Goal: Complete application form: Complete application form

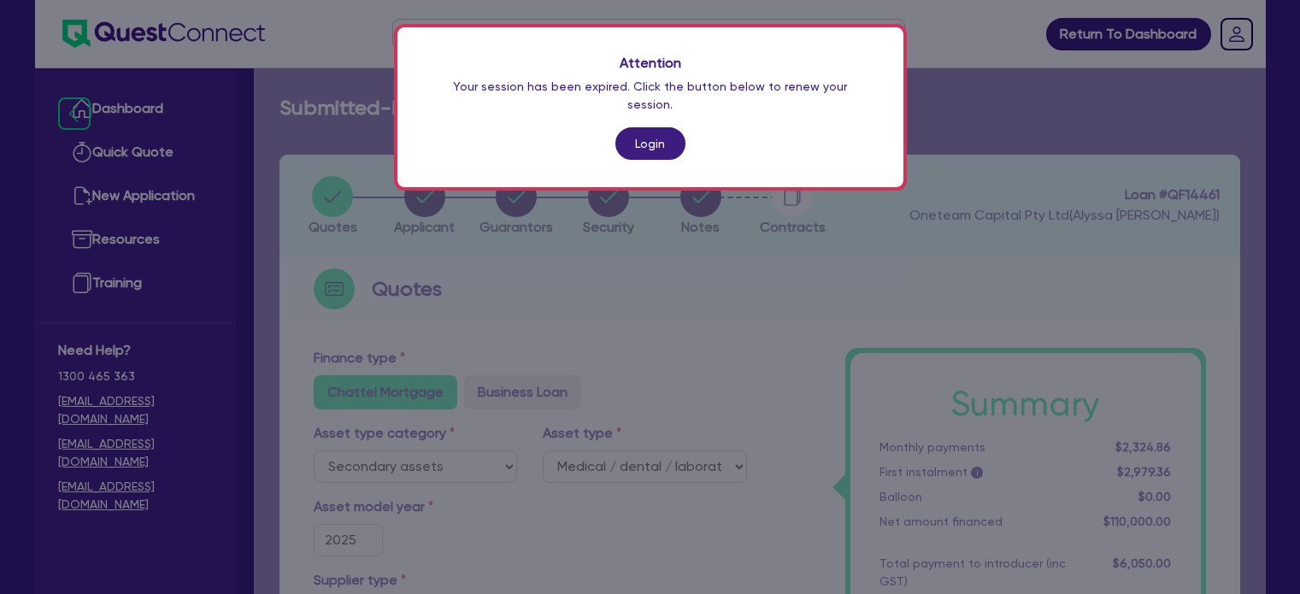
select select "SECONDARY_ASSETS"
select select "MEDICAL_DENTAL_LABORATORY_EQUIPMENT"
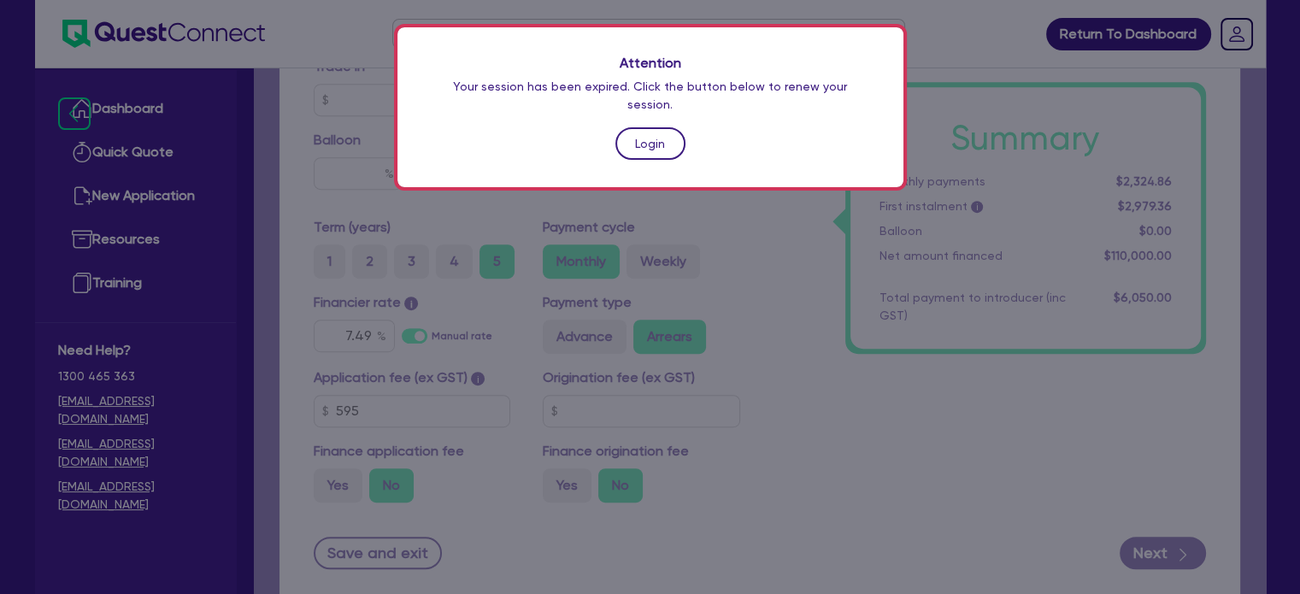
click at [669, 127] on link "Login" at bounding box center [651, 143] width 70 height 32
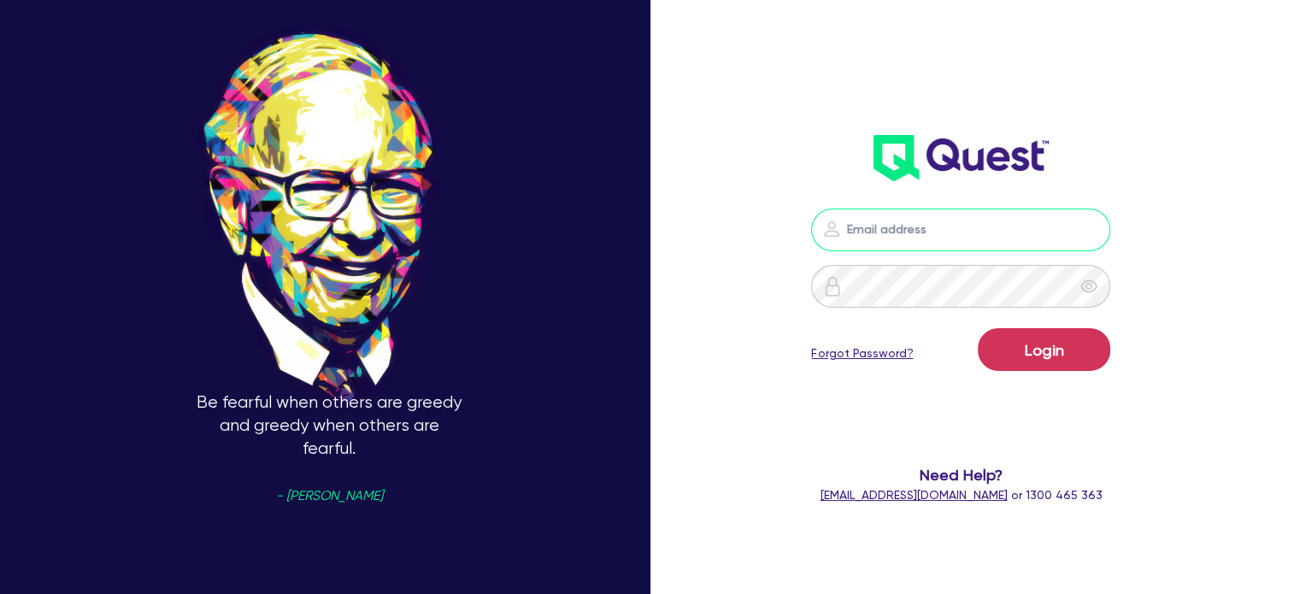
click at [878, 218] on input "email" at bounding box center [960, 230] width 299 height 43
type input "[EMAIL_ADDRESS][PERSON_NAME][DOMAIN_NAME]"
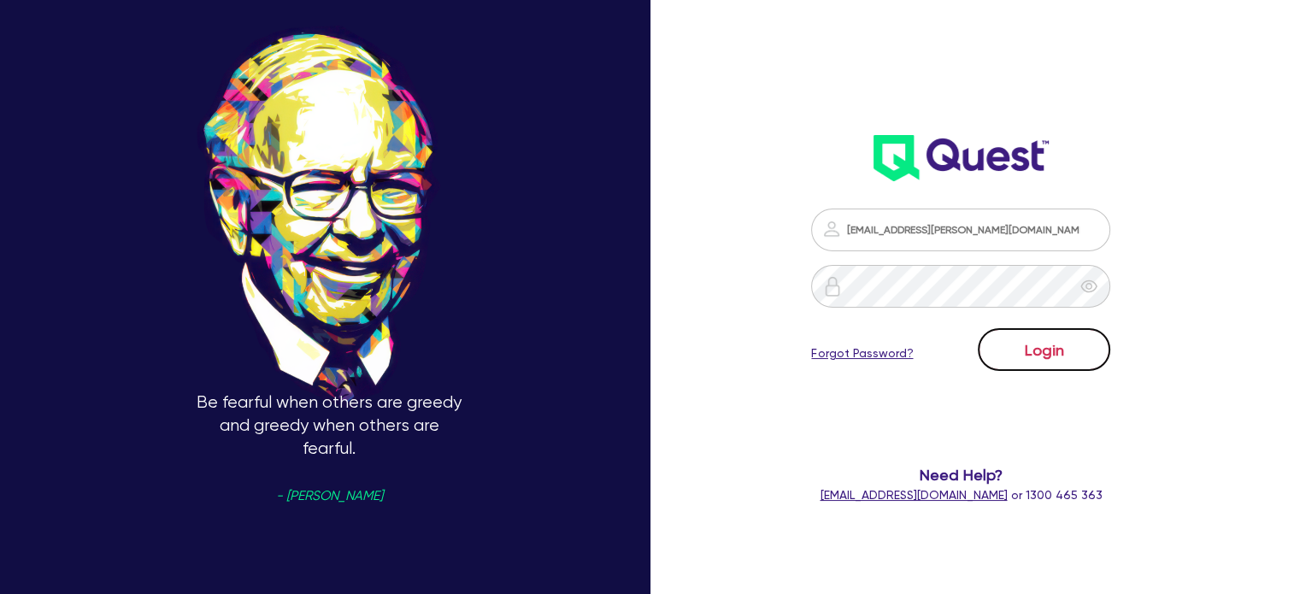
click at [1009, 343] on button "Login" at bounding box center [1044, 349] width 133 height 43
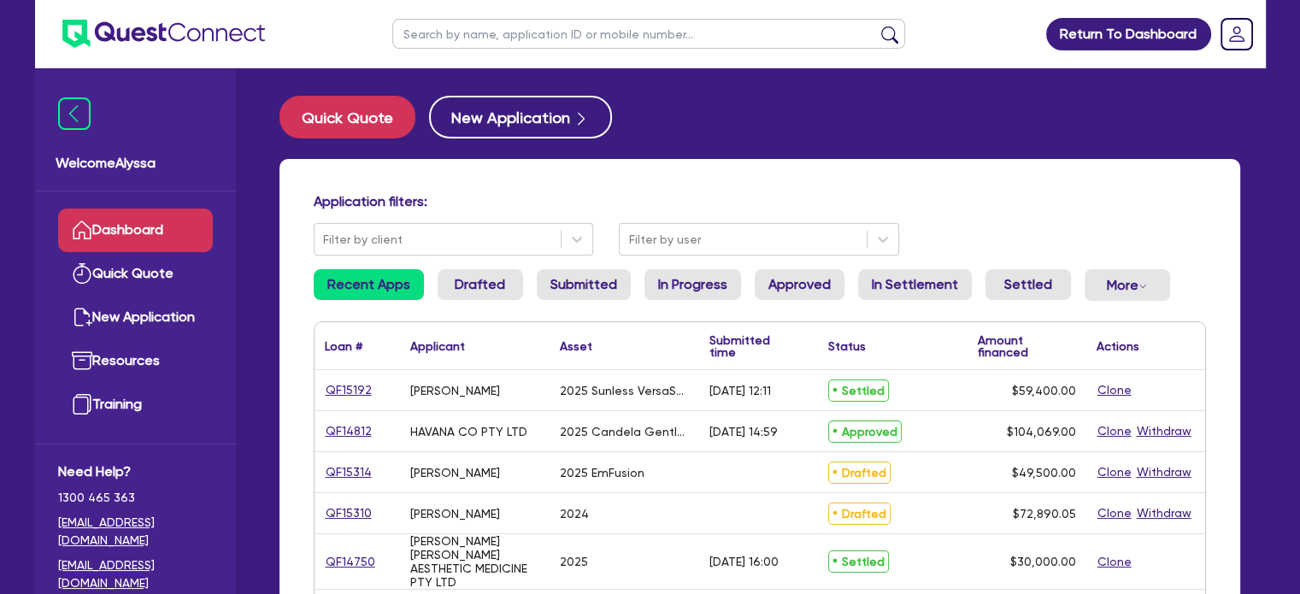
click at [471, 36] on input "text" at bounding box center [648, 34] width 513 height 30
type input "l"
click at [331, 109] on button "Quick Quote" at bounding box center [348, 117] width 136 height 43
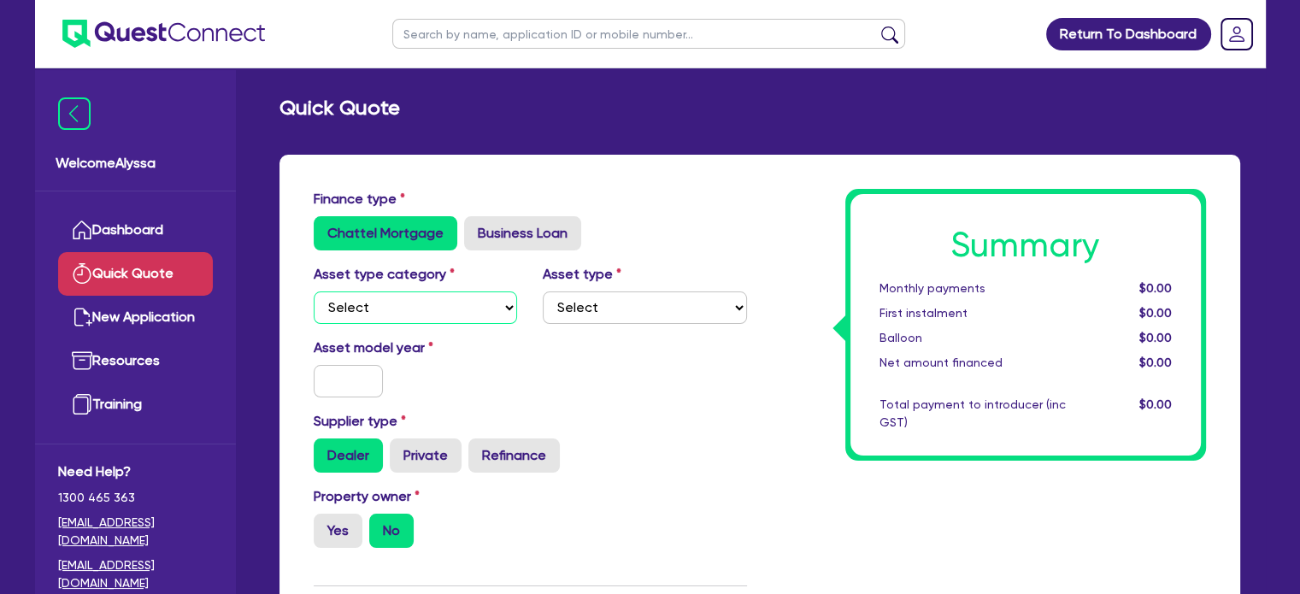
click at [380, 310] on select "Select Cars and light trucks Primary assets Secondary assets Tertiary assets" at bounding box center [416, 308] width 204 height 32
select select "TERTIARY_ASSETS"
click at [314, 292] on select "Select Cars and light trucks Primary assets Secondary assets Tertiary assets" at bounding box center [416, 308] width 204 height 32
click at [575, 317] on select "Select Beauty equipment IT equipment IT software Watercraft Other" at bounding box center [645, 308] width 204 height 32
select select "BEAUTY_EQUIPMENT"
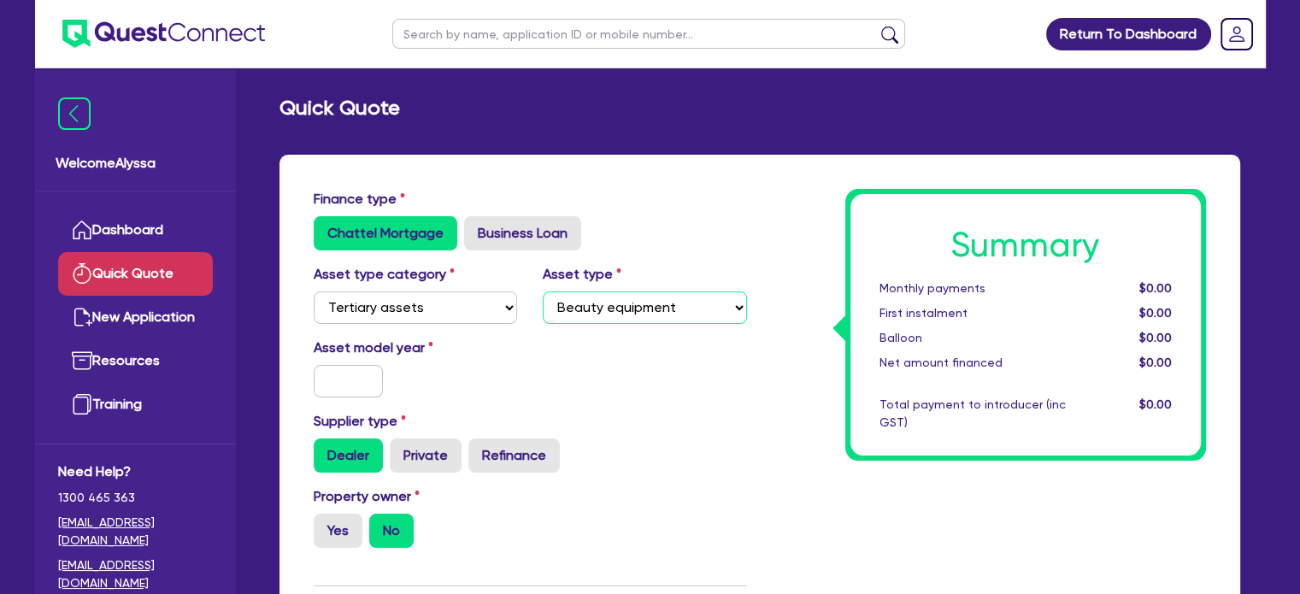
click at [543, 292] on select "Select Beauty equipment IT equipment IT software Watercraft Other" at bounding box center [645, 308] width 204 height 32
click at [334, 374] on input "text" at bounding box center [349, 381] width 70 height 32
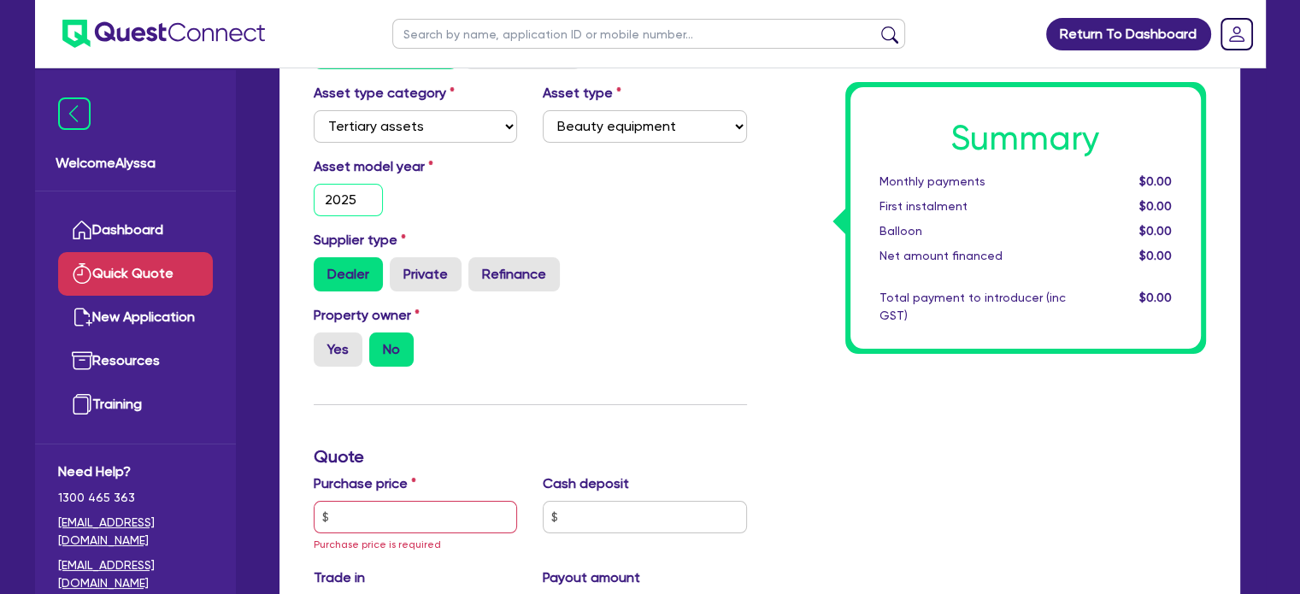
scroll to position [184, 0]
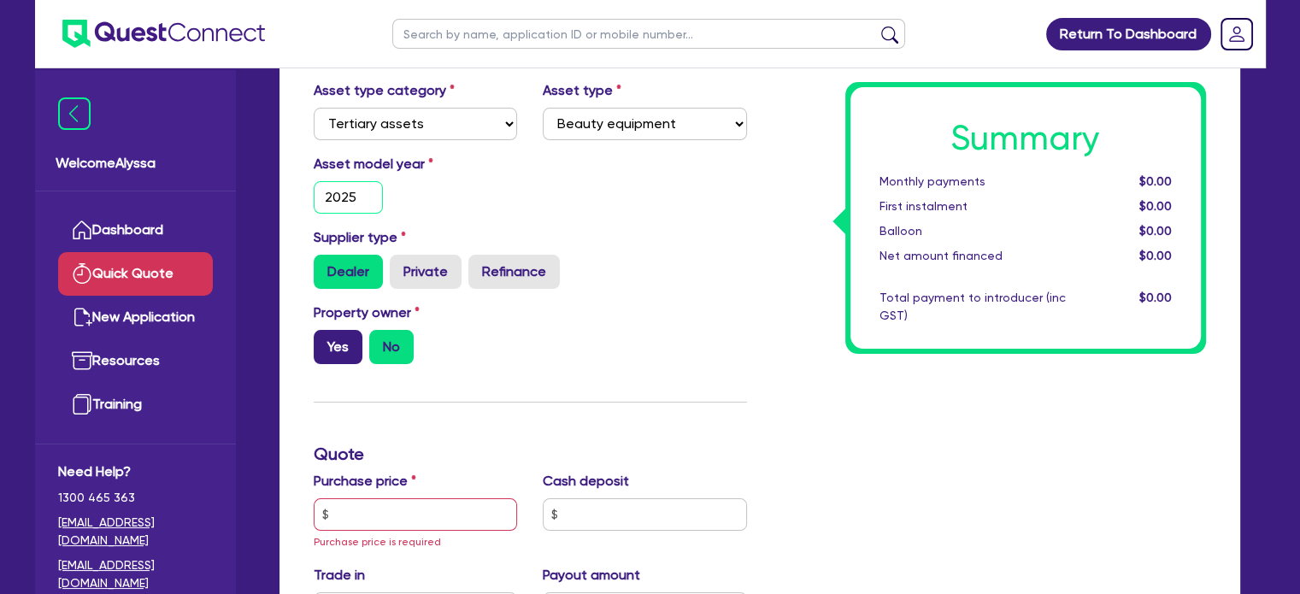
type input "2025"
click at [334, 343] on label "Yes" at bounding box center [338, 347] width 49 height 34
click at [325, 341] on input "Yes" at bounding box center [319, 335] width 11 height 11
radio input "true"
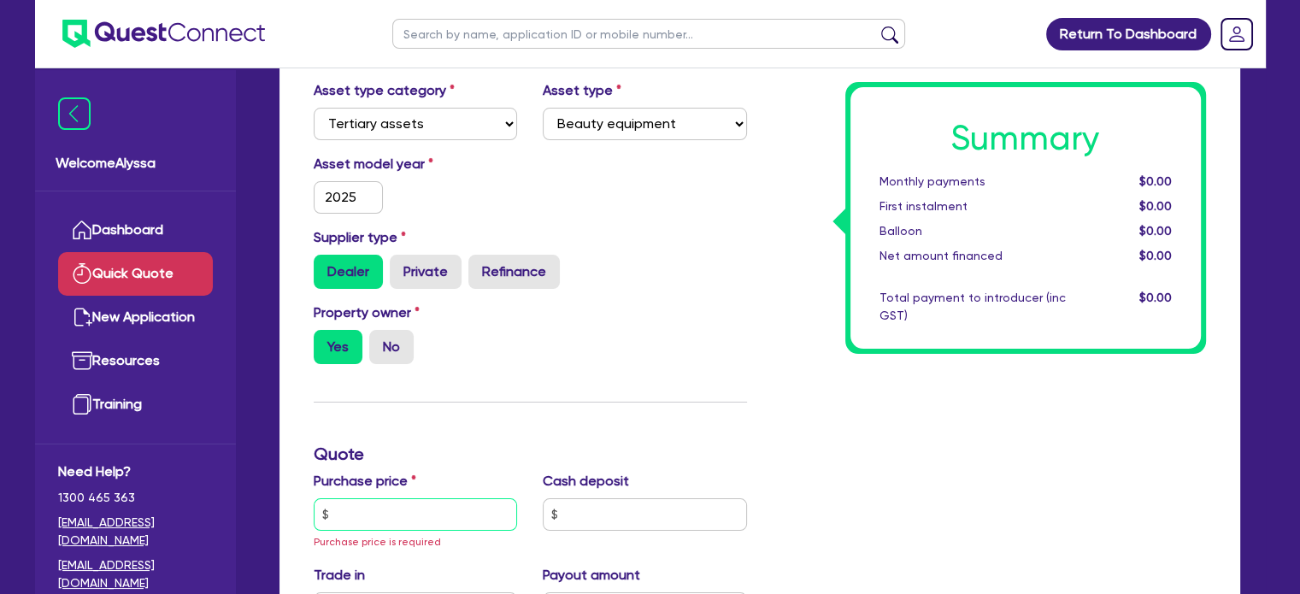
click at [348, 521] on input "text" at bounding box center [416, 514] width 204 height 32
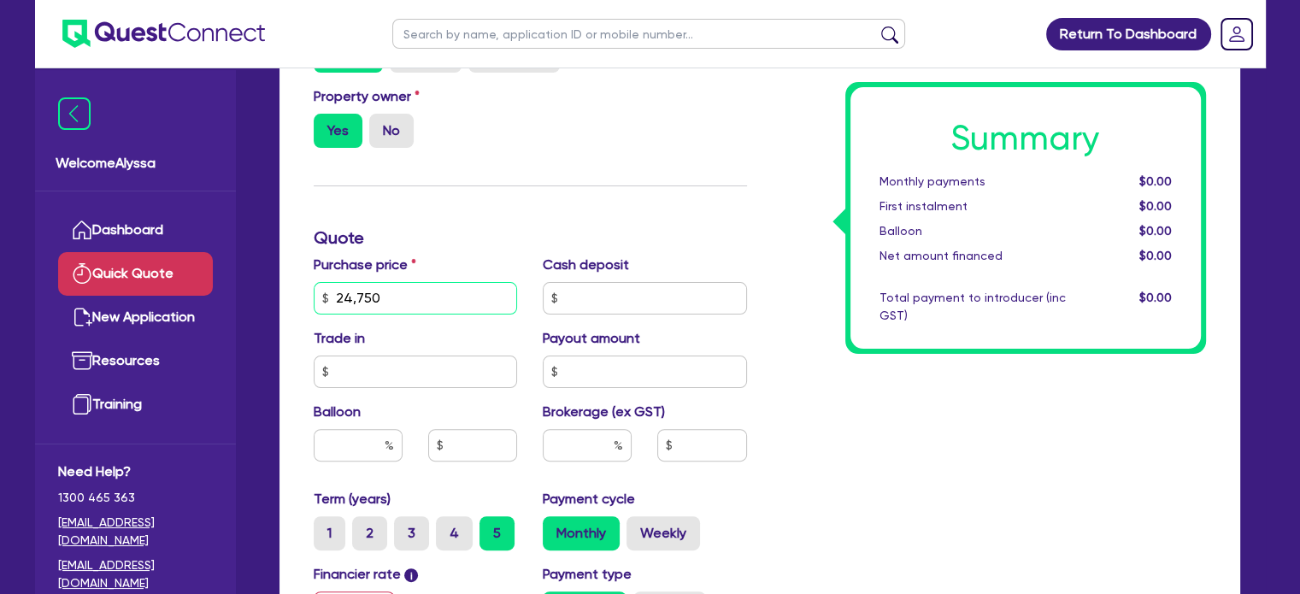
scroll to position [402, 0]
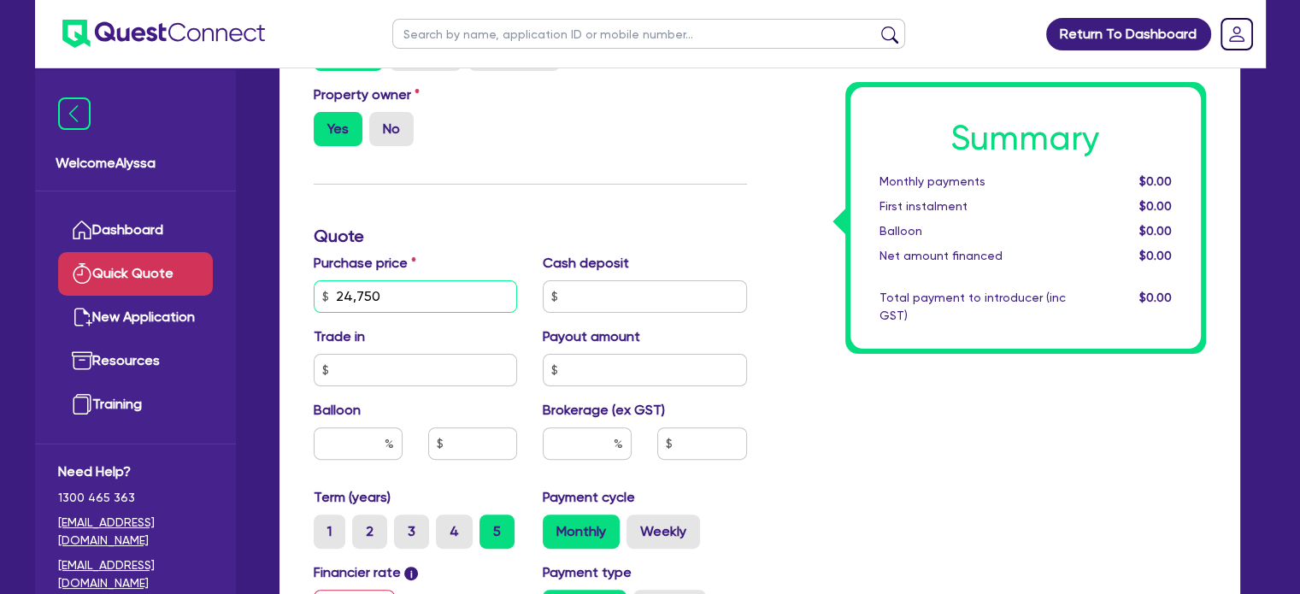
type input "24,750"
click at [614, 437] on div at bounding box center [587, 443] width 89 height 32
type input "5"
type input "6"
click at [852, 526] on div "Summary Monthly payments $0.00 First instalment $0.00 Balloon $0.00 Net amount …" at bounding box center [989, 296] width 459 height 1018
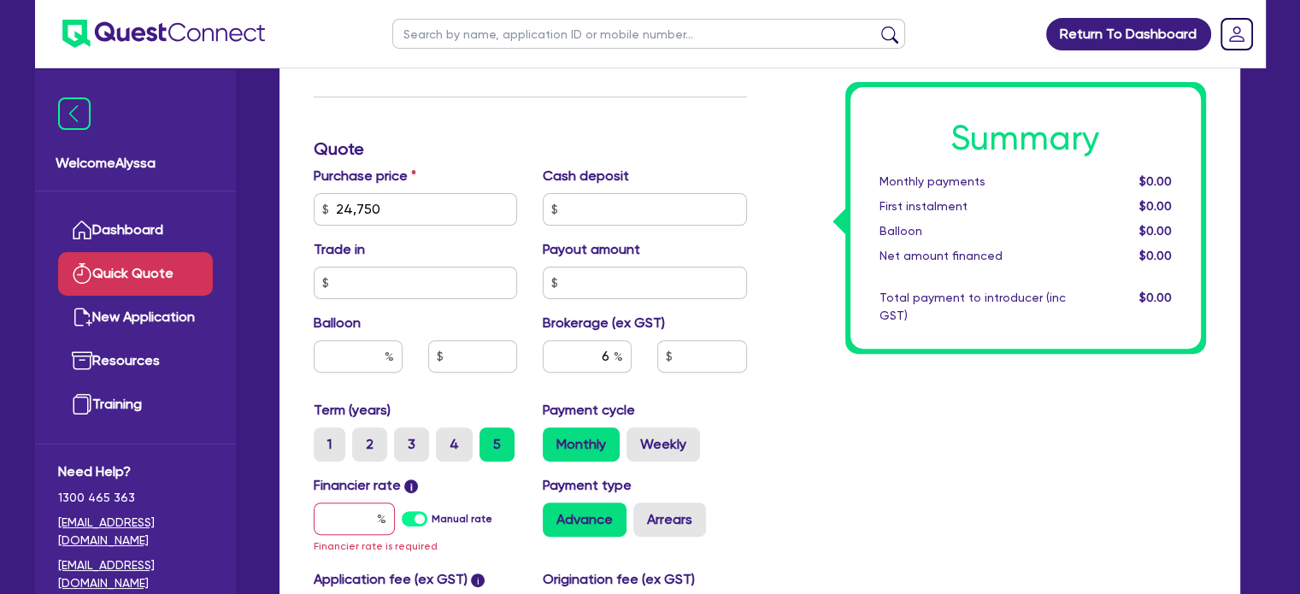
scroll to position [496, 0]
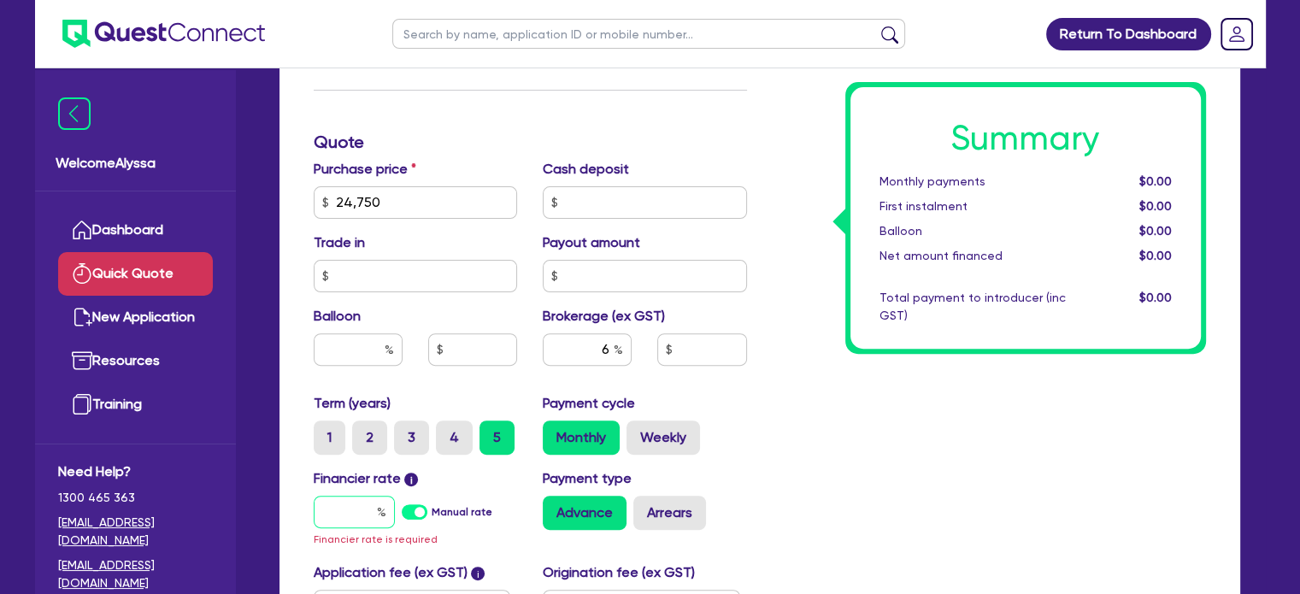
click at [341, 506] on input "text" at bounding box center [354, 512] width 81 height 32
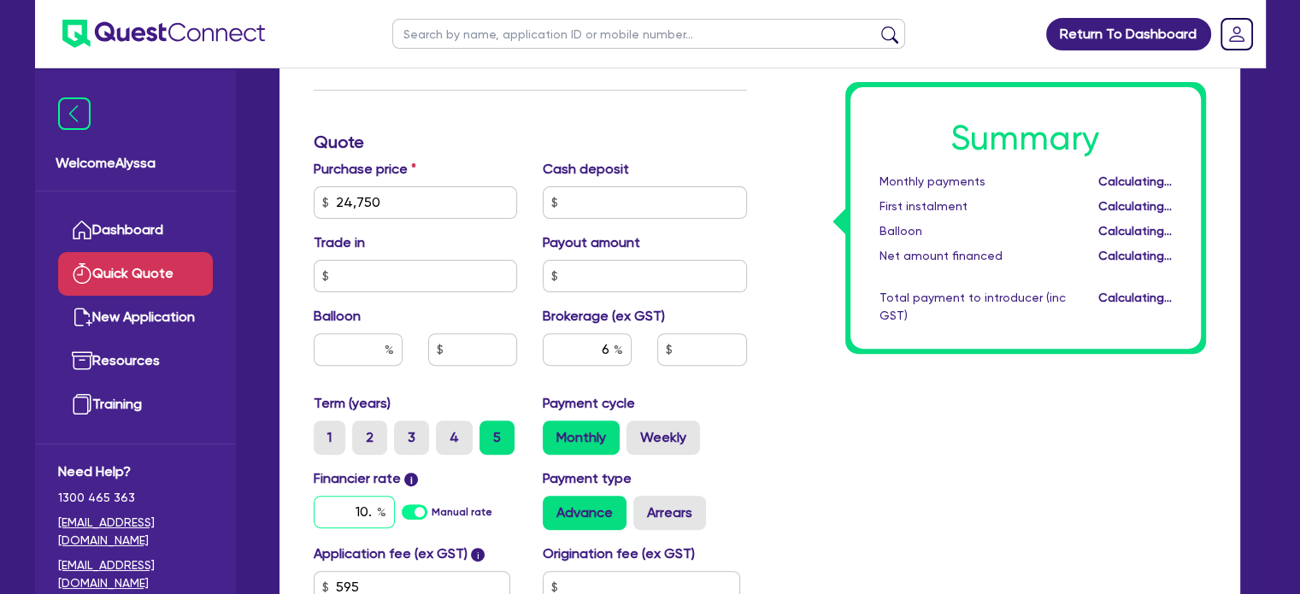
type input "10.5"
type input "1,524.27"
type input "10.5"
click at [848, 513] on div "Summary Monthly payments $462.54 First instalment $462.54 Balloon $0.00 Net amo…" at bounding box center [989, 192] width 459 height 999
type input "1,524.27"
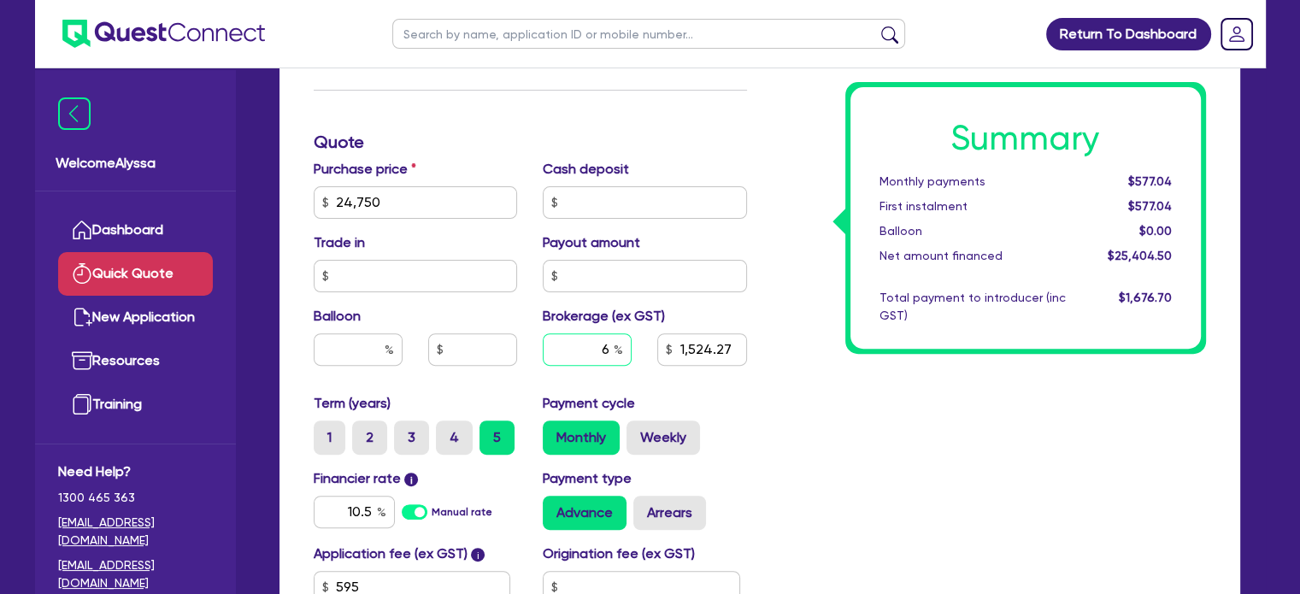
click at [612, 341] on input "6" at bounding box center [587, 349] width 89 height 32
type input "5"
click at [891, 498] on div "Summary Monthly payments $577.04 First instalment $577.04 Balloon $0.00 Net amo…" at bounding box center [989, 192] width 459 height 999
type input "1,270.22"
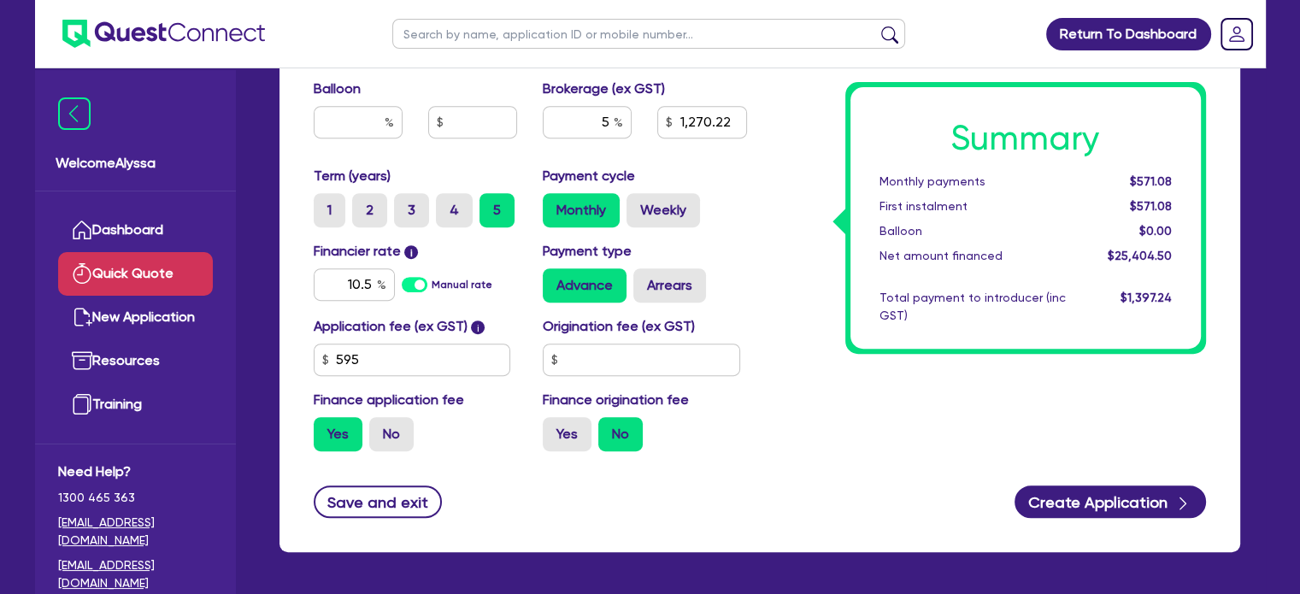
scroll to position [785, 0]
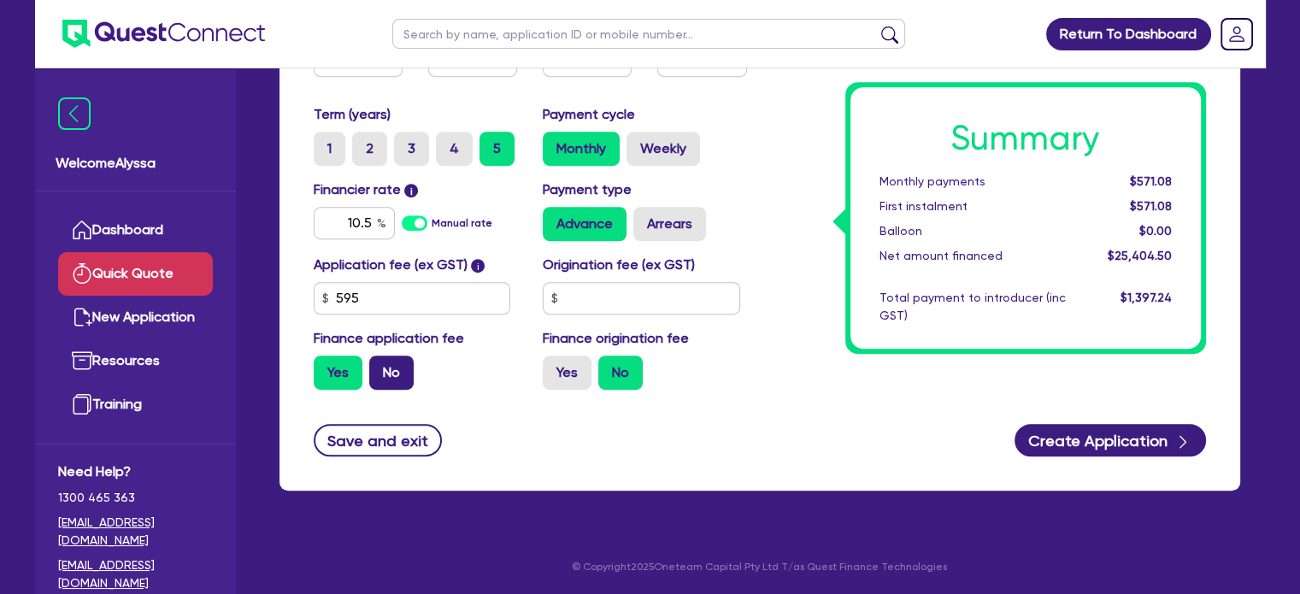
click at [396, 374] on label "No" at bounding box center [391, 373] width 44 height 34
click at [380, 367] on input "No" at bounding box center [374, 361] width 11 height 11
radio input "true"
type input "1,237.5"
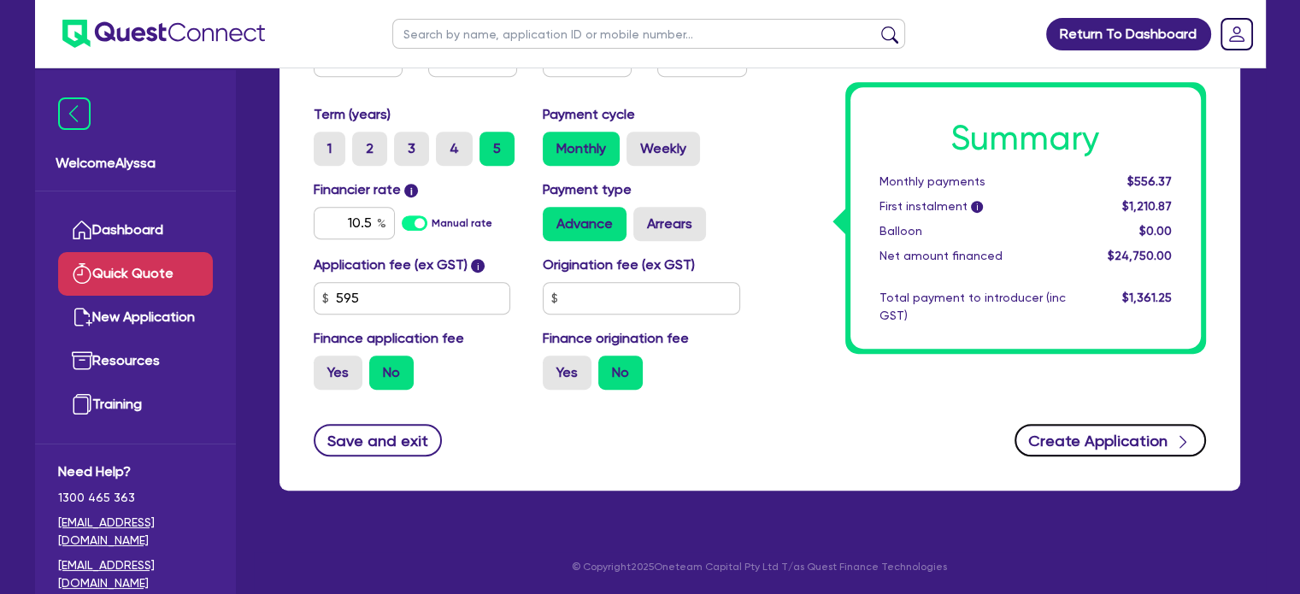
click at [1099, 448] on button "Create Application" at bounding box center [1111, 440] width 192 height 32
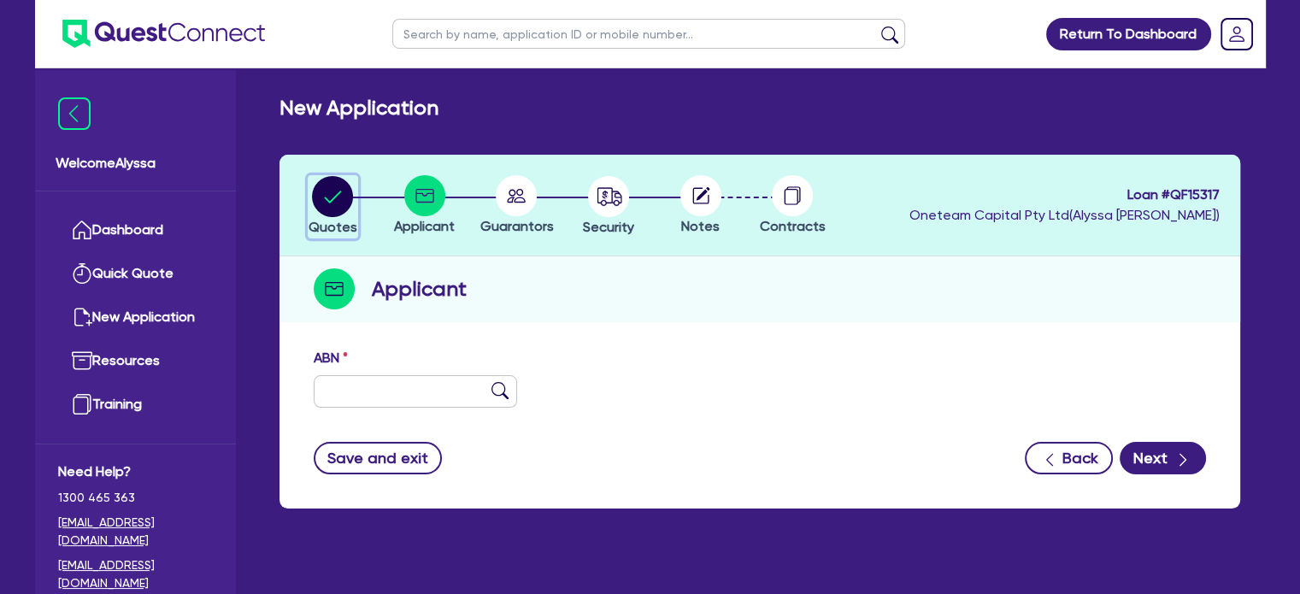
click at [330, 201] on icon "button" at bounding box center [333, 197] width 17 height 12
select select "TERTIARY_ASSETS"
select select "BEAUTY_EQUIPMENT"
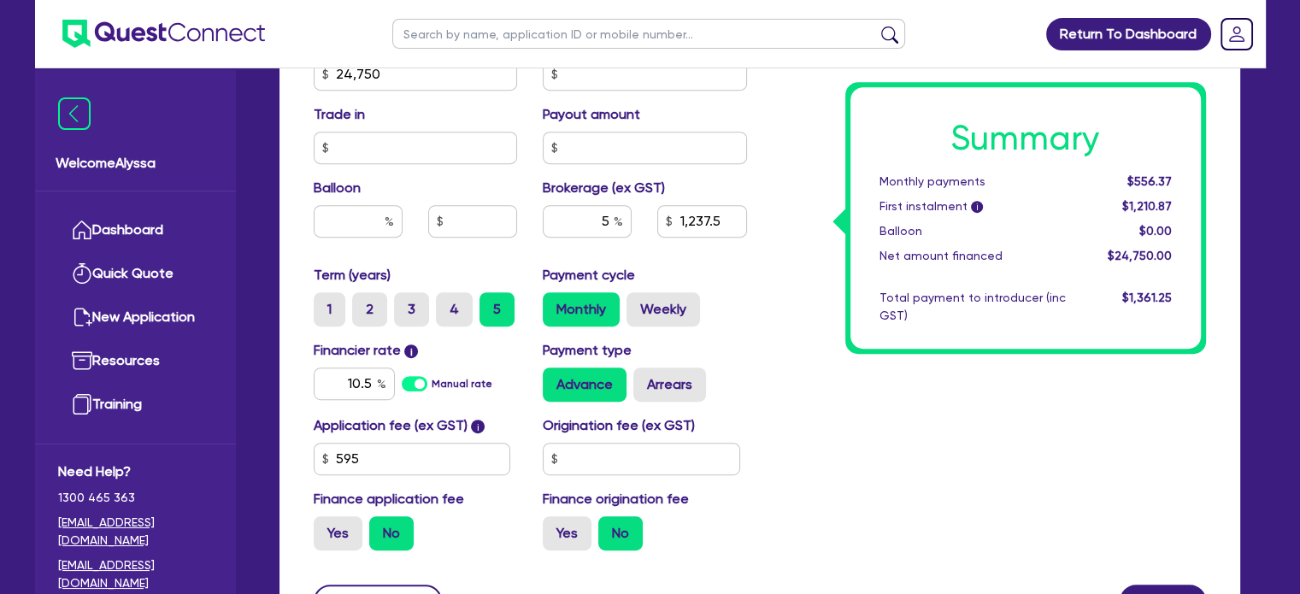
scroll to position [785, 0]
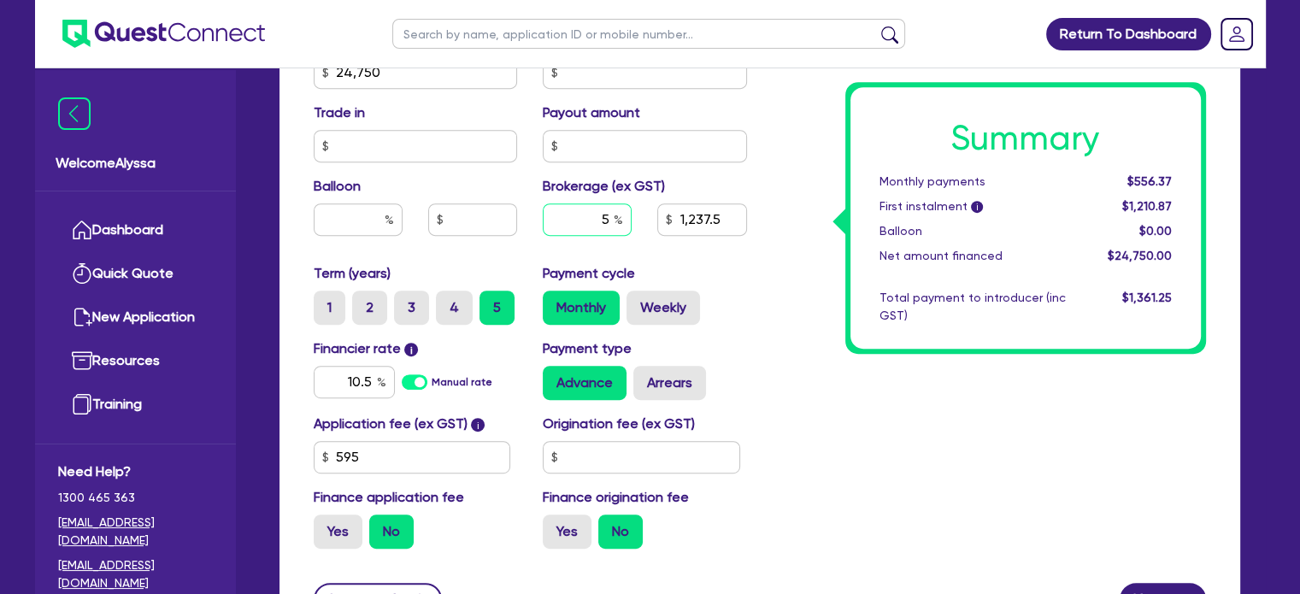
click at [600, 222] on input "5" at bounding box center [587, 219] width 89 height 32
type input "6"
type input "24,750"
type input "1,237.5"
click at [720, 369] on div "Advance Arrears" at bounding box center [645, 383] width 204 height 34
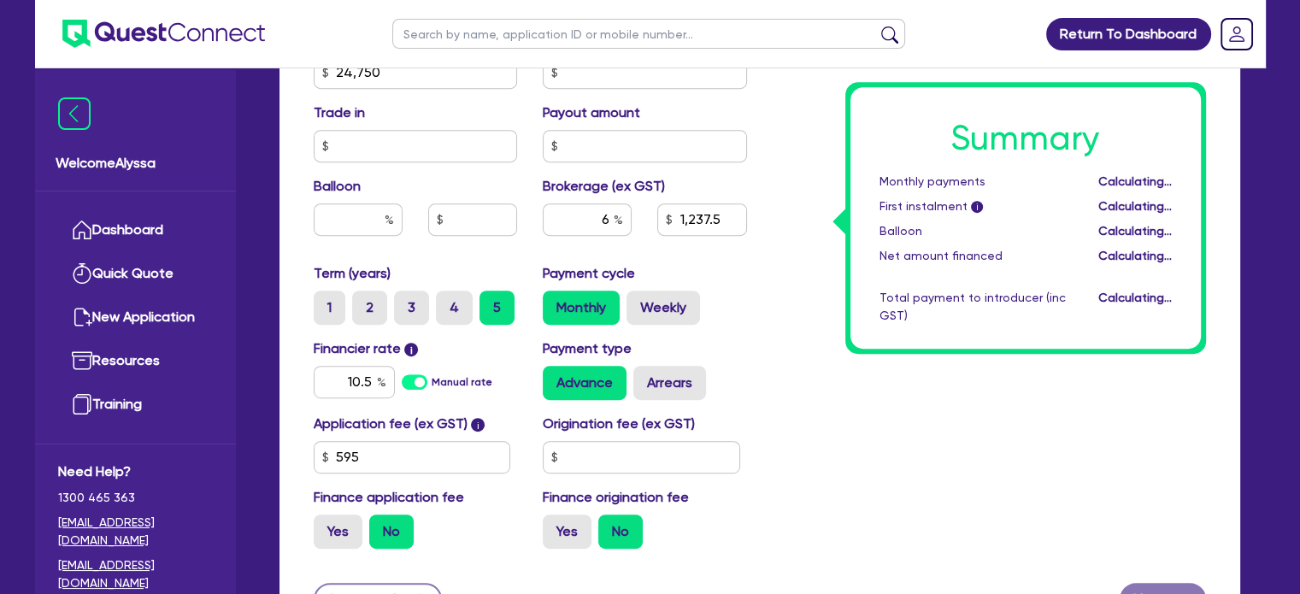
type input "24,750"
type input "1,485"
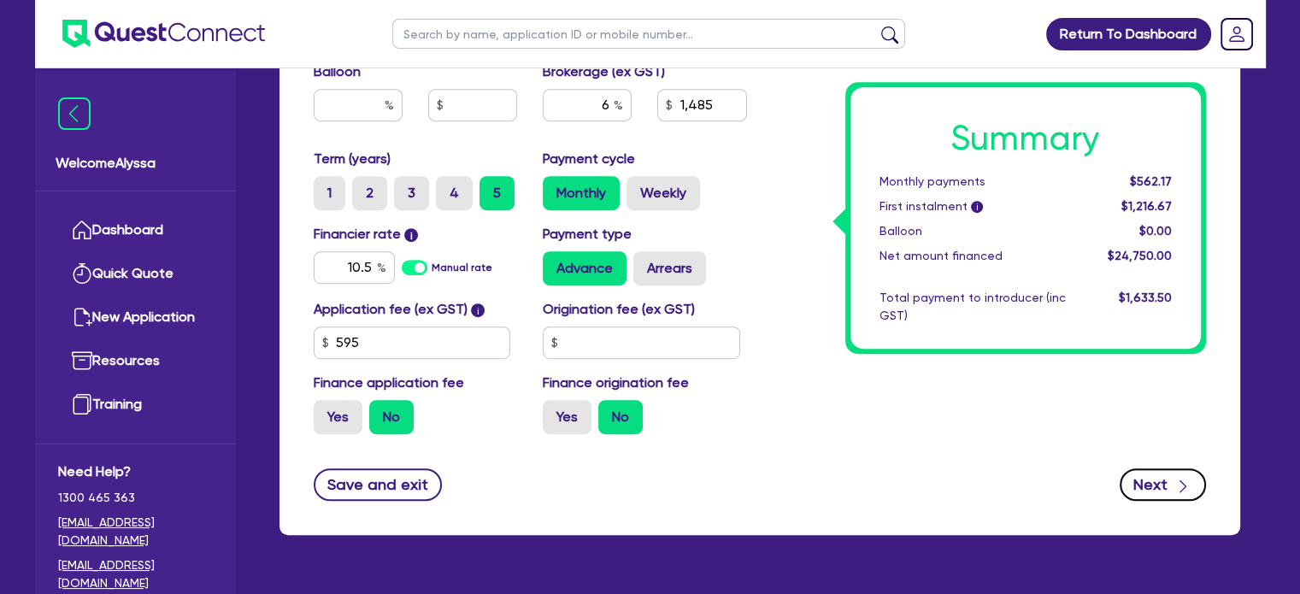
click at [1140, 491] on button "Next" at bounding box center [1163, 485] width 86 height 32
type input "24,750"
type input "1,485"
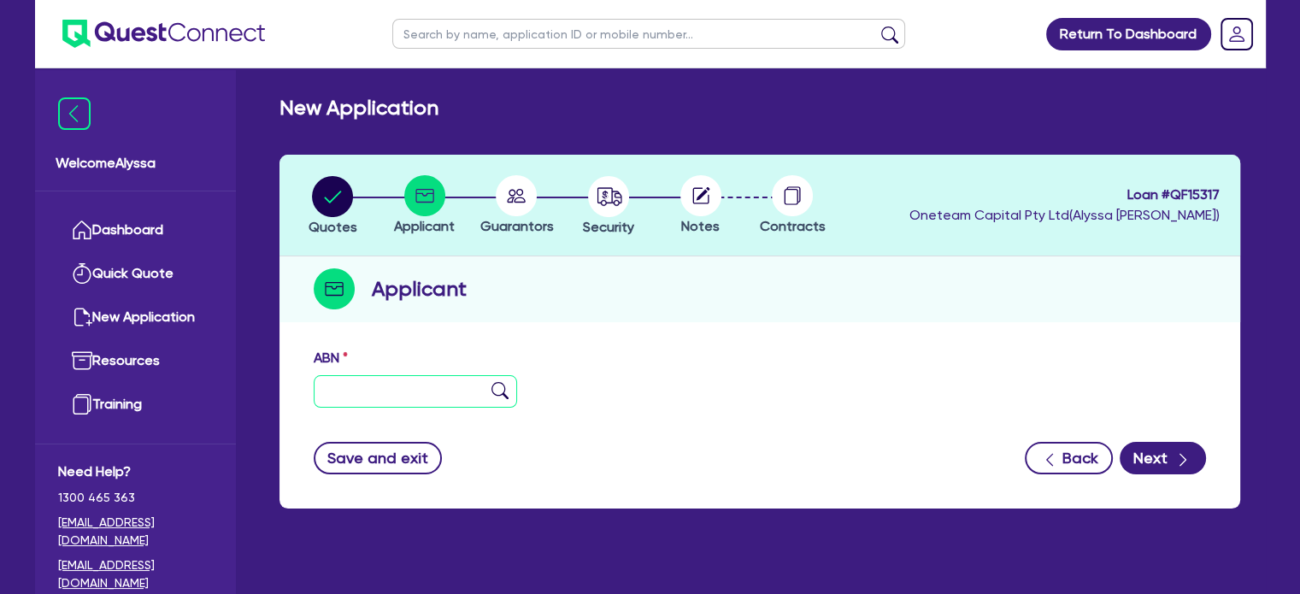
click at [383, 386] on input "text" at bounding box center [416, 391] width 204 height 32
paste input "43 649 954 165"
type input "43 649 954 165"
click at [503, 392] on img at bounding box center [500, 390] width 17 height 17
type input "EC BEAUTY SERVICES PTY LTD."
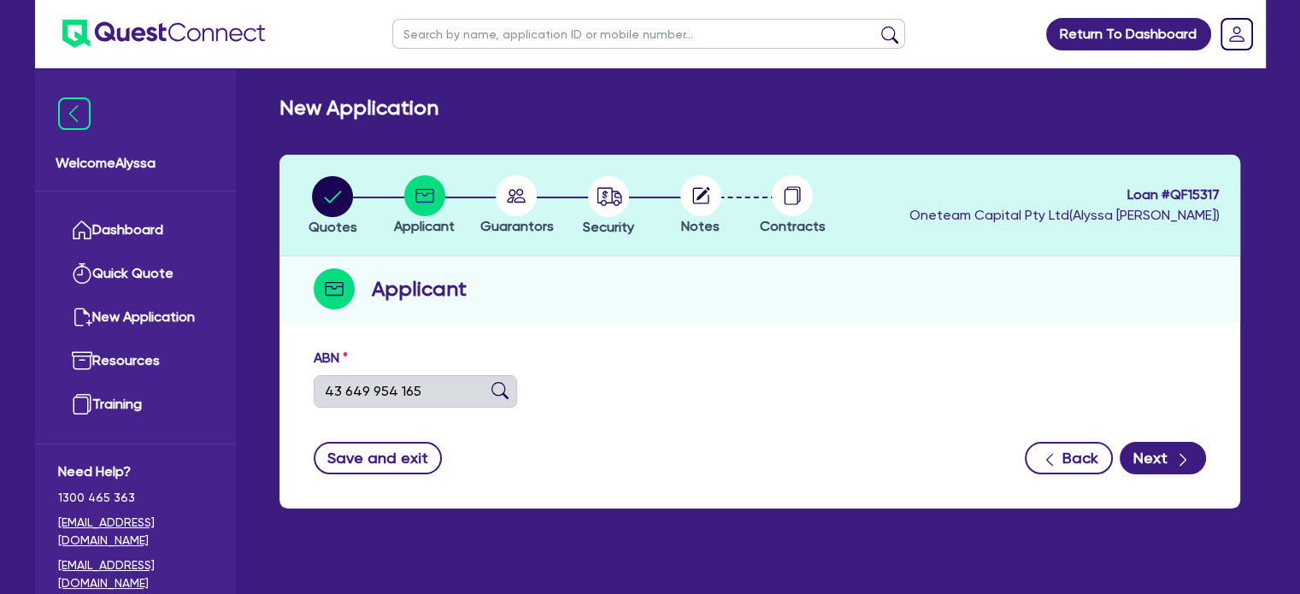
type input "FAT FREEZE STUDIO"
select select "COMPANY"
type input "01/07/2021"
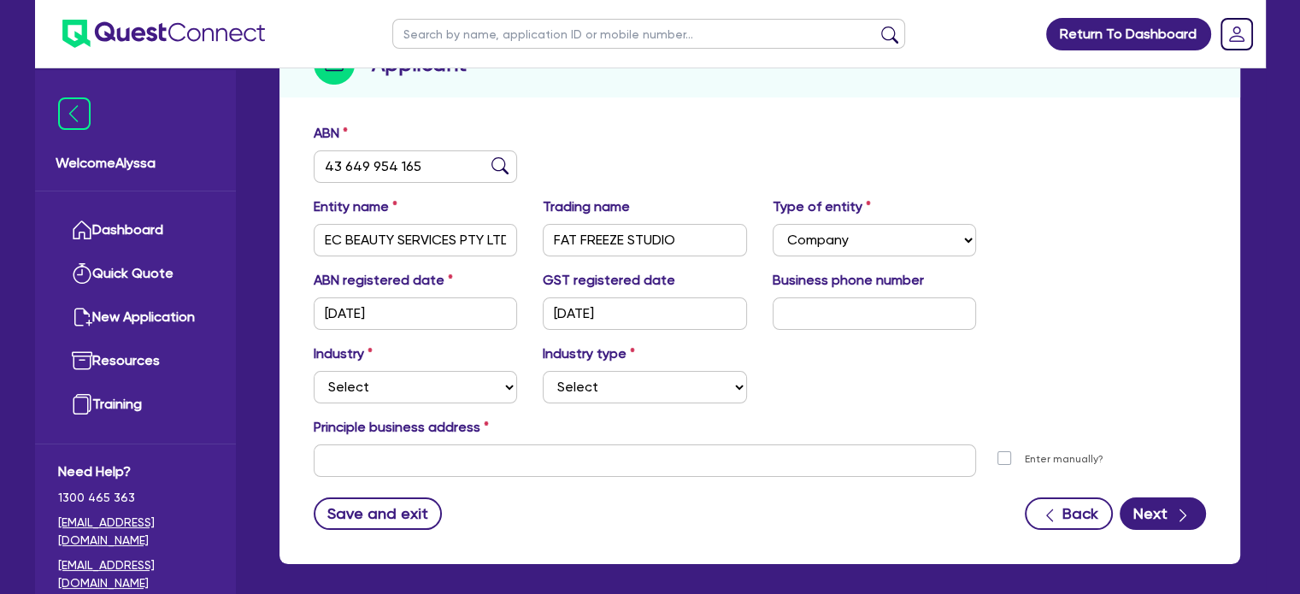
scroll to position [227, 0]
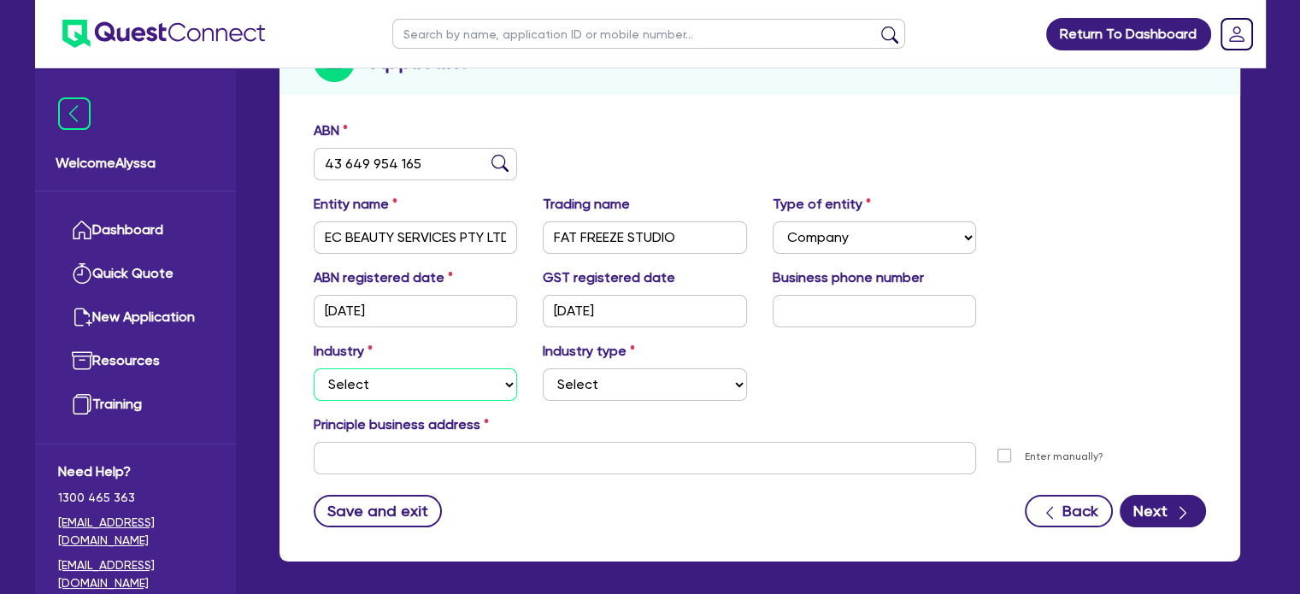
click at [401, 376] on select "Select Accomodation & Food Services Administrative & Support Services Agricultu…" at bounding box center [416, 385] width 204 height 32
select select "HEALTH_BEAUTY"
click at [314, 369] on select "Select Accomodation & Food Services Administrative & Support Services Agricultu…" at bounding box center [416, 385] width 204 height 32
click at [575, 387] on select "Select Chiropractic, Osteopathic Services Cosmetics Supplies Day Spas, Health R…" at bounding box center [645, 385] width 204 height 32
select select "HAIR_BEAUTY_SALONS"
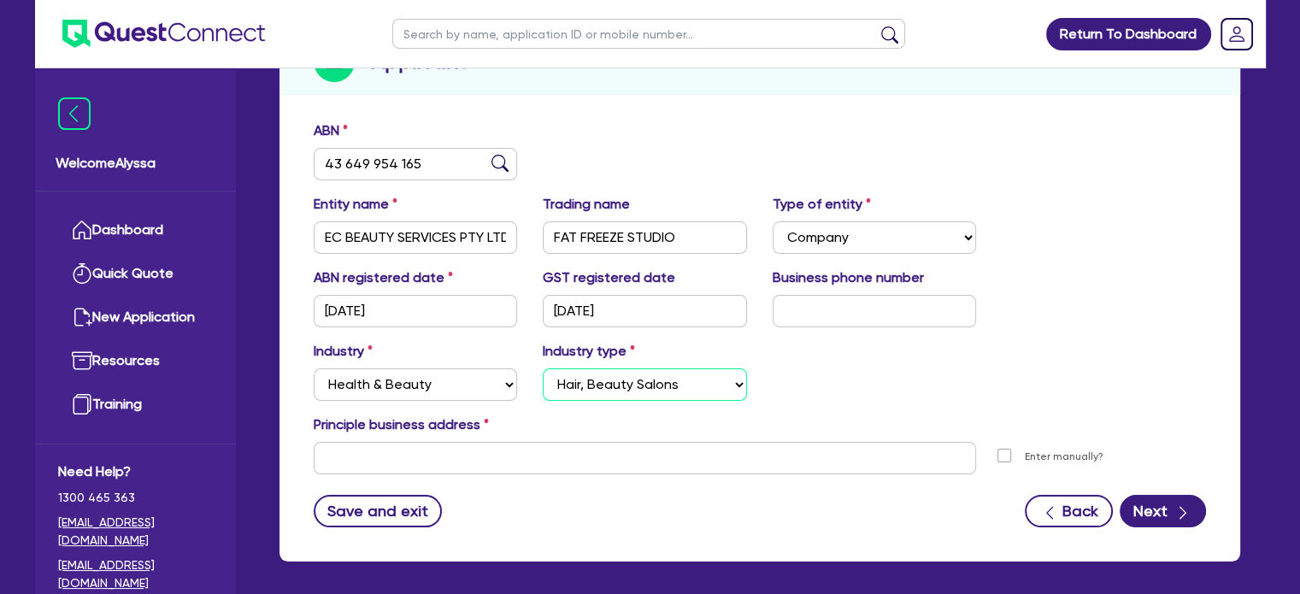
click at [543, 369] on select "Select Chiropractic, Osteopathic Services Cosmetics Supplies Day Spas, Health R…" at bounding box center [645, 385] width 204 height 32
drag, startPoint x: 657, startPoint y: 239, endPoint x: 503, endPoint y: 227, distance: 155.3
click at [503, 227] on div "Entity name EC BEAUTY SERVICES PTY LTD. Trading name FAT FREEZE STUDIO Type of …" at bounding box center [760, 231] width 918 height 74
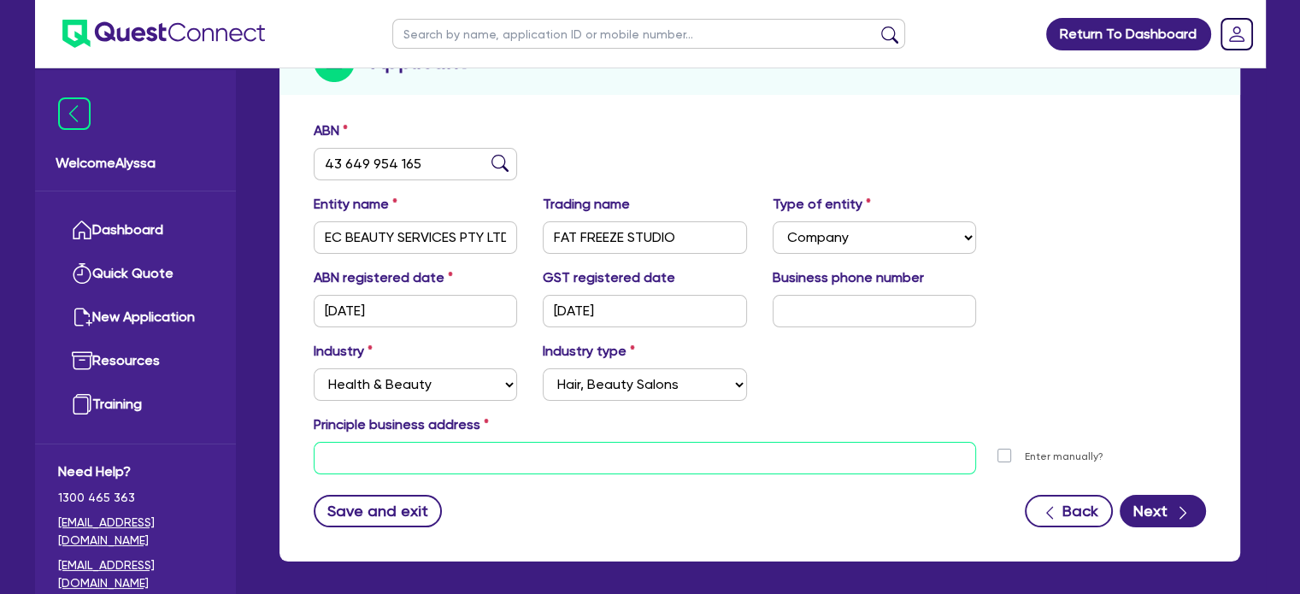
click at [354, 457] on input "text" at bounding box center [645, 458] width 663 height 32
paste input "53/283 Given Terrace, Paddington QLD, 4064"
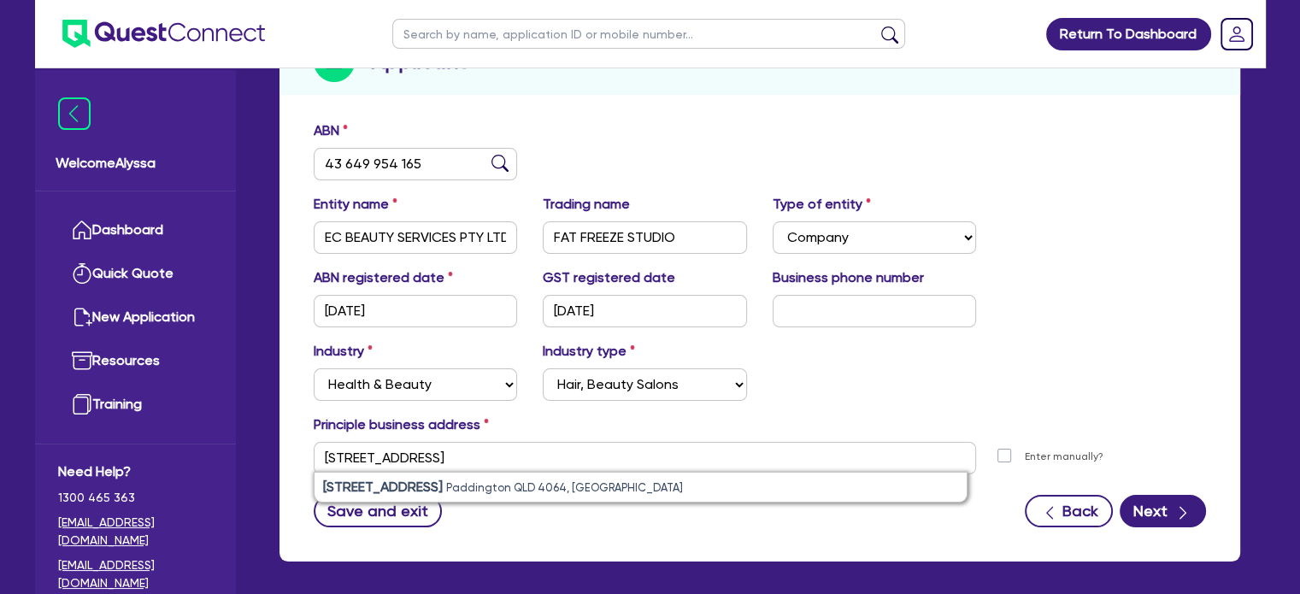
click at [390, 485] on strong "53/283 Given Terrace" at bounding box center [383, 487] width 120 height 16
type input "53 283 Given Terrace Paddington QLD 4064"
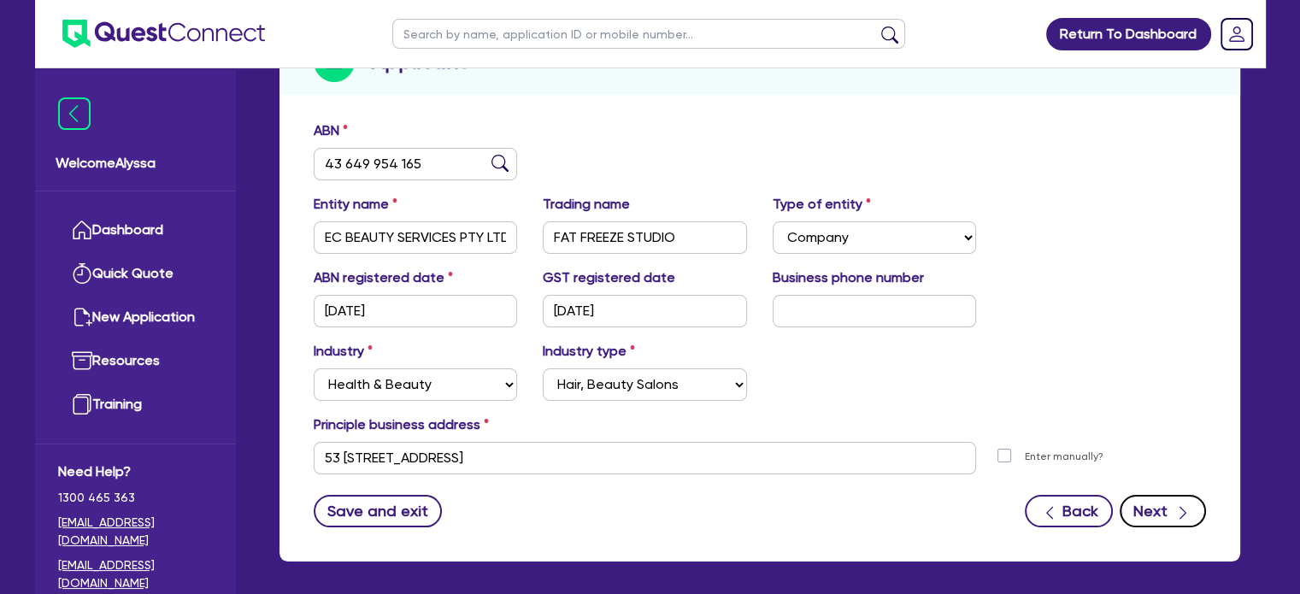
click at [1164, 516] on button "Next" at bounding box center [1163, 511] width 86 height 32
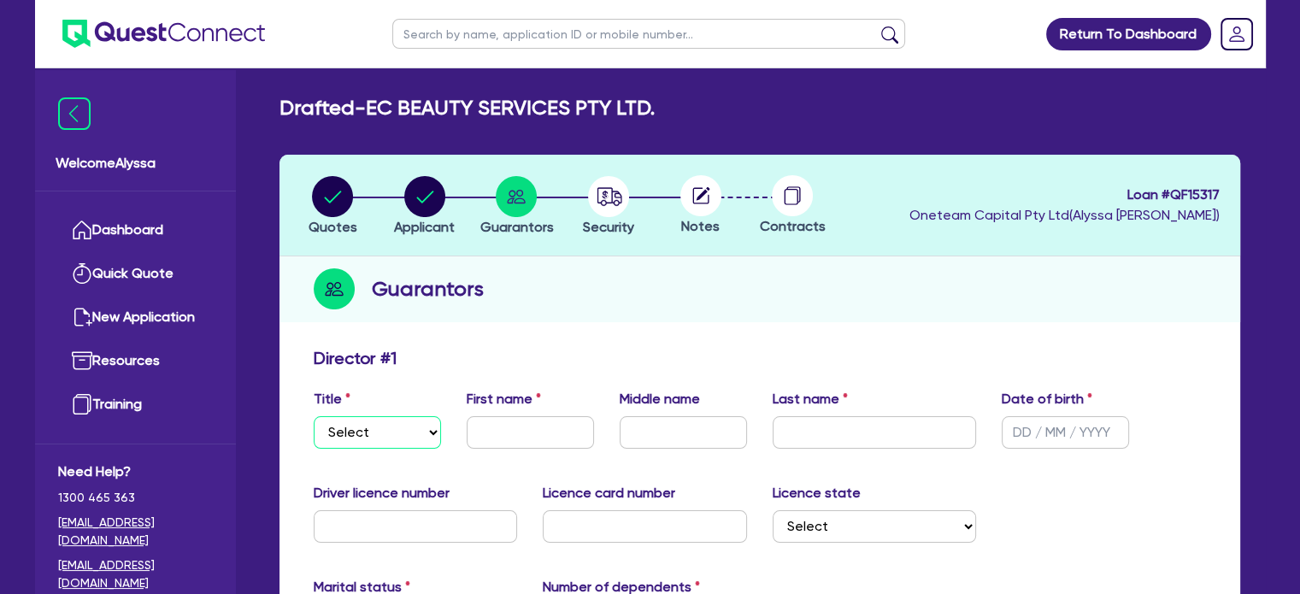
click at [369, 429] on select "Select Mr Mrs Ms Miss Dr" at bounding box center [377, 432] width 127 height 32
select select "MR"
click at [314, 416] on select "Select Mr Mrs Ms Miss Dr" at bounding box center [377, 432] width 127 height 32
click at [508, 440] on input "text" at bounding box center [530, 432] width 127 height 32
type input "Nguyen Hoang"
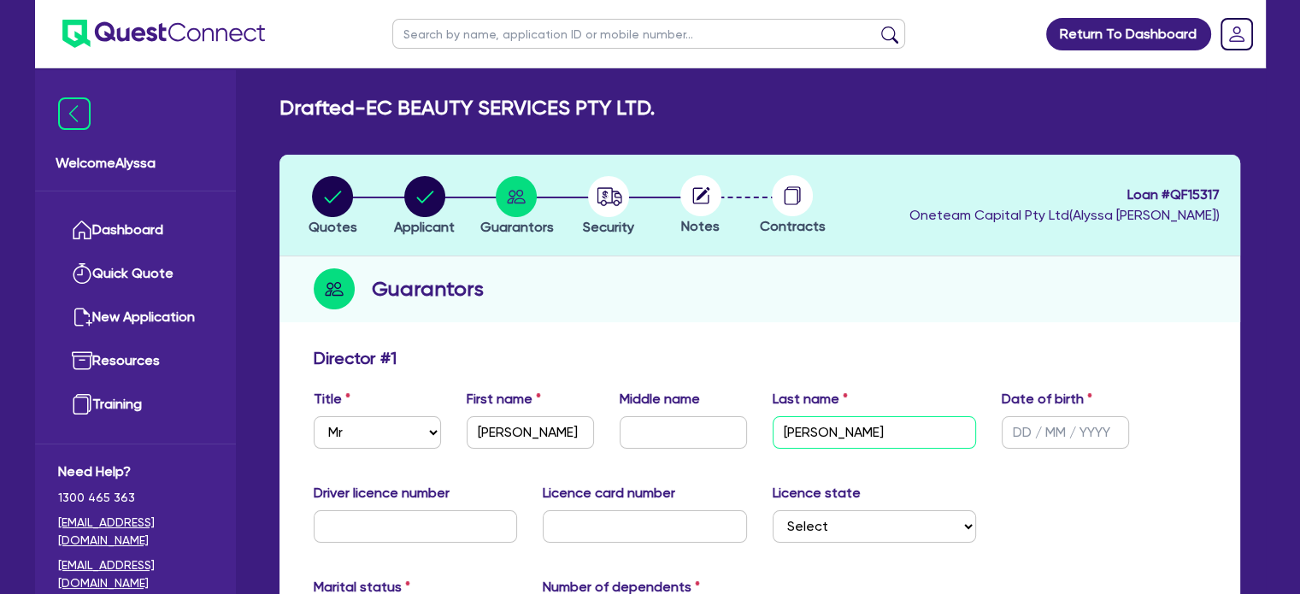
type input "Tran"
type input "17/09/1990"
type input "101450970"
type input "F2A7FC651F"
click at [798, 518] on select "Select NSW VIC QLD TAS ACT SA NT WA" at bounding box center [875, 526] width 204 height 32
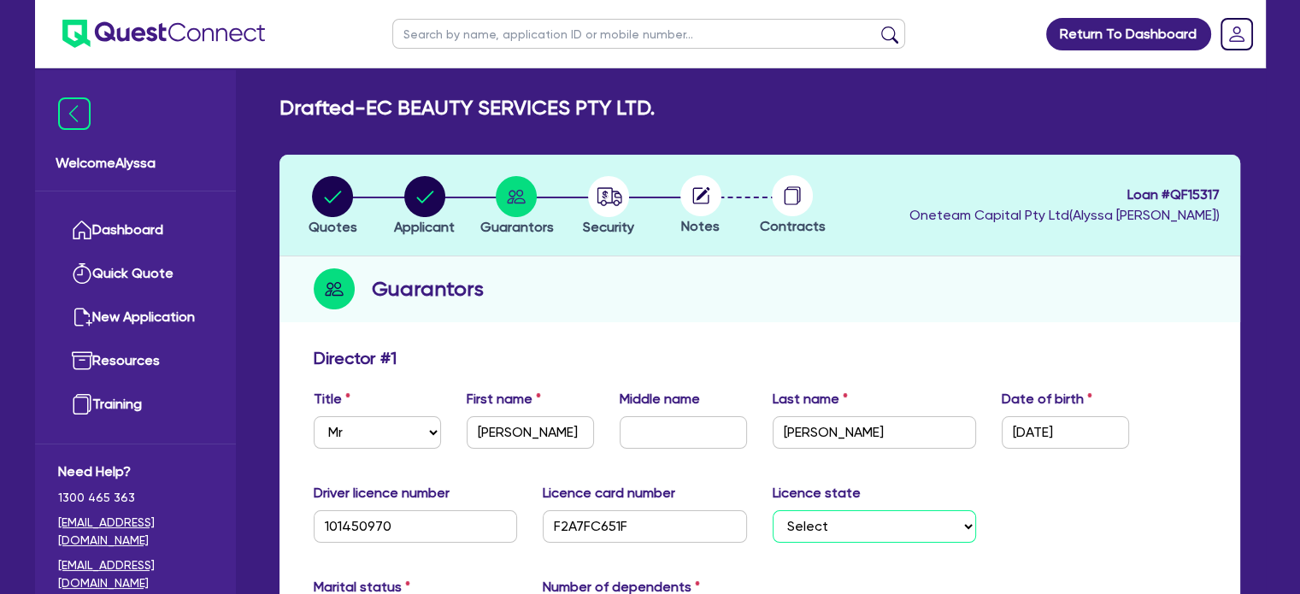
select select "QLD"
click at [773, 510] on select "Select NSW VIC QLD TAS ACT SA NT WA" at bounding box center [875, 526] width 204 height 32
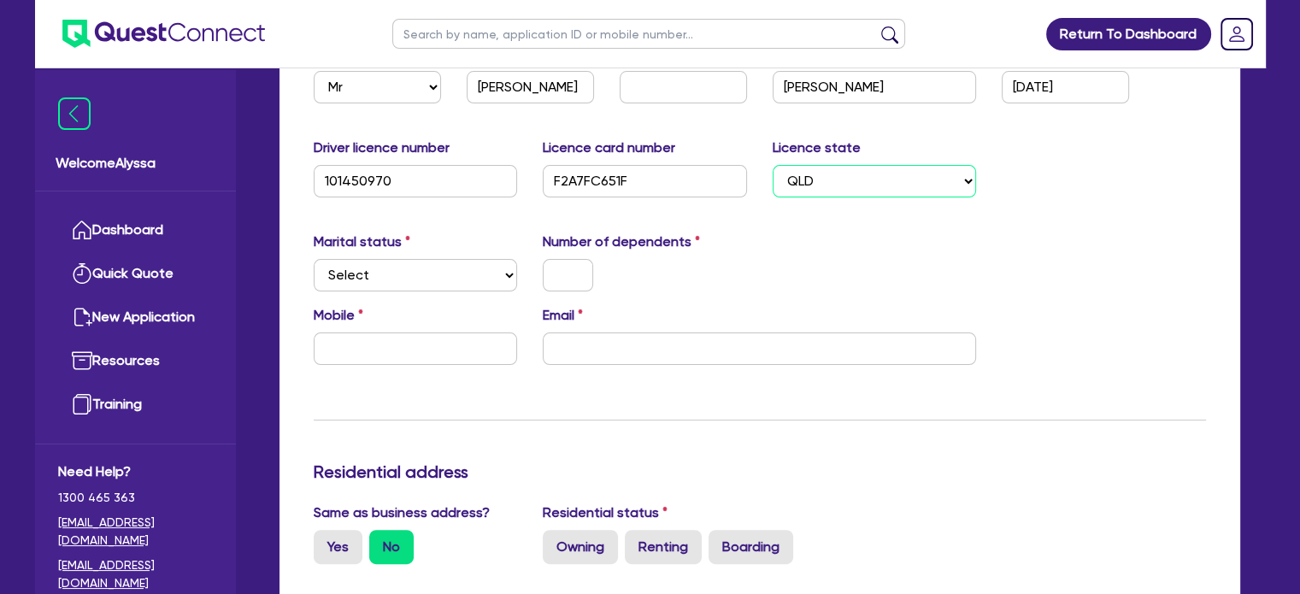
scroll to position [345, 0]
click at [385, 263] on select "Select Single Married De Facto / Partner" at bounding box center [416, 275] width 204 height 32
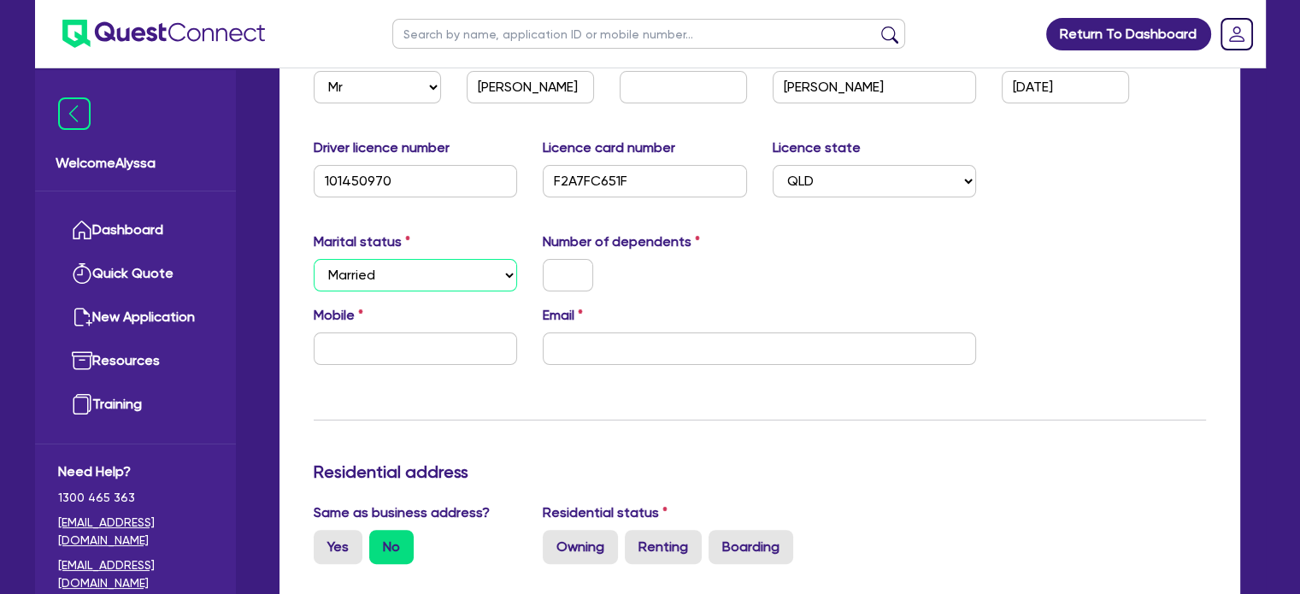
click at [314, 259] on select "Select Single Married De Facto / Partner" at bounding box center [416, 275] width 204 height 32
click at [584, 273] on input "text" at bounding box center [568, 275] width 50 height 32
click at [463, 273] on select "Select Single Married De Facto / Partner" at bounding box center [416, 275] width 204 height 32
select select "SINGLE"
click at [314, 259] on select "Select Single Married De Facto / Partner" at bounding box center [416, 275] width 204 height 32
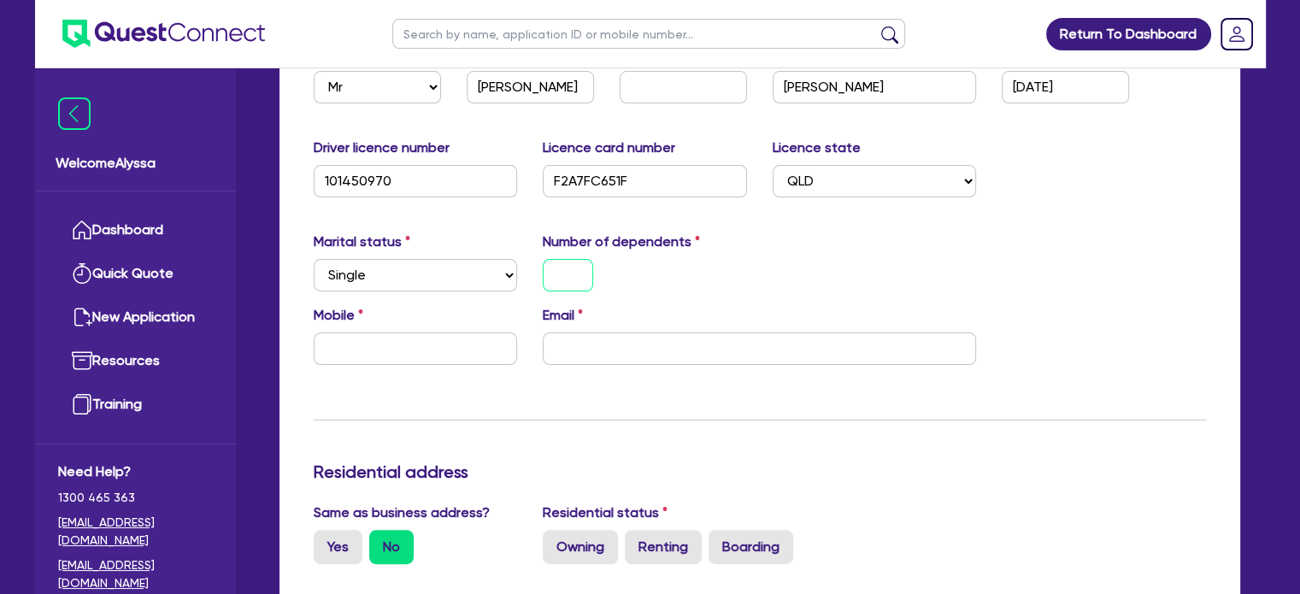
click at [564, 280] on input "text" at bounding box center [568, 275] width 50 height 32
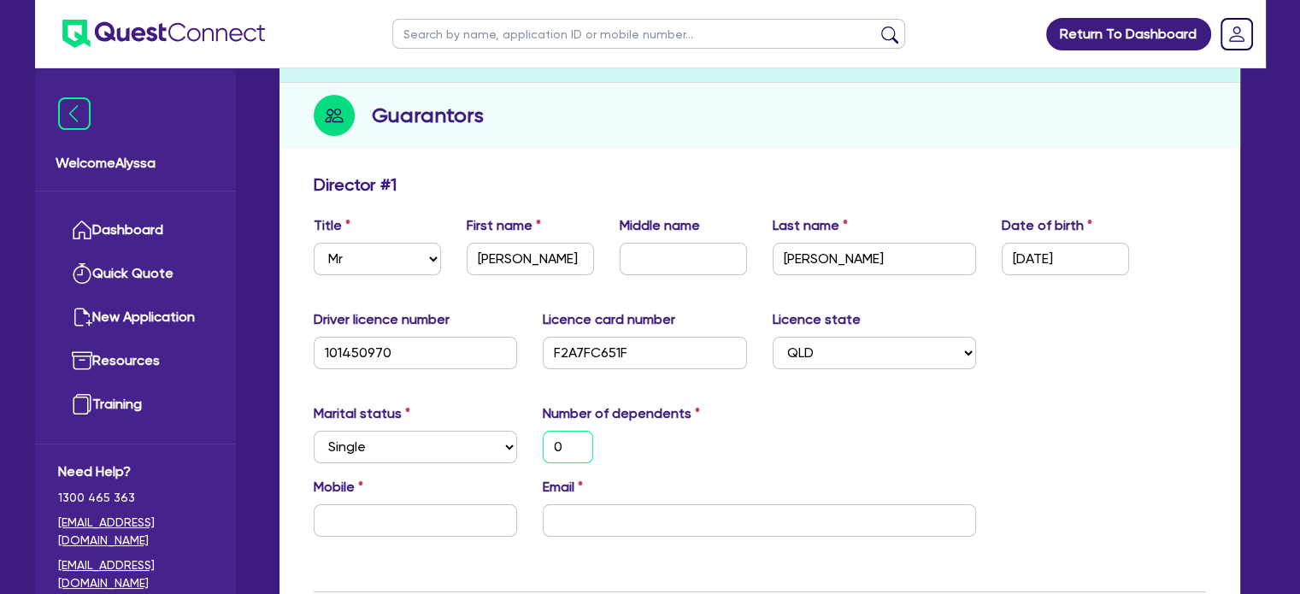
scroll to position [173, 0]
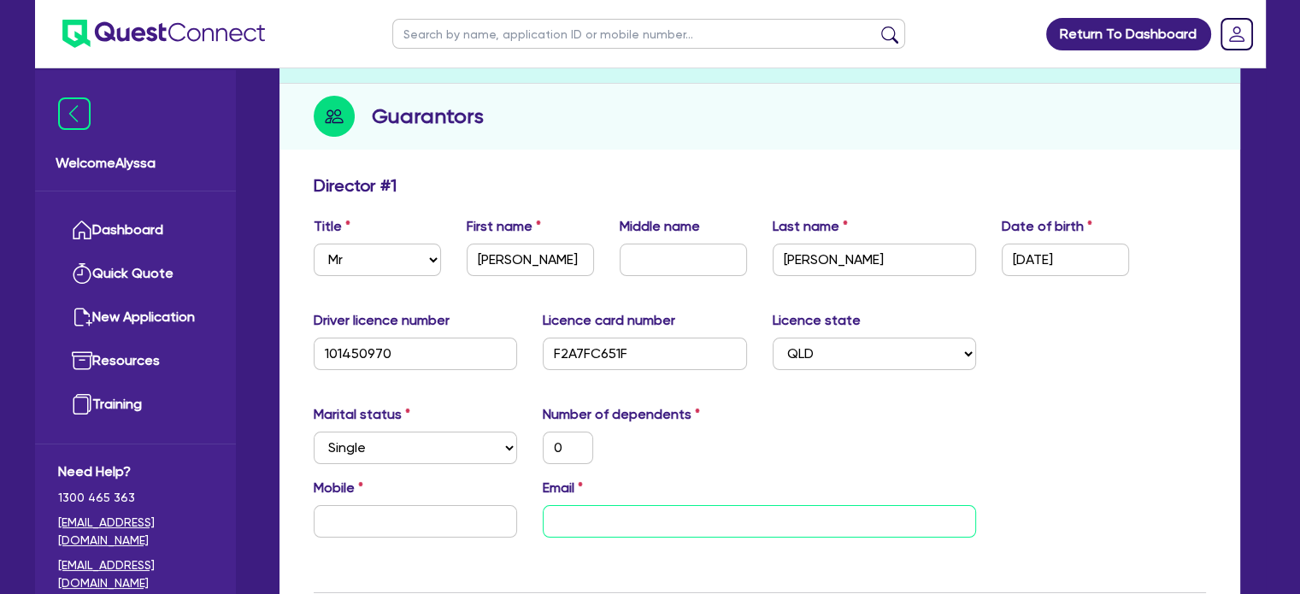
click at [605, 510] on input "email" at bounding box center [759, 521] width 433 height 32
paste input "liam.t179@gmail.com"
type input "0"
type input "liam.t179@gmail.com"
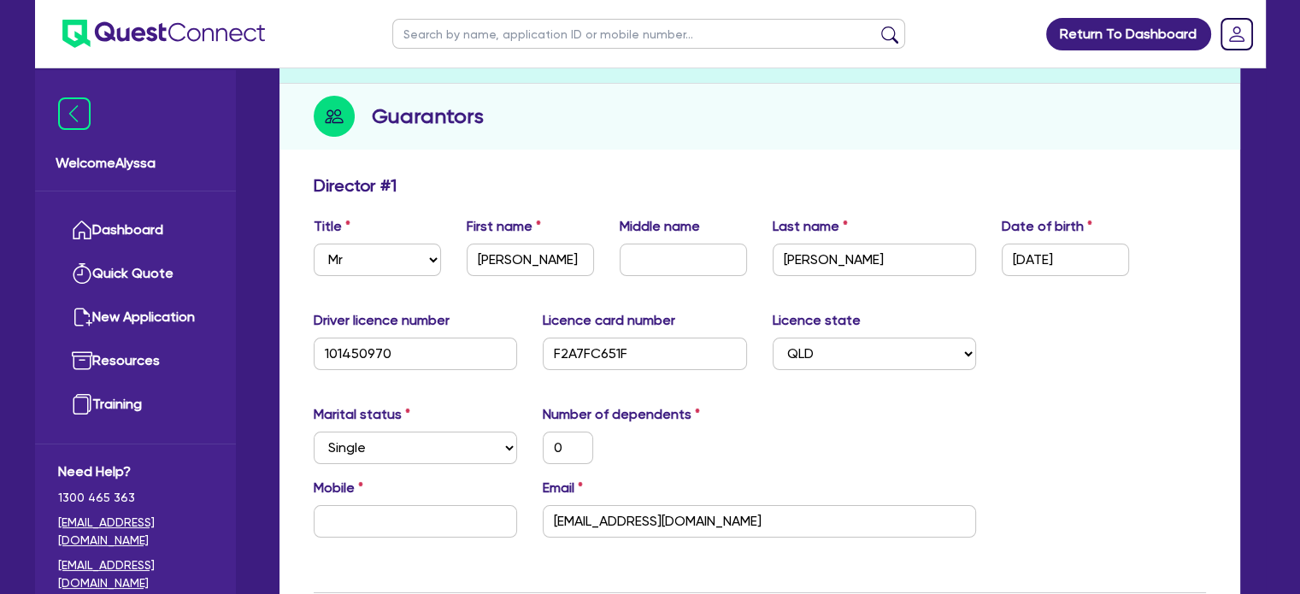
click at [339, 503] on div "Mobile" at bounding box center [416, 508] width 230 height 60
click at [342, 509] on input "text" at bounding box center [416, 521] width 204 height 32
type input "0"
paste input "424 447 979"
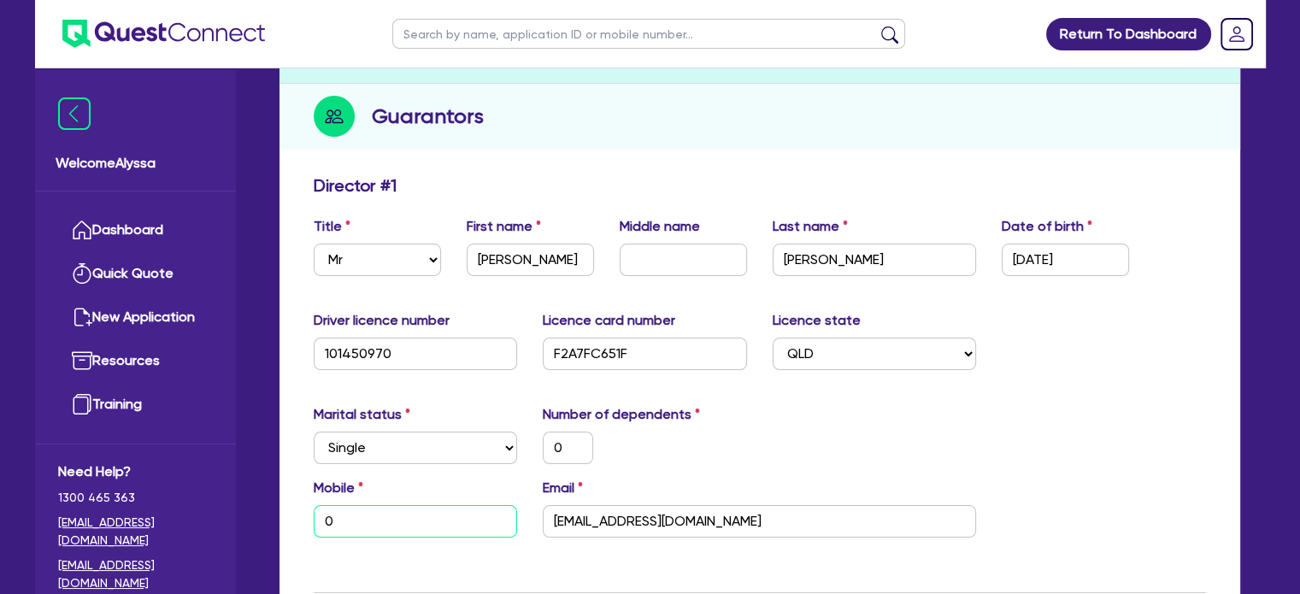
type input "0"
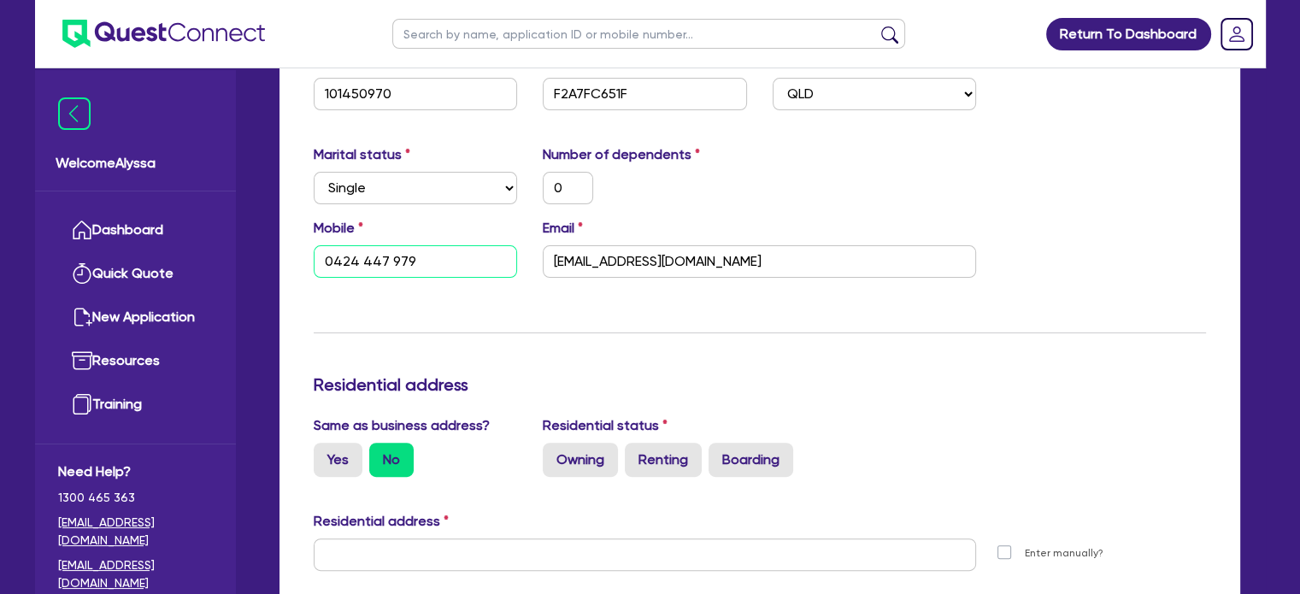
type input "0424 447 979"
click at [504, 310] on div "Update residential status for Director #1 Boarding is only acceptable when the …" at bounding box center [760, 547] width 893 height 1265
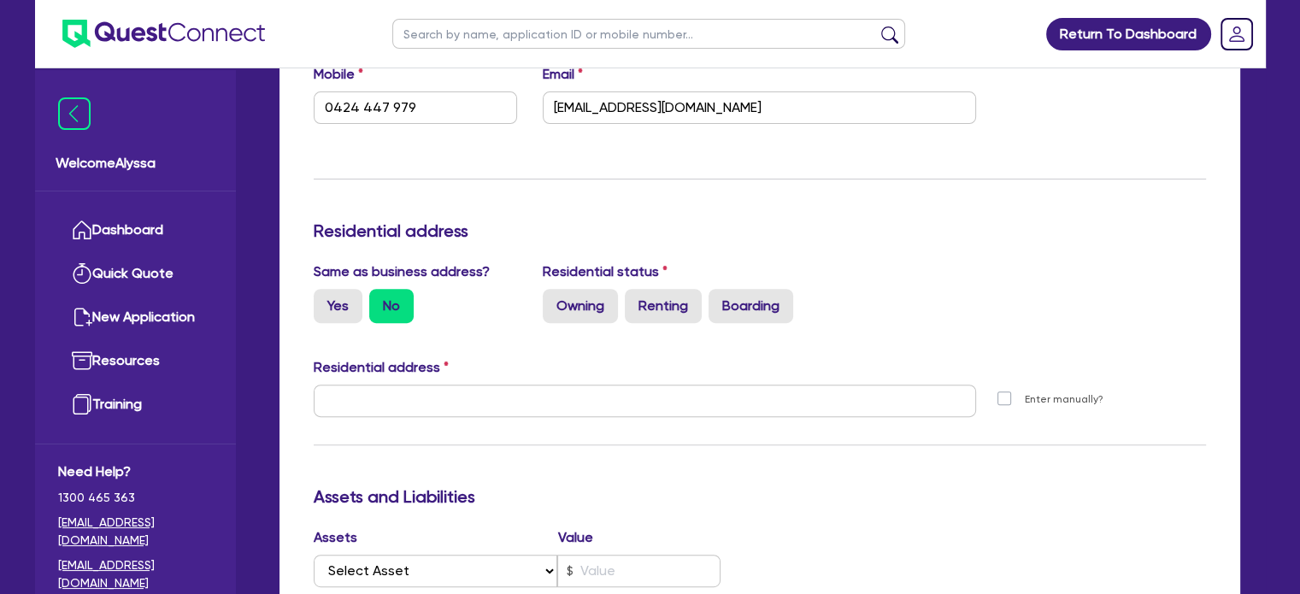
scroll to position [587, 0]
click at [549, 310] on label "Owning" at bounding box center [580, 305] width 75 height 34
click at [549, 299] on input "Owning" at bounding box center [548, 293] width 11 height 11
radio input "true"
type input "0"
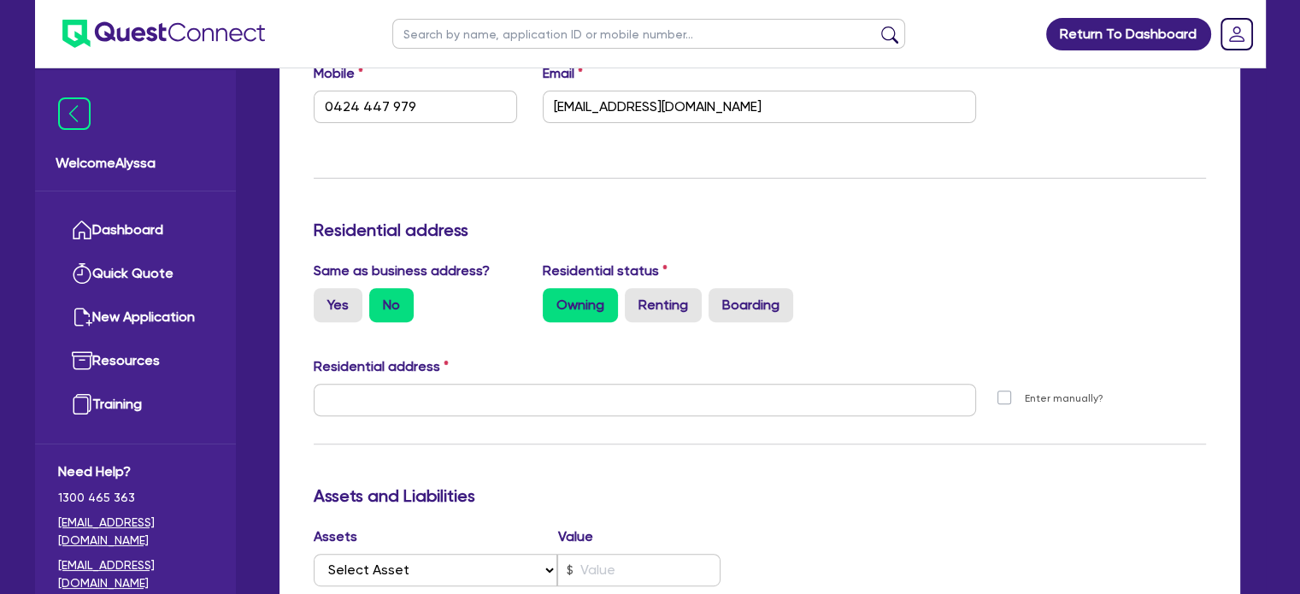
type input "0424 447 979"
click at [356, 403] on input "text" at bounding box center [645, 400] width 663 height 32
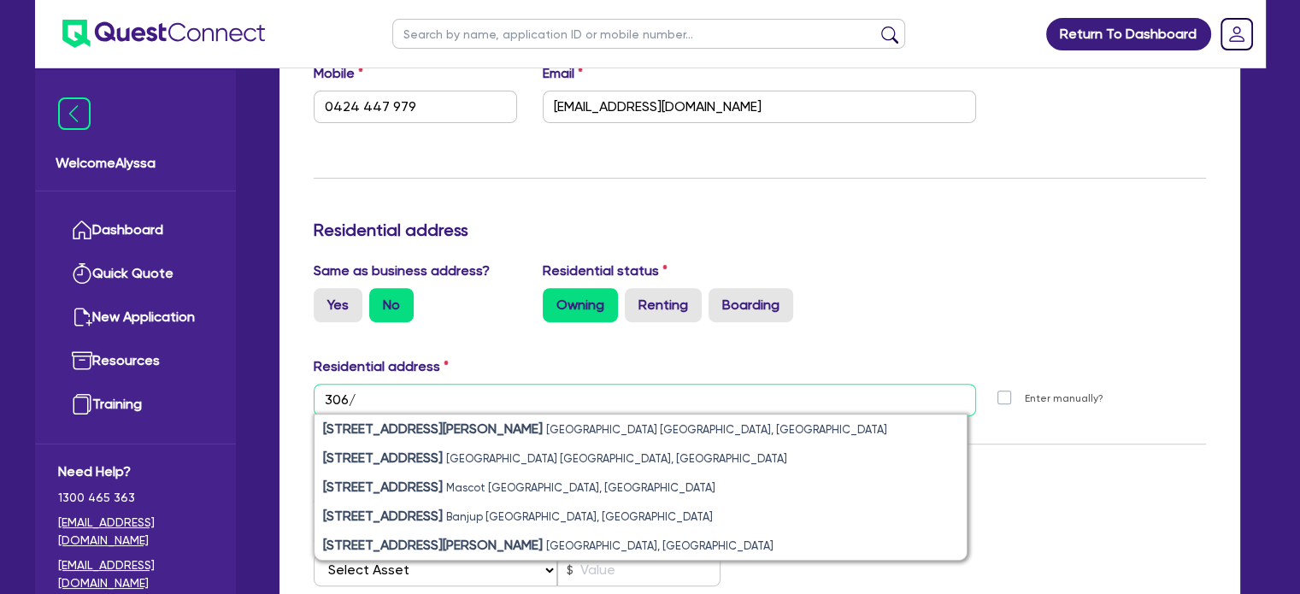
drag, startPoint x: 356, startPoint y: 403, endPoint x: 293, endPoint y: 401, distance: 62.4
type input "306/"
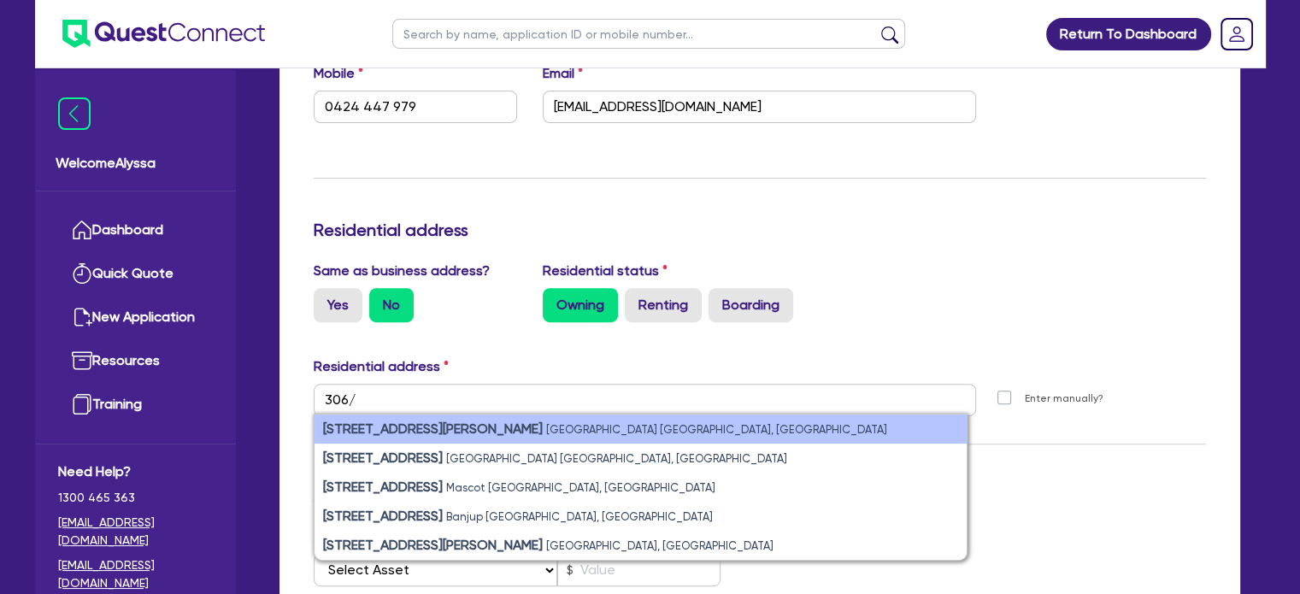
drag, startPoint x: 293, startPoint y: 401, endPoint x: 424, endPoint y: 413, distance: 131.4
click at [424, 414] on ul "306 Little Collins Street Melbourne VIC, Australia 306 Riverside Drive East Per…" at bounding box center [641, 487] width 654 height 147
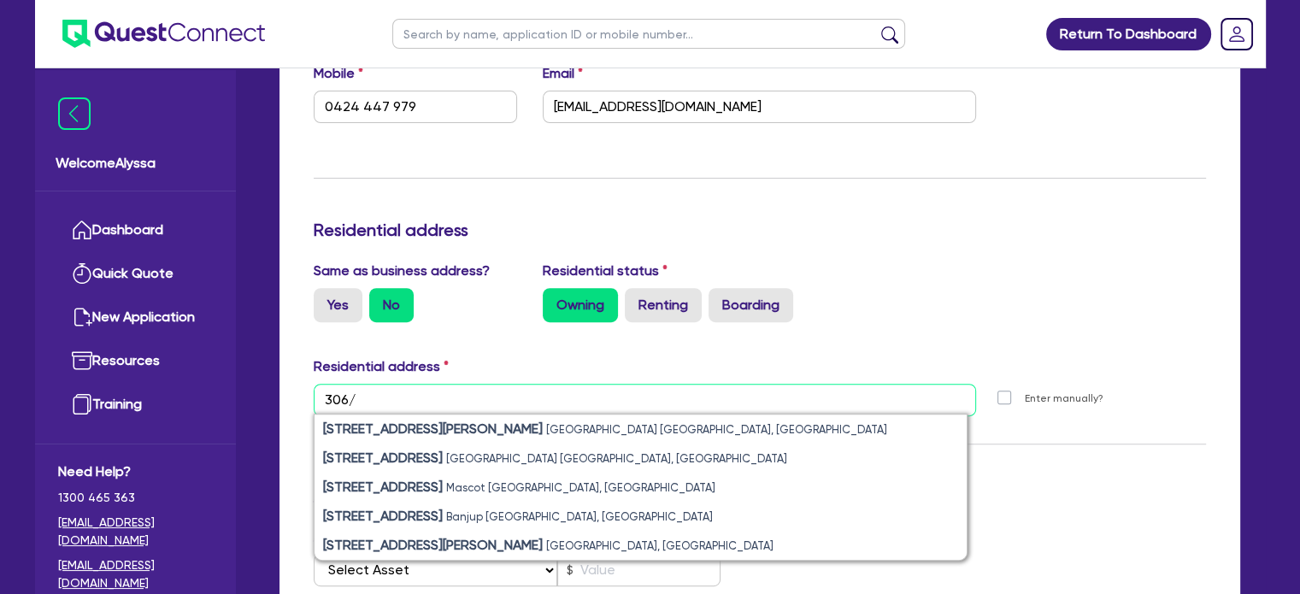
drag, startPoint x: 386, startPoint y: 399, endPoint x: 308, endPoint y: 390, distance: 78.4
click at [308, 390] on div "306/ 306 Little Collins Street Melbourne VIC, Australia 306 Riverside Drive Eas…" at bounding box center [645, 407] width 689 height 46
paste input "306/"
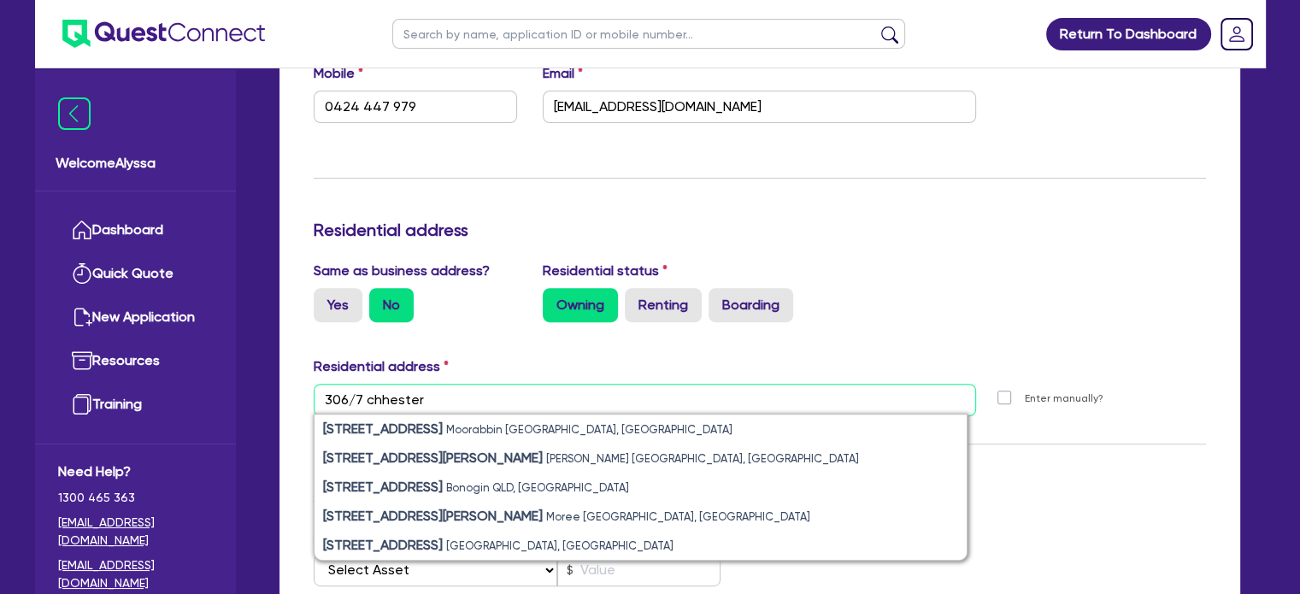
click at [457, 401] on input "306/7 chhester" at bounding box center [645, 400] width 663 height 32
click at [387, 407] on input "306/7 chhester" at bounding box center [645, 400] width 663 height 32
drag, startPoint x: 399, startPoint y: 392, endPoint x: 263, endPoint y: 376, distance: 136.9
click at [263, 376] on div "Drafted - EC BEAUTY SERVICES PTY LTD. Quotes Applicant Guarantors Security Note…" at bounding box center [760, 409] width 1012 height 1802
type input "306/7 chester"
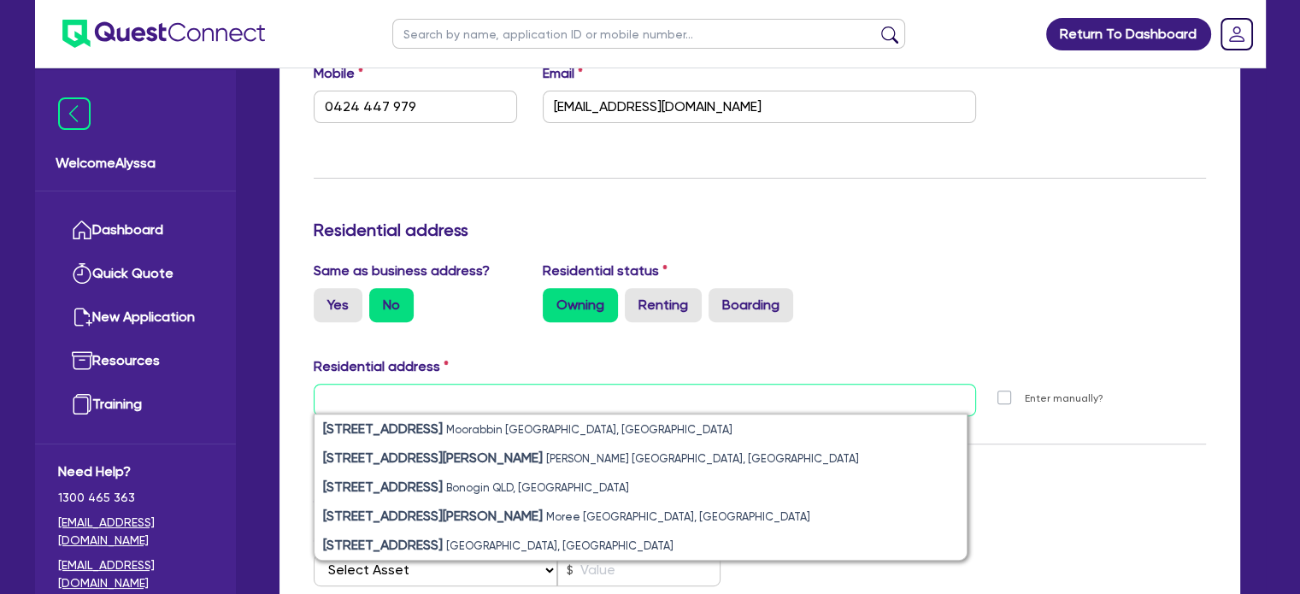
paste input "306/7 chester"
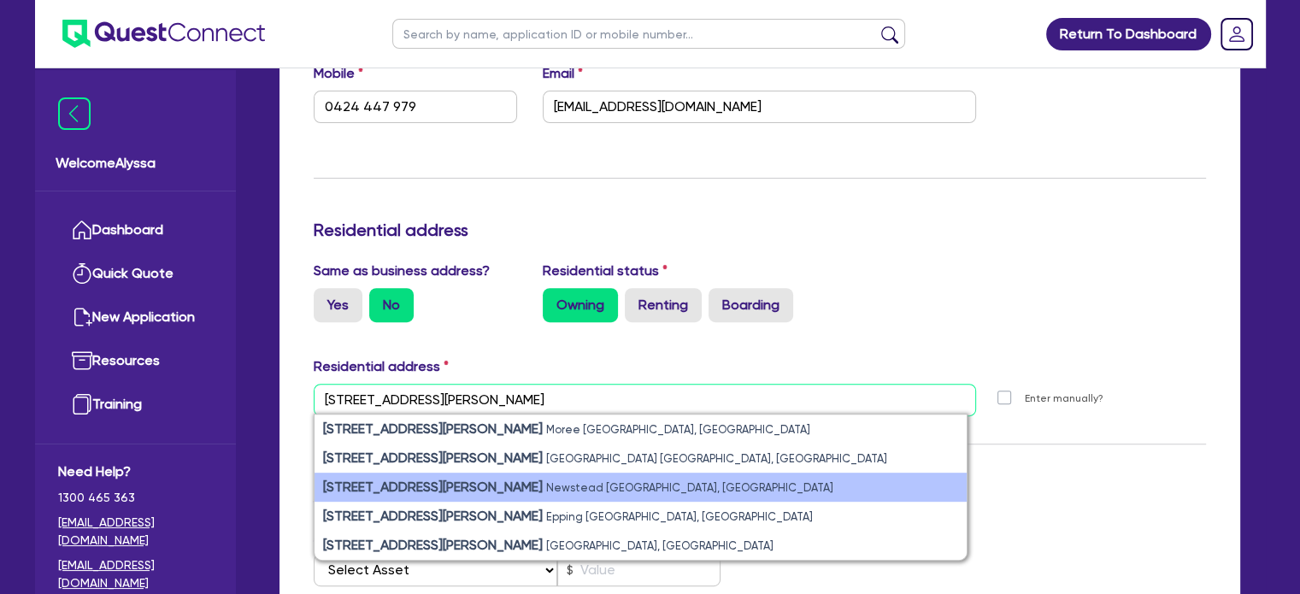
type input "306/7 chester street new"
click at [546, 489] on small "Newstead QLD, Australia" at bounding box center [689, 487] width 287 height 13
type input "0"
type input "0424 447 979"
type input "306 7 Chester St Newstead QLD 4006"
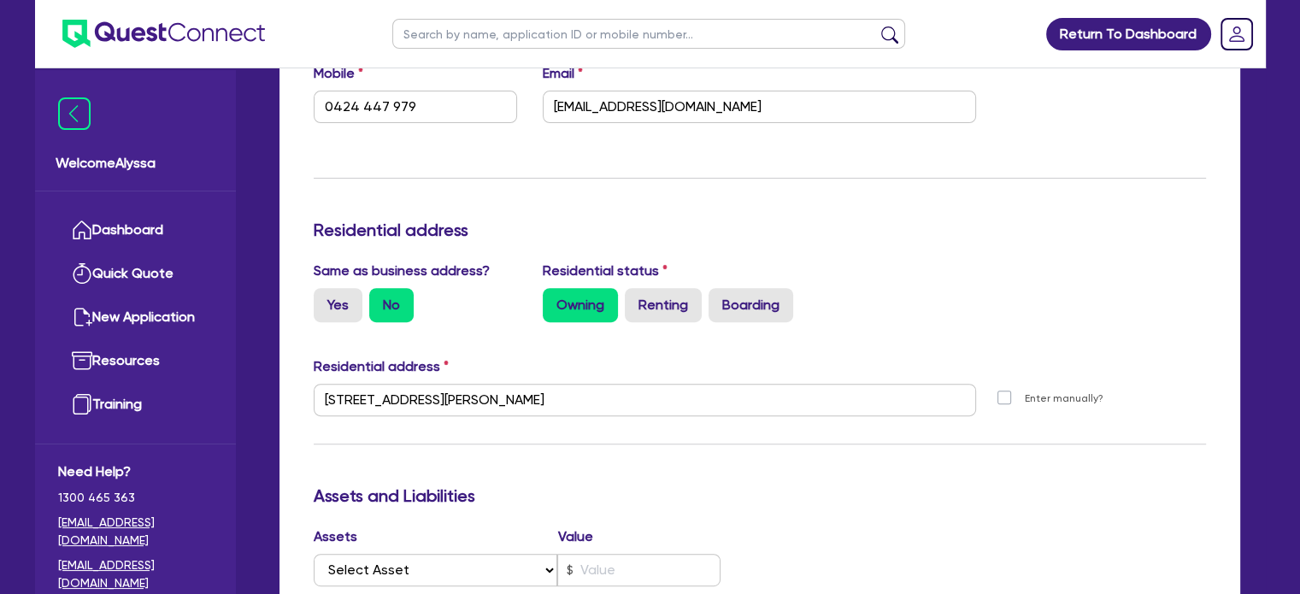
click at [674, 365] on div "Residential address" at bounding box center [760, 370] width 918 height 27
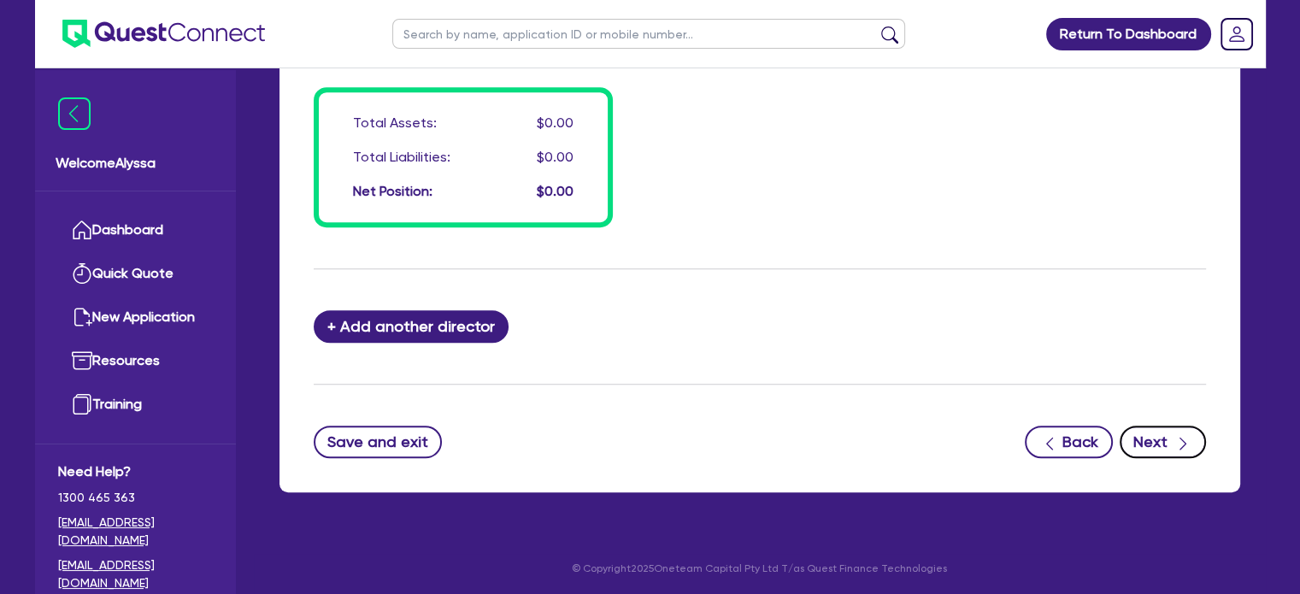
click at [1170, 440] on button "Next" at bounding box center [1163, 442] width 86 height 32
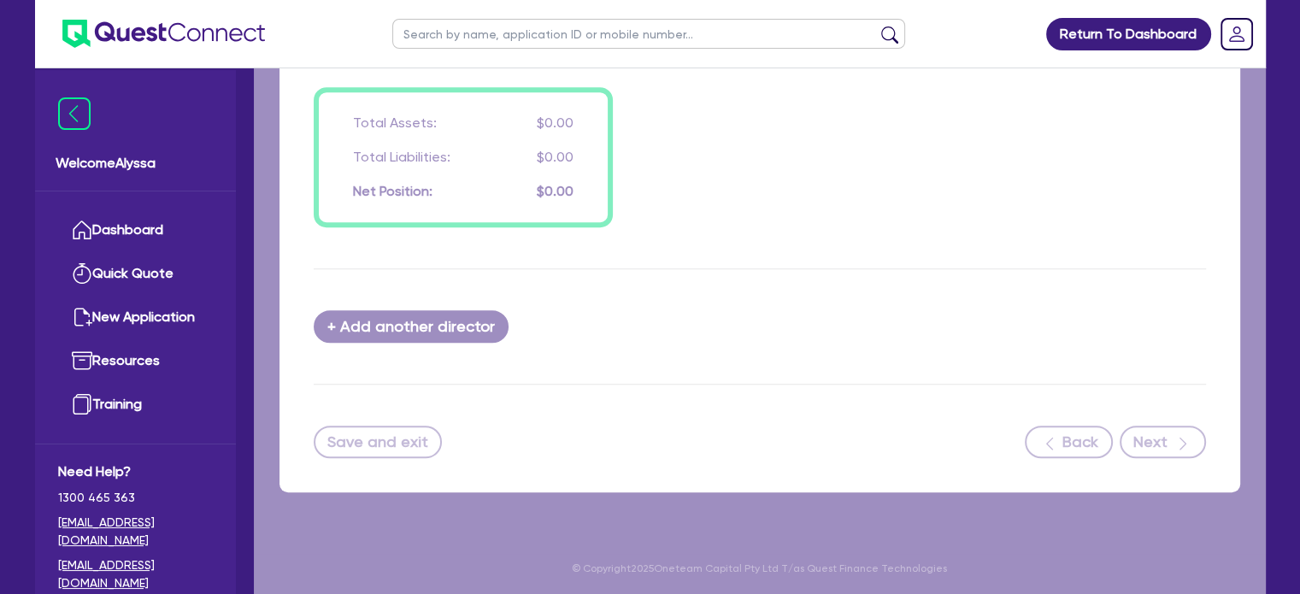
select select "TERTIARY_ASSETS"
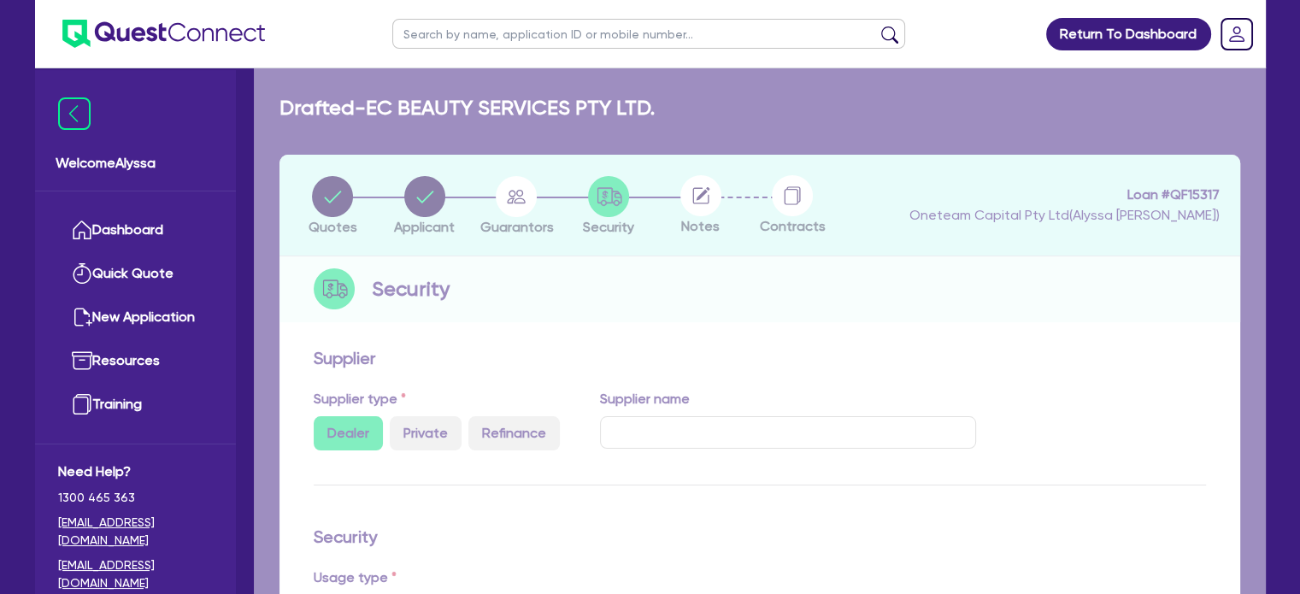
select select "BEAUTY_EQUIPMENT"
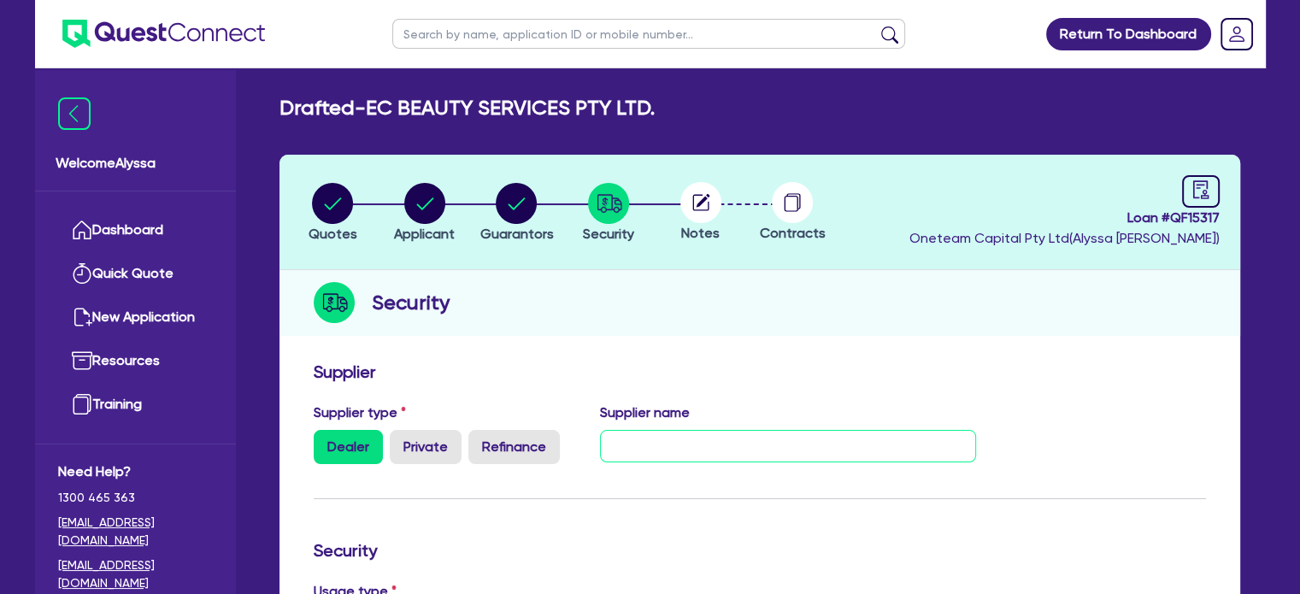
click at [640, 455] on input "text" at bounding box center [788, 446] width 376 height 32
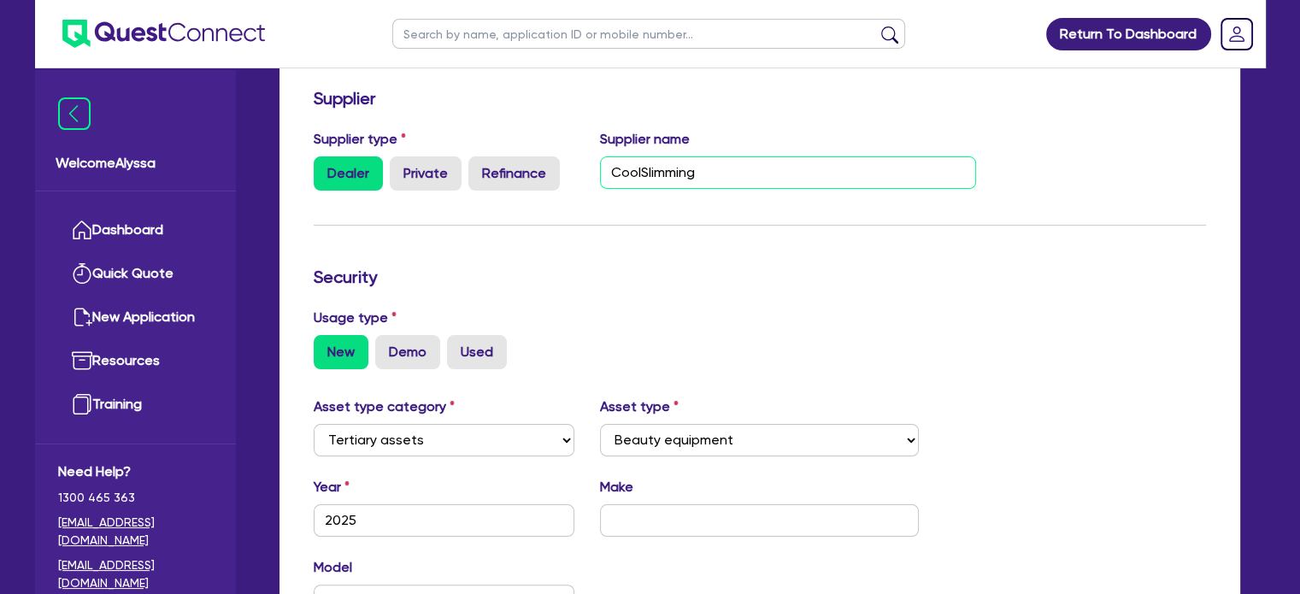
scroll to position [286, 0]
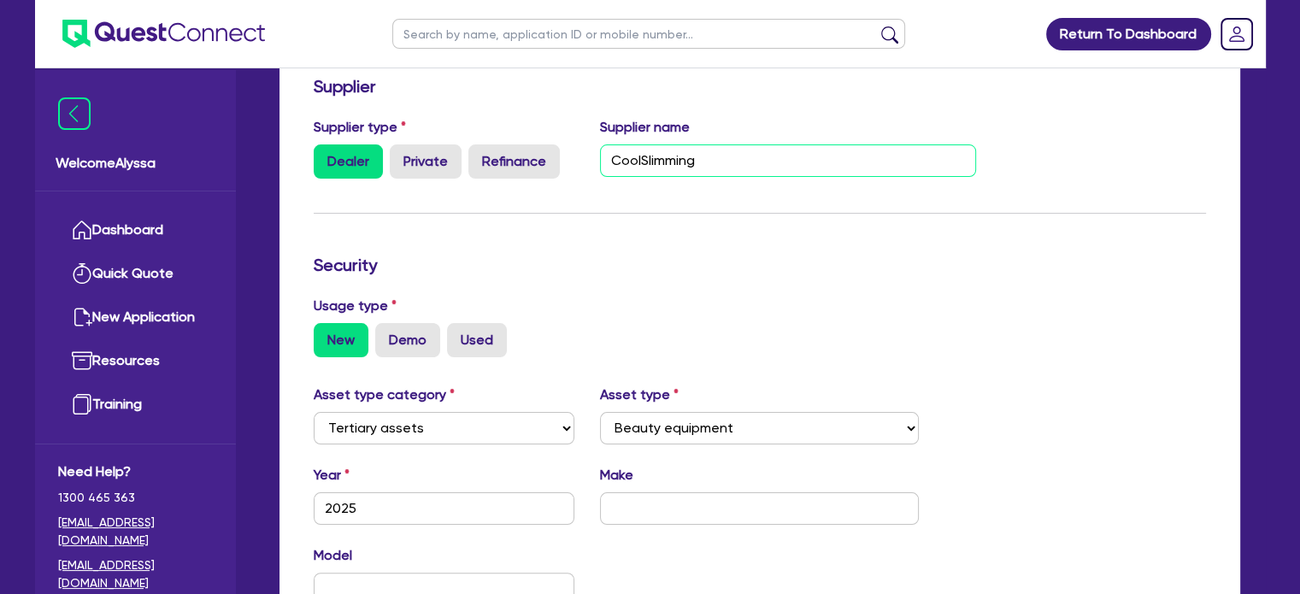
type input "CoolSlimming"
click at [640, 498] on input "text" at bounding box center [759, 508] width 319 height 32
type input "CoolSlimming"
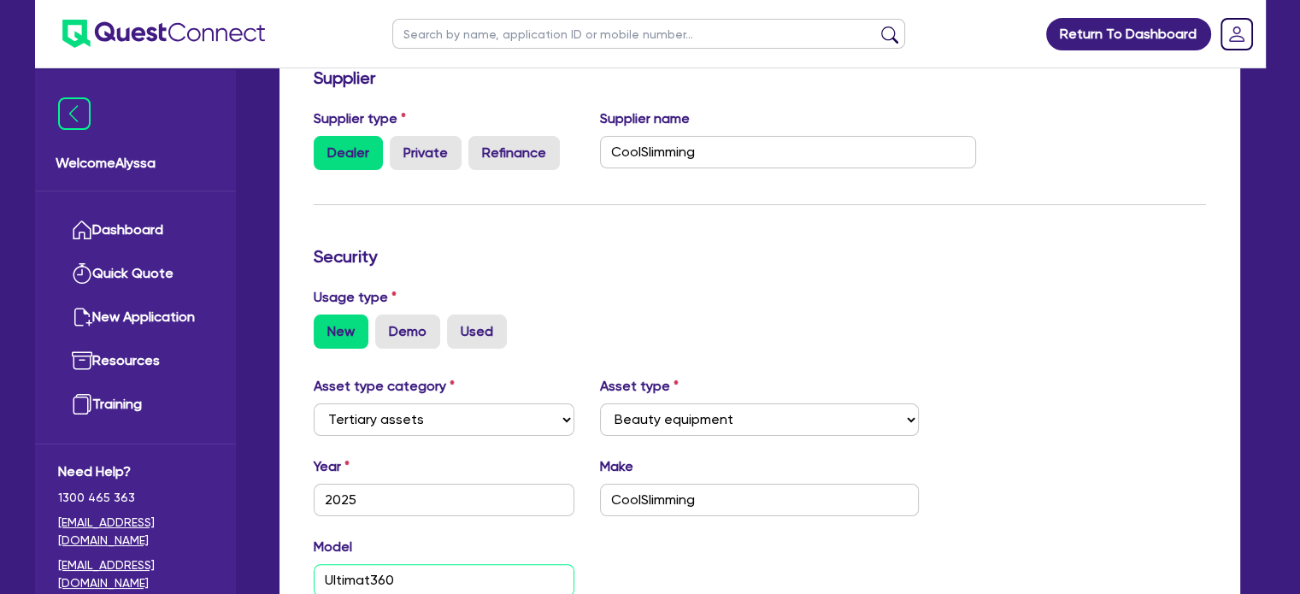
scroll to position [350, 0]
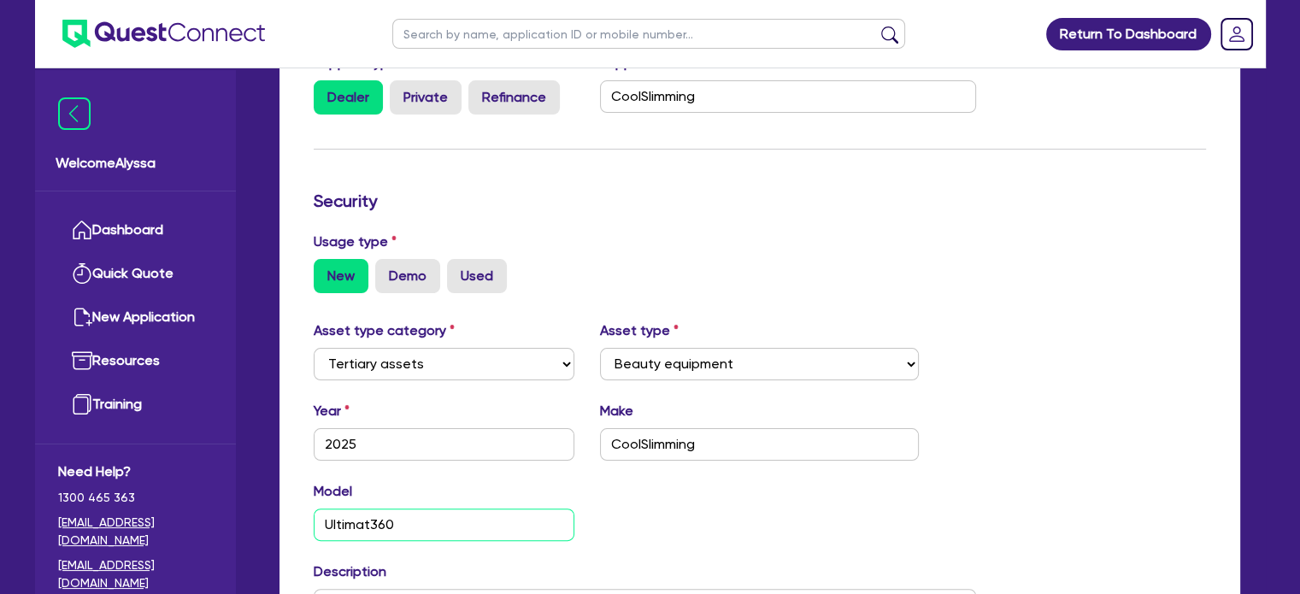
click at [370, 520] on input "Ultimat360" at bounding box center [445, 525] width 262 height 32
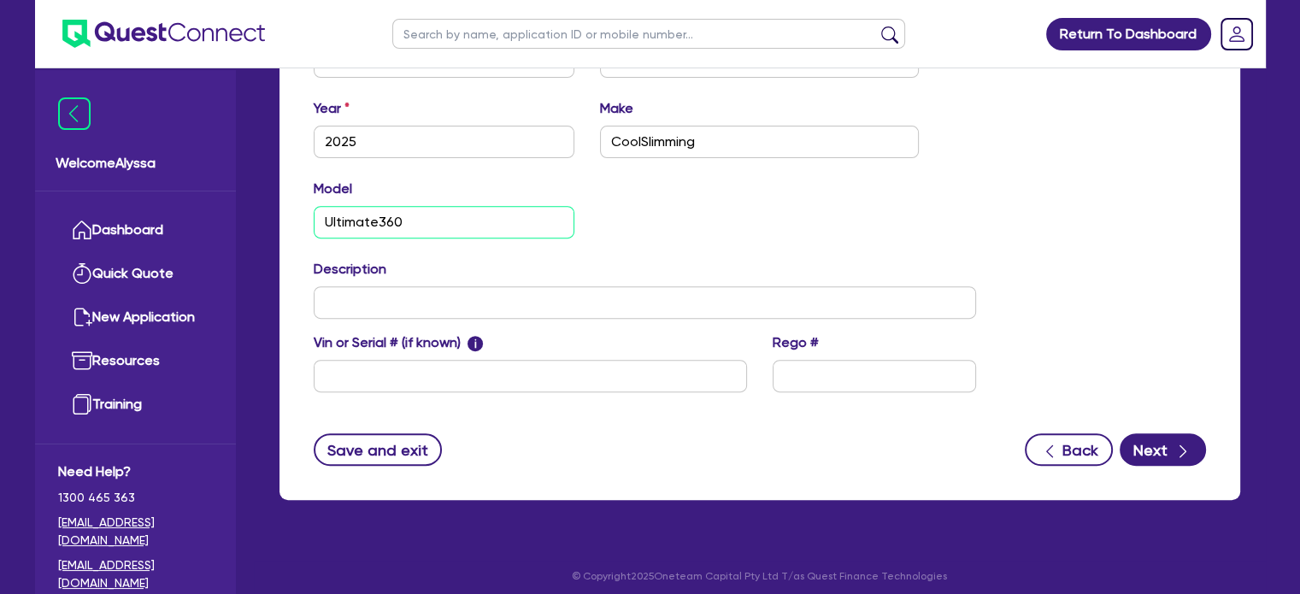
scroll to position [660, 0]
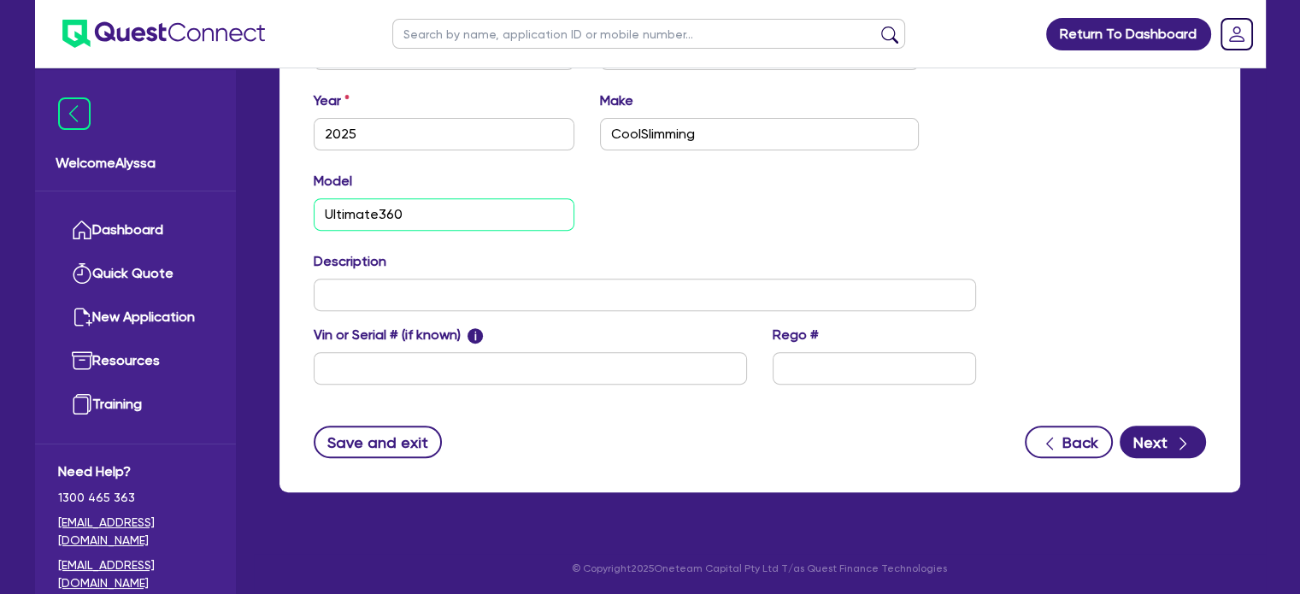
type input "Ultimate360"
click at [1216, 430] on div "Save and exit Back Next" at bounding box center [760, 442] width 918 height 32
click at [1154, 442] on button "Next" at bounding box center [1163, 442] width 86 height 32
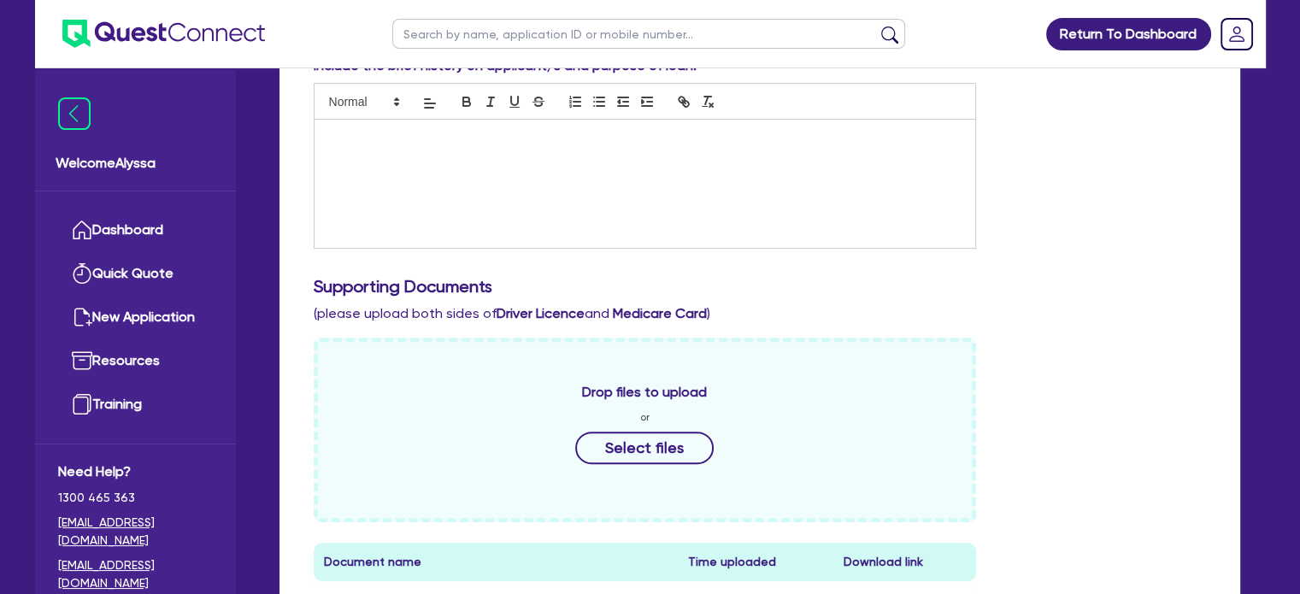
scroll to position [478, 0]
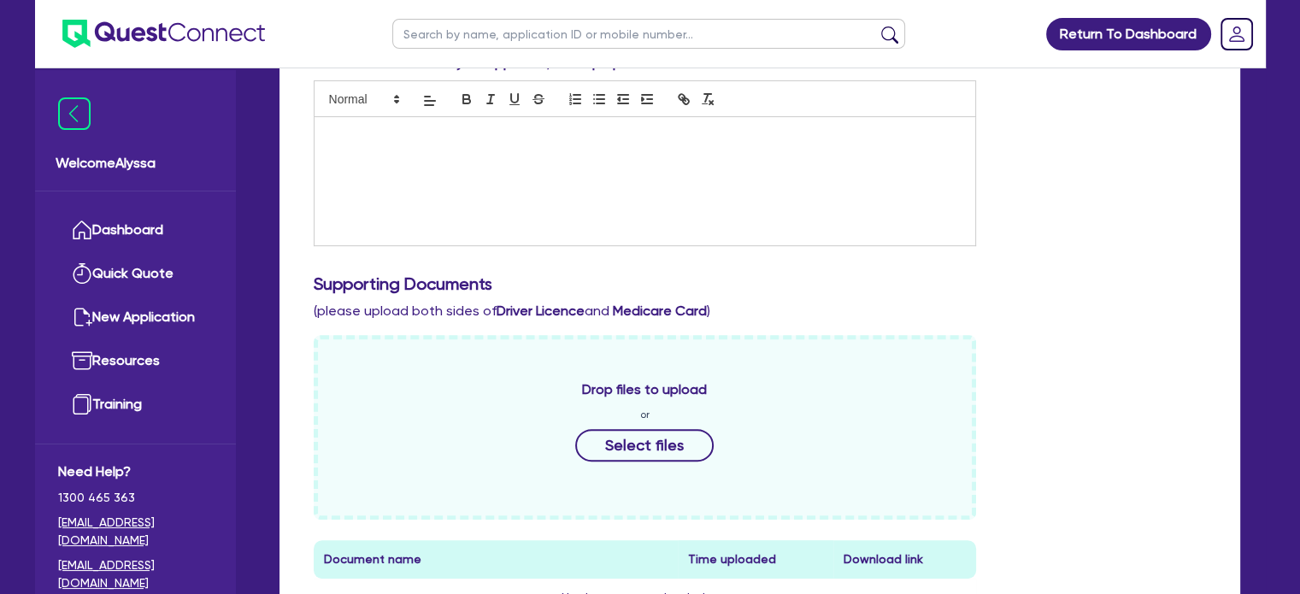
click at [373, 180] on div at bounding box center [646, 181] width 662 height 128
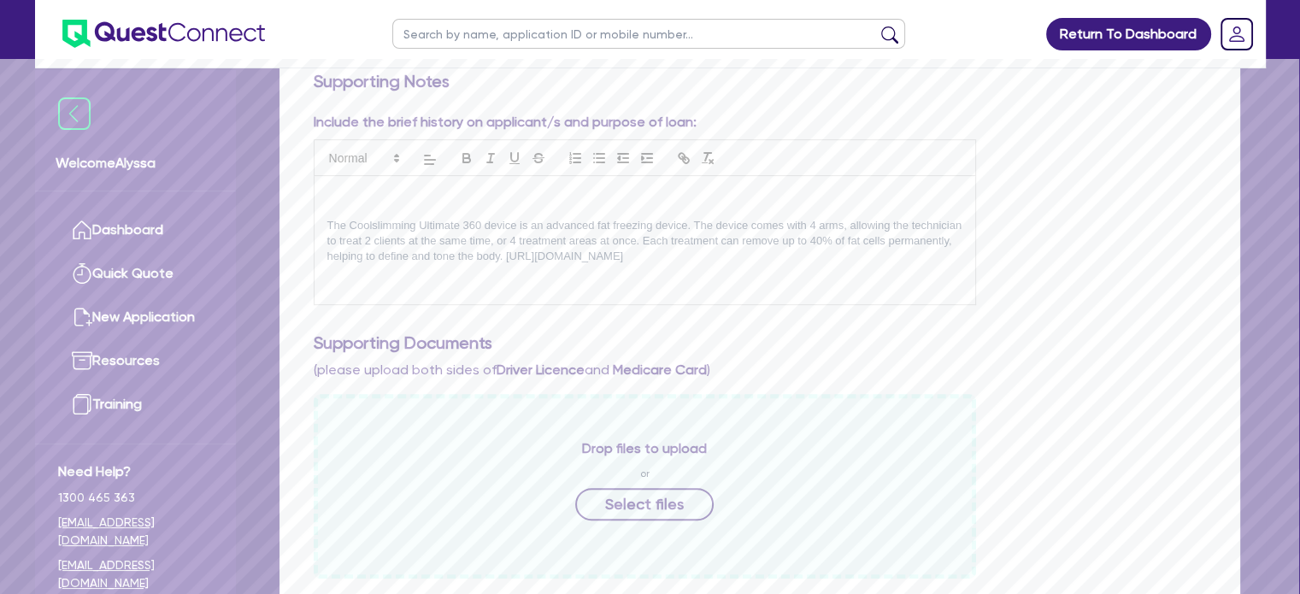
scroll to position [417, 0]
click at [333, 186] on div "The Coolslimming Ultimate 360 device is an advanced fat freezing device. The de…" at bounding box center [646, 242] width 662 height 128
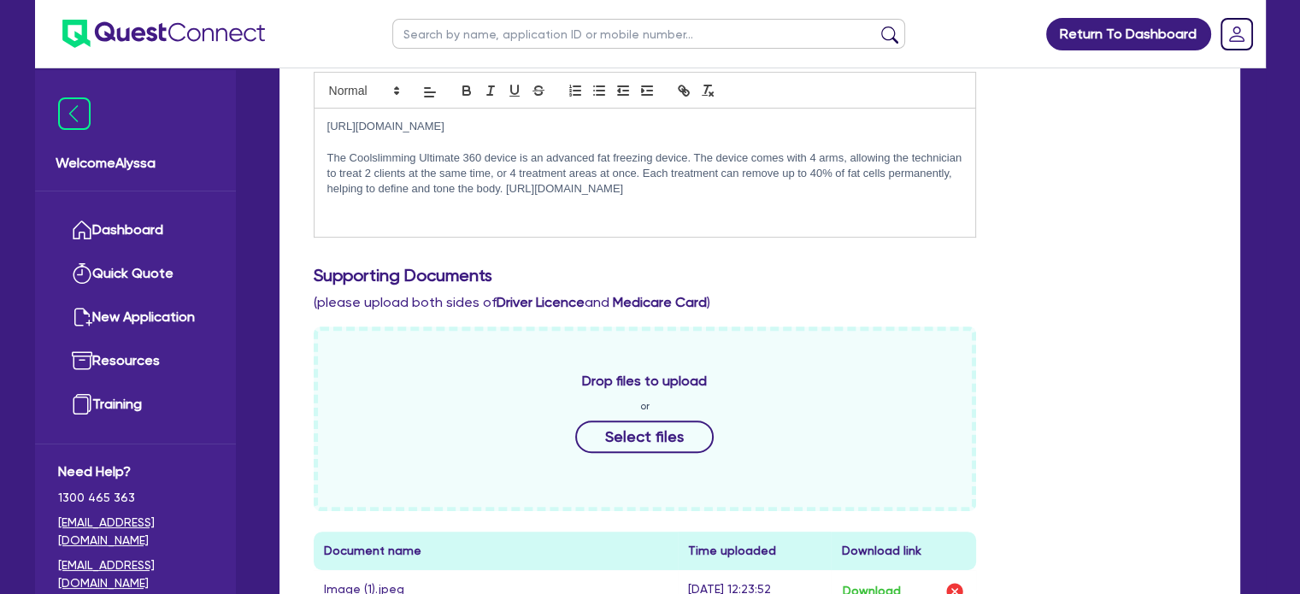
scroll to position [486, 0]
click at [325, 124] on div "https://www.fatfreezestudio.com/blank-4 The Coolslimming Ultimate 360 device is…" at bounding box center [646, 173] width 662 height 128
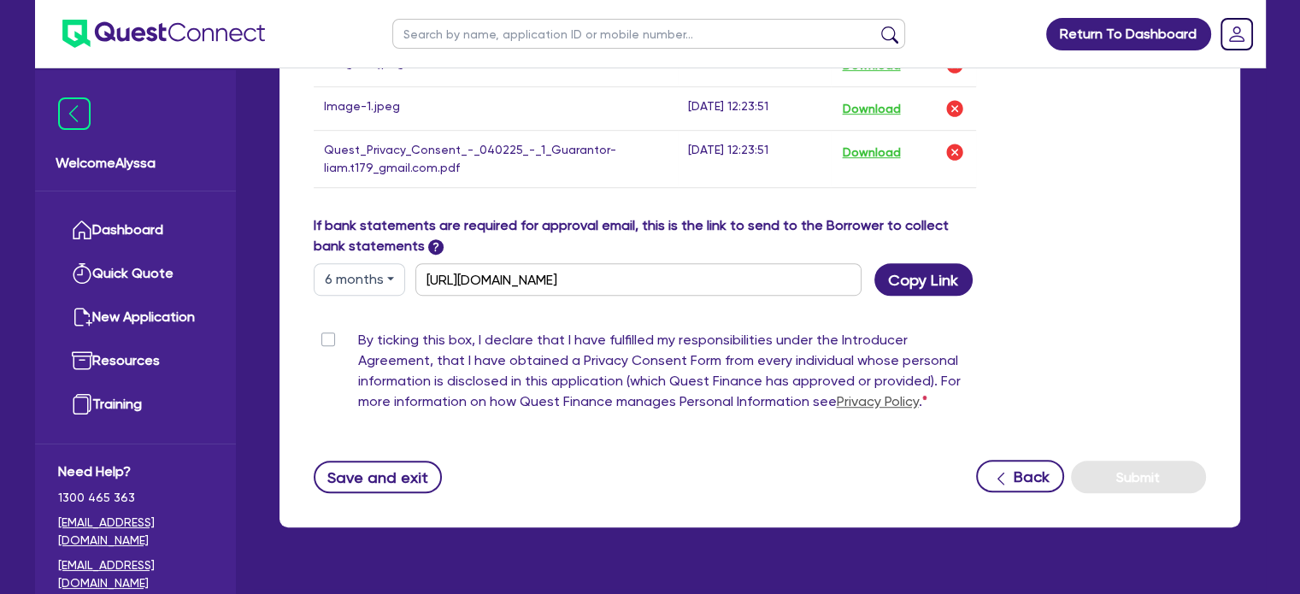
scroll to position [1066, 0]
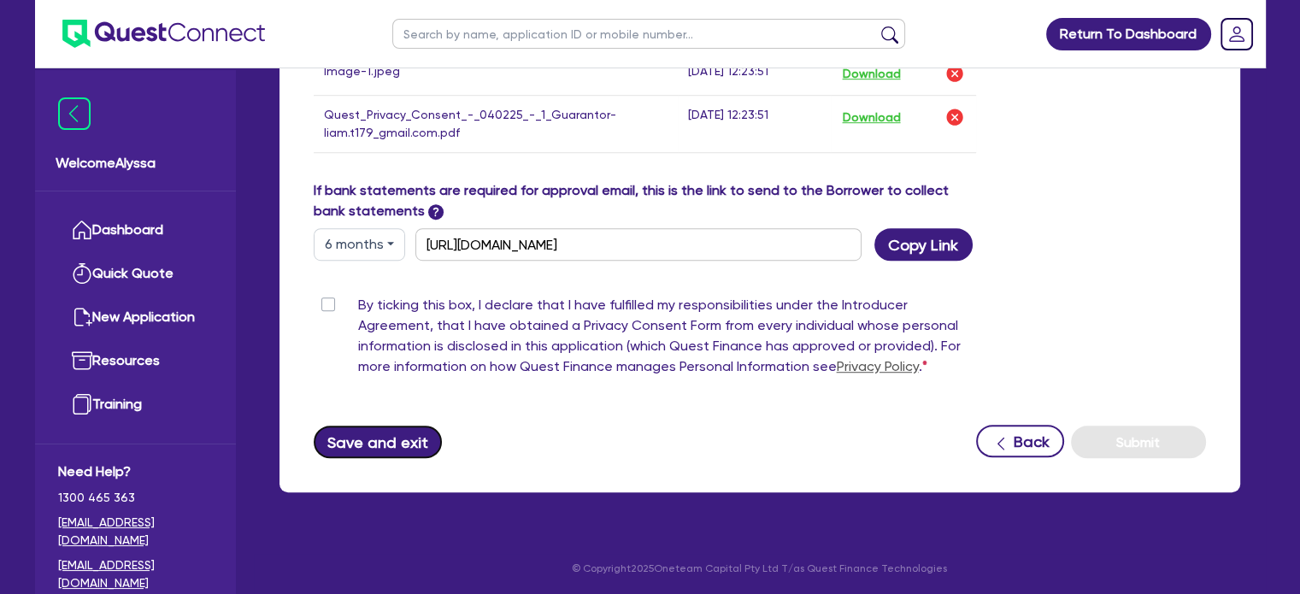
click at [349, 444] on button "Save and exit" at bounding box center [378, 442] width 129 height 32
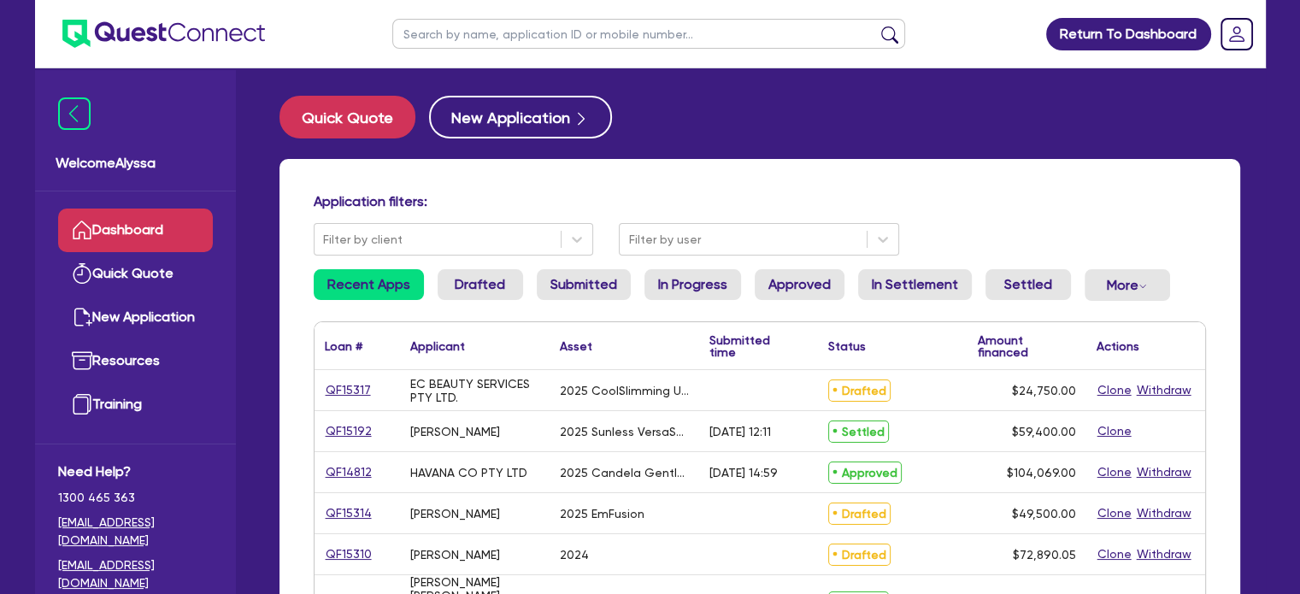
click at [537, 33] on input "text" at bounding box center [648, 34] width 513 height 30
type input "adonai"
click at [876, 26] on button "submit" at bounding box center [889, 38] width 27 height 24
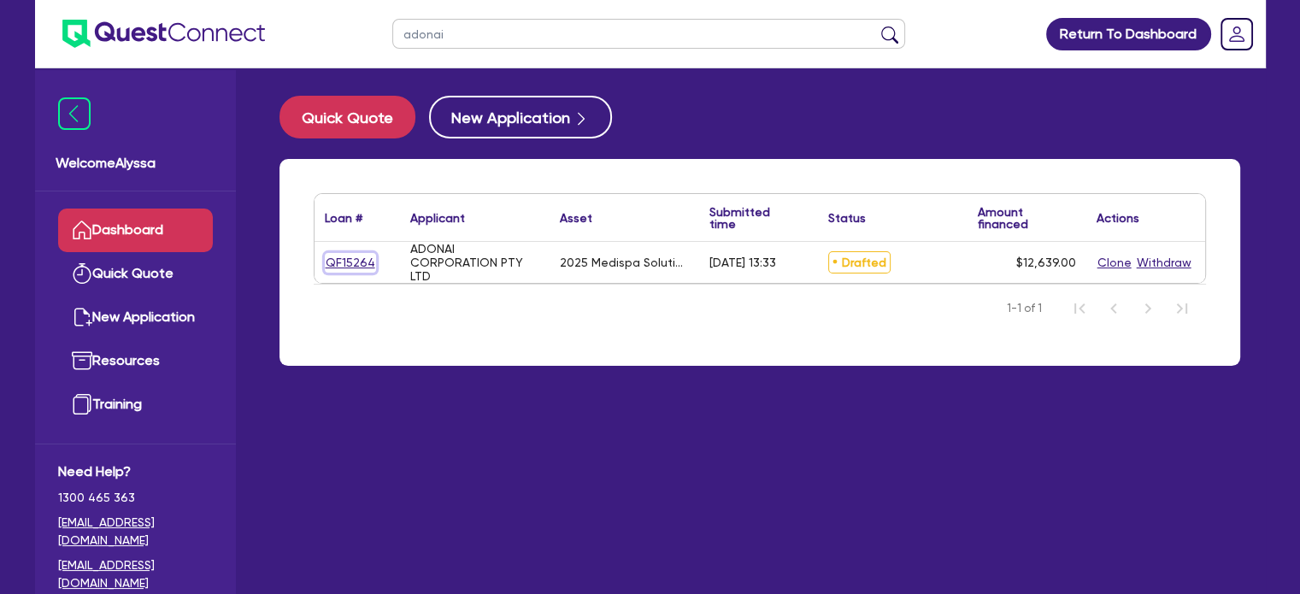
click at [349, 262] on link "QF15264" at bounding box center [350, 263] width 51 height 20
select select "TERTIARY_ASSETS"
select select "BEAUTY_EQUIPMENT"
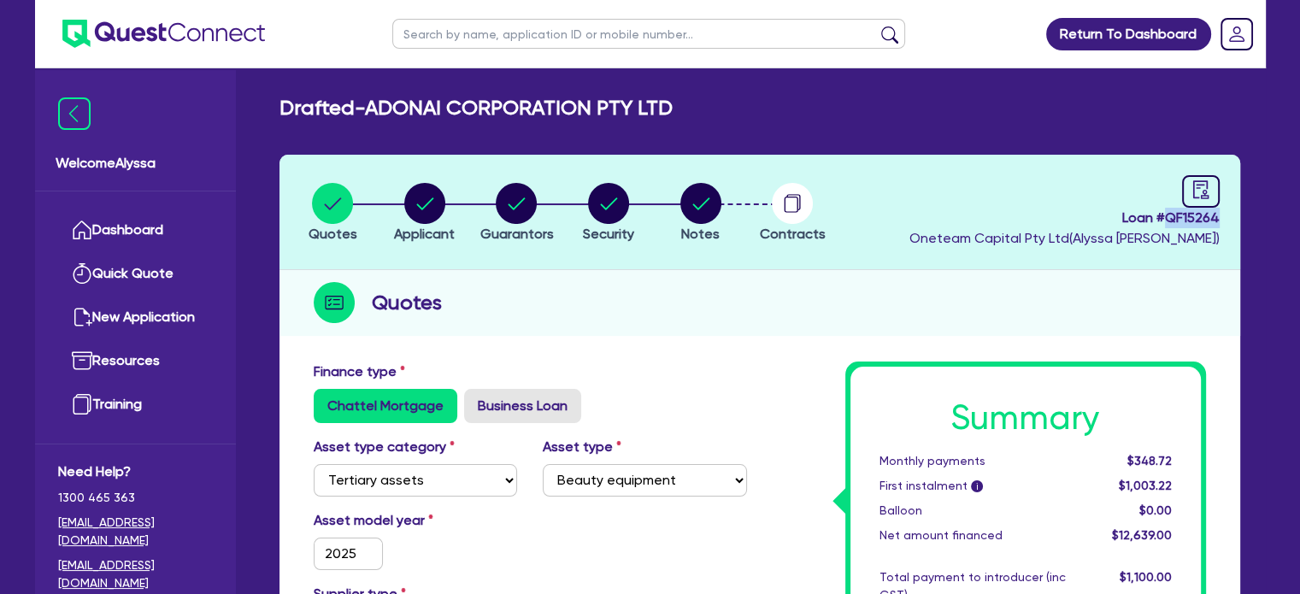
drag, startPoint x: 1225, startPoint y: 211, endPoint x: 1167, endPoint y: 213, distance: 58.2
click at [1167, 213] on header "Quotes Applicant Guarantors Security Notes Contracts Loan # QF15264 Oneteam Cap…" at bounding box center [760, 212] width 961 height 115
copy span "QF15264"
click at [437, 209] on circle "button" at bounding box center [424, 203] width 41 height 41
select select "COMPANY"
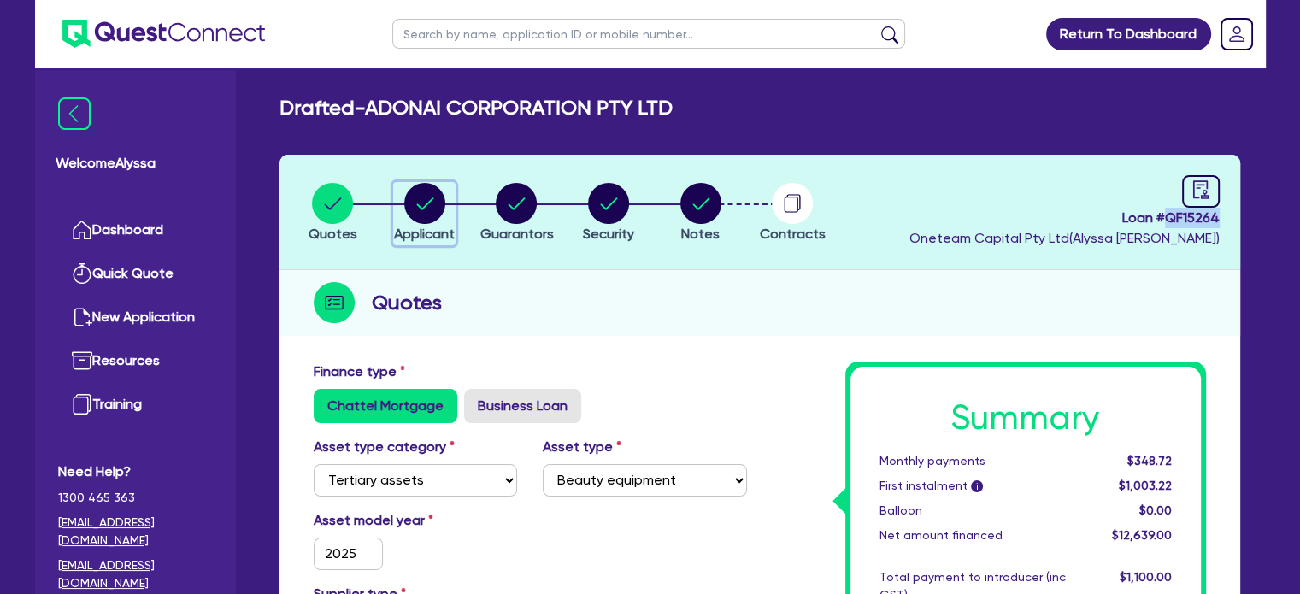
select select "HEALTH_BEAUTY"
select select "HAIR_BEAUTY_SALONS"
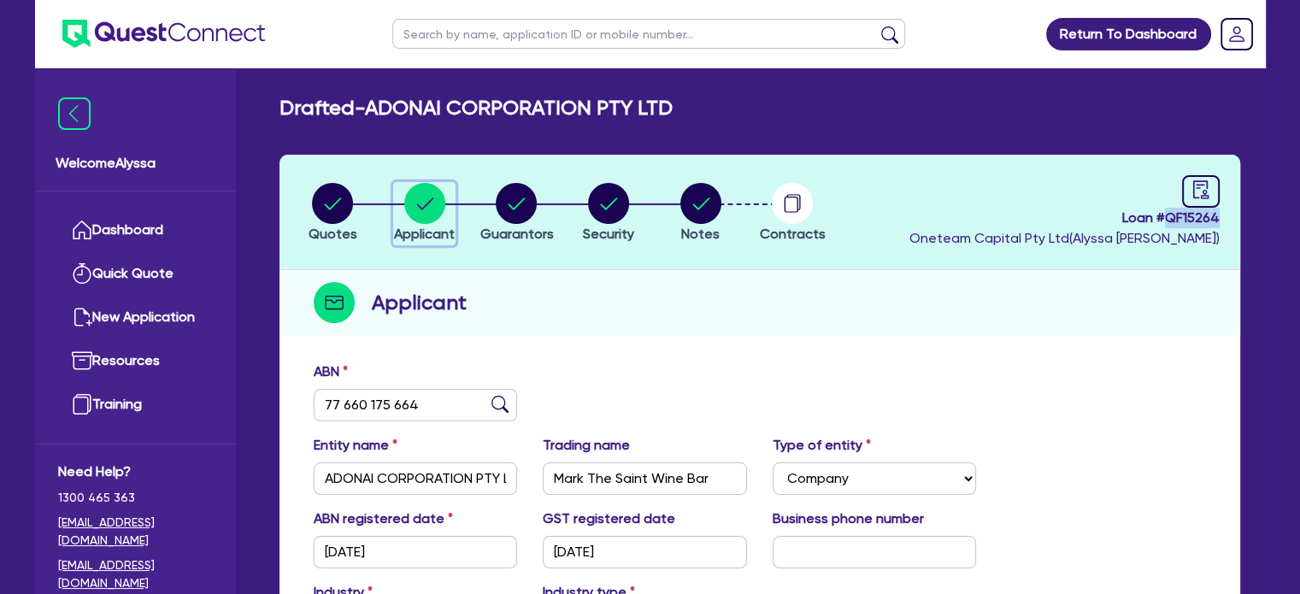
scroll to position [306, 0]
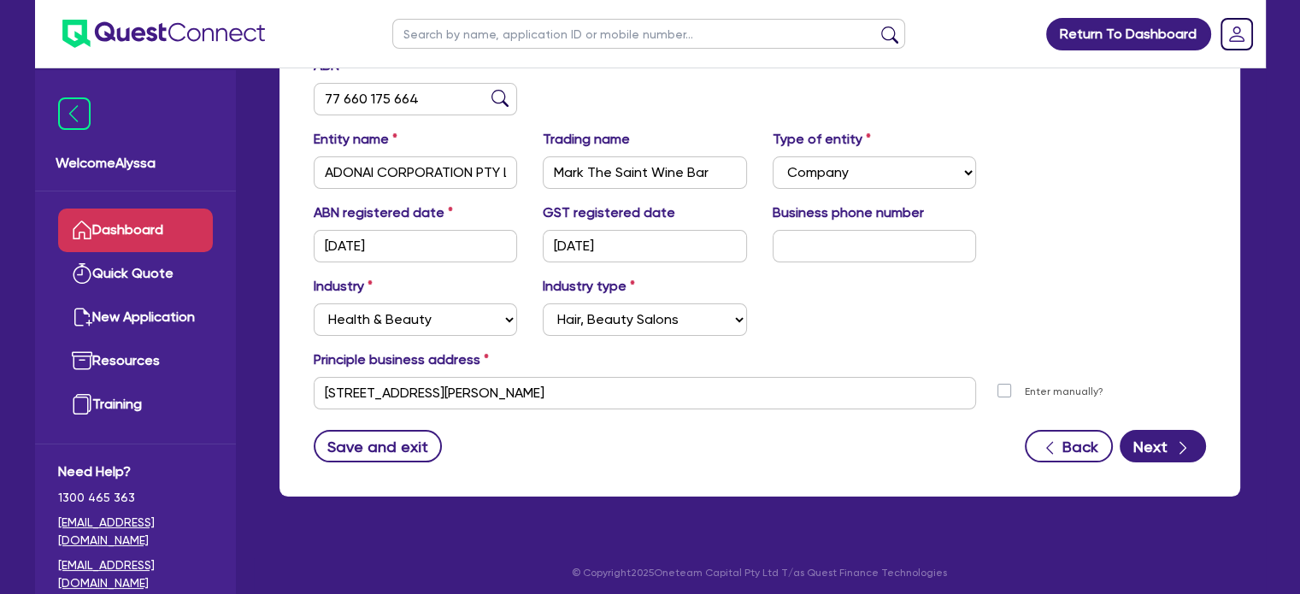
click at [123, 222] on link "Dashboard" at bounding box center [135, 231] width 155 height 44
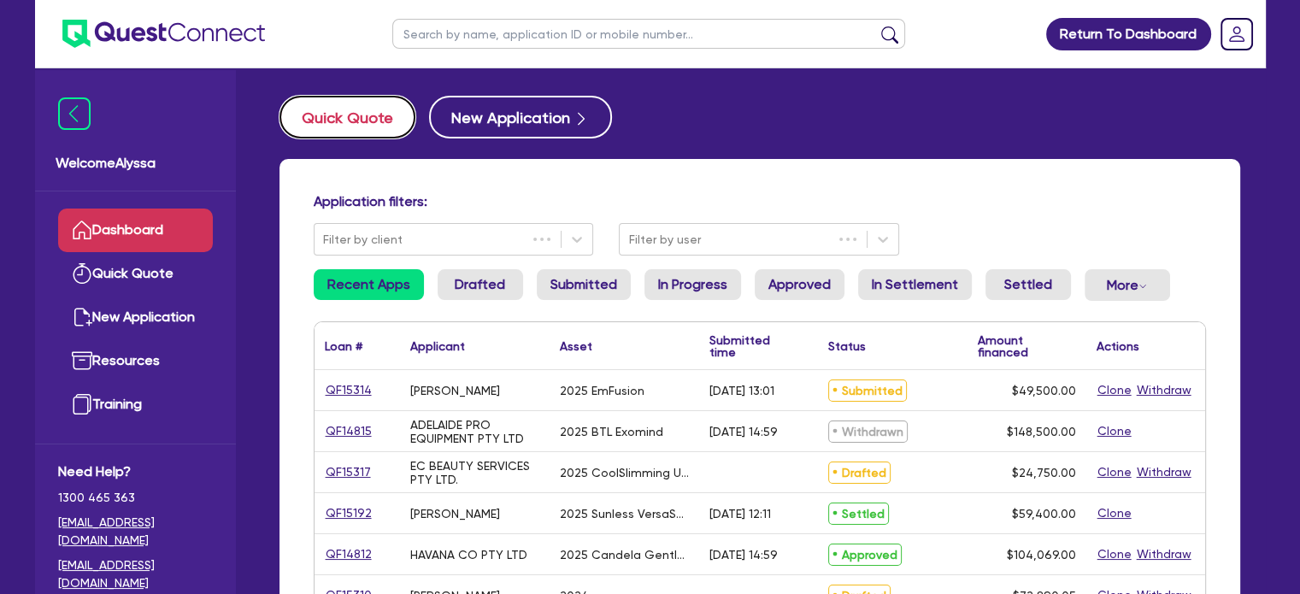
click at [356, 123] on button "Quick Quote" at bounding box center [348, 117] width 136 height 43
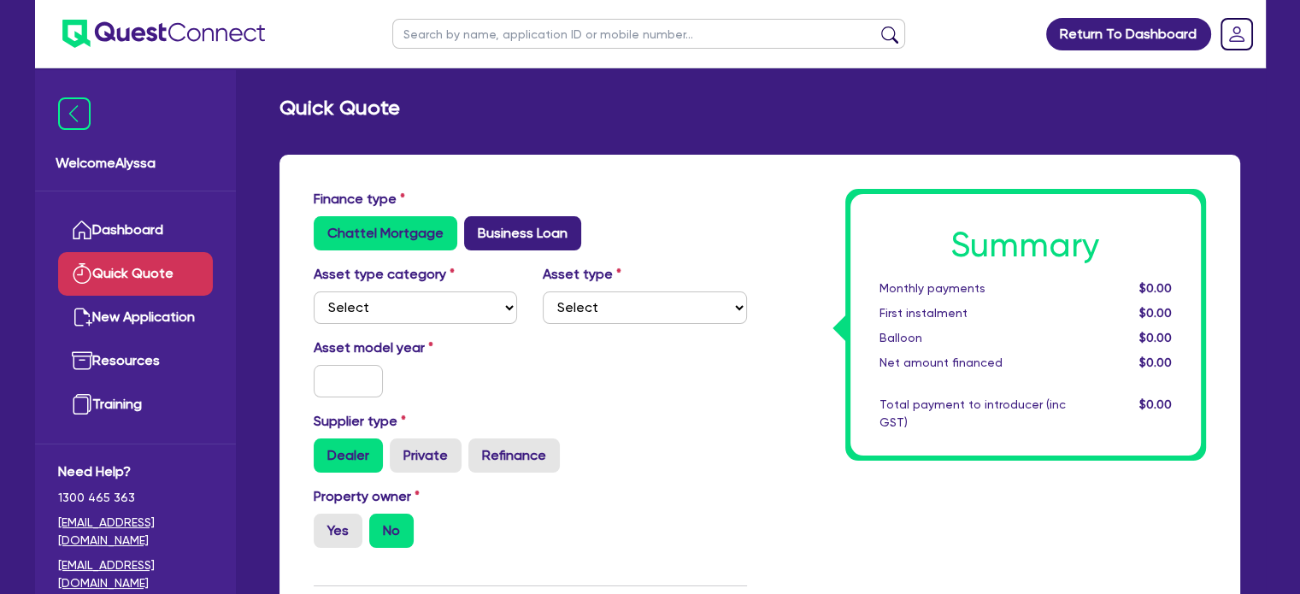
click at [479, 235] on label "Business Loan" at bounding box center [522, 233] width 117 height 34
click at [475, 227] on input "Business Loan" at bounding box center [469, 221] width 11 height 11
radio input "true"
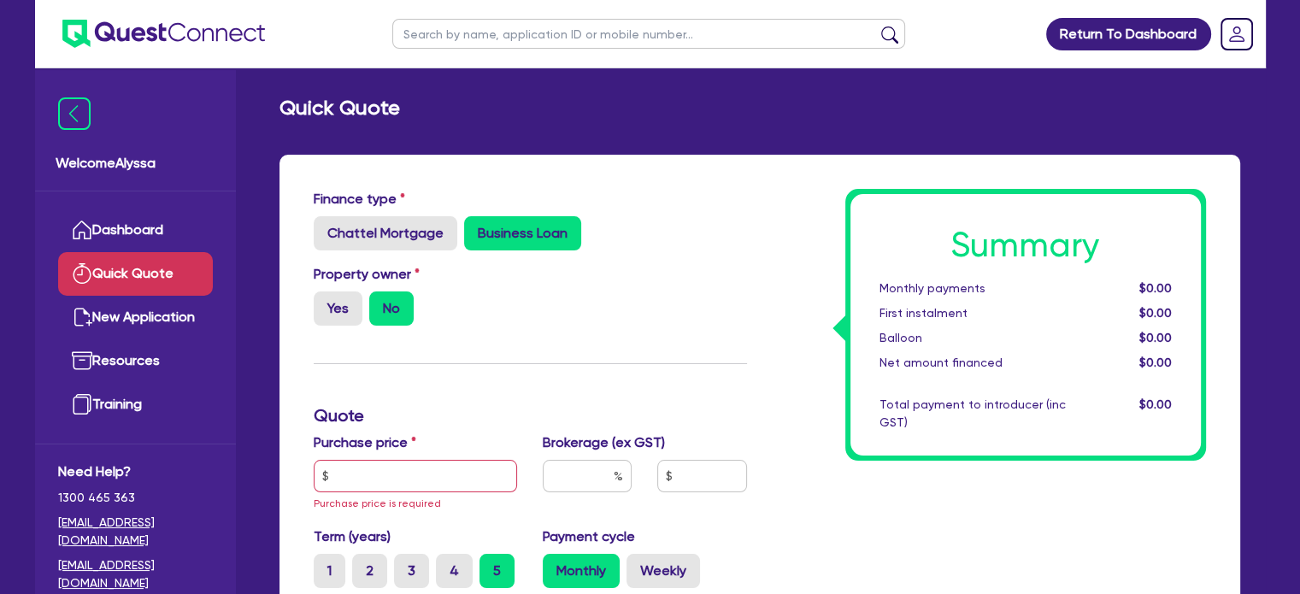
click at [357, 455] on div "Purchase price Purchase price is required" at bounding box center [416, 473] width 230 height 80
click at [349, 481] on input "text" at bounding box center [416, 476] width 204 height 32
paste input "38,489"
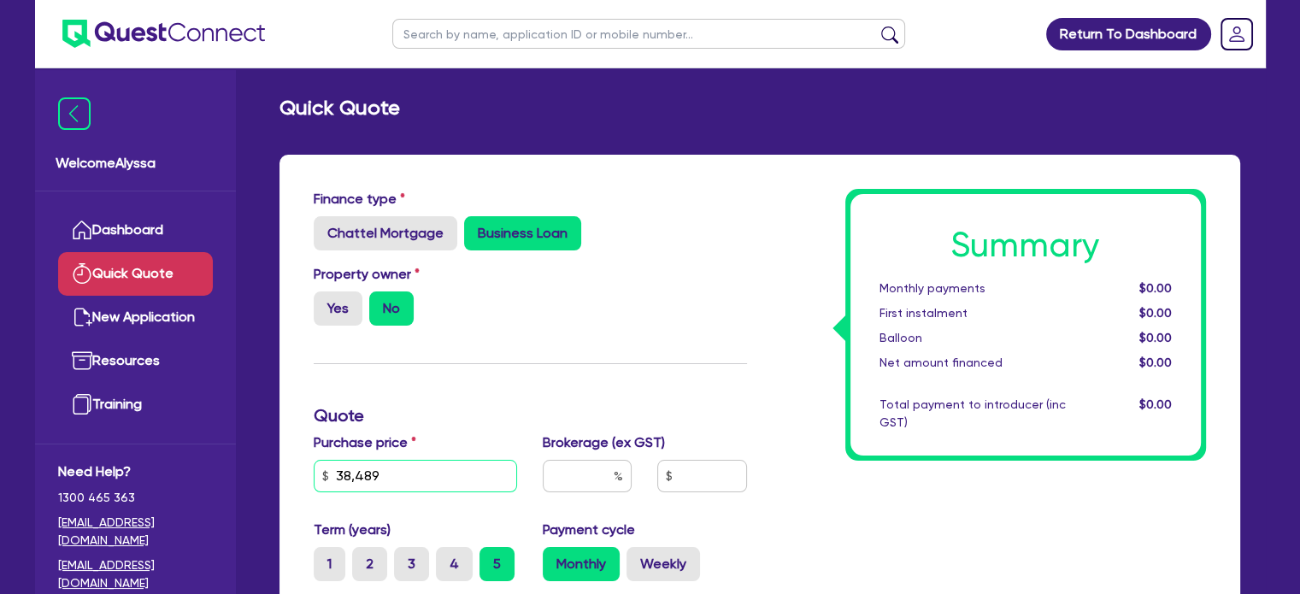
type input "38,489"
click at [611, 486] on input "text" at bounding box center [587, 476] width 89 height 32
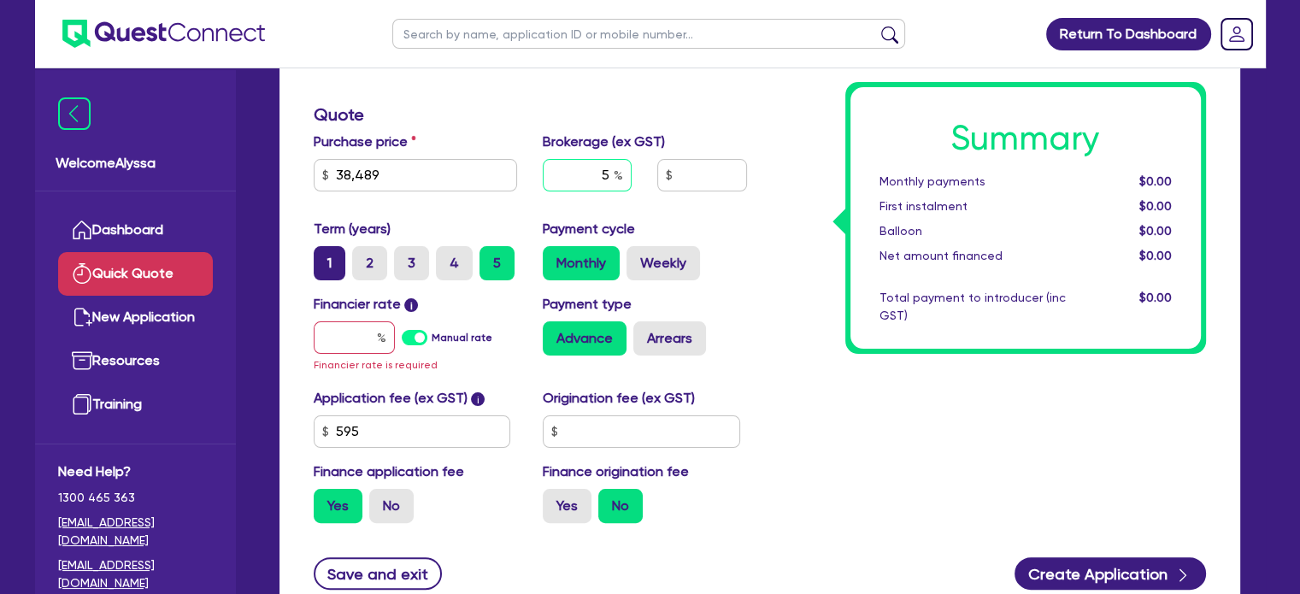
scroll to position [303, 0]
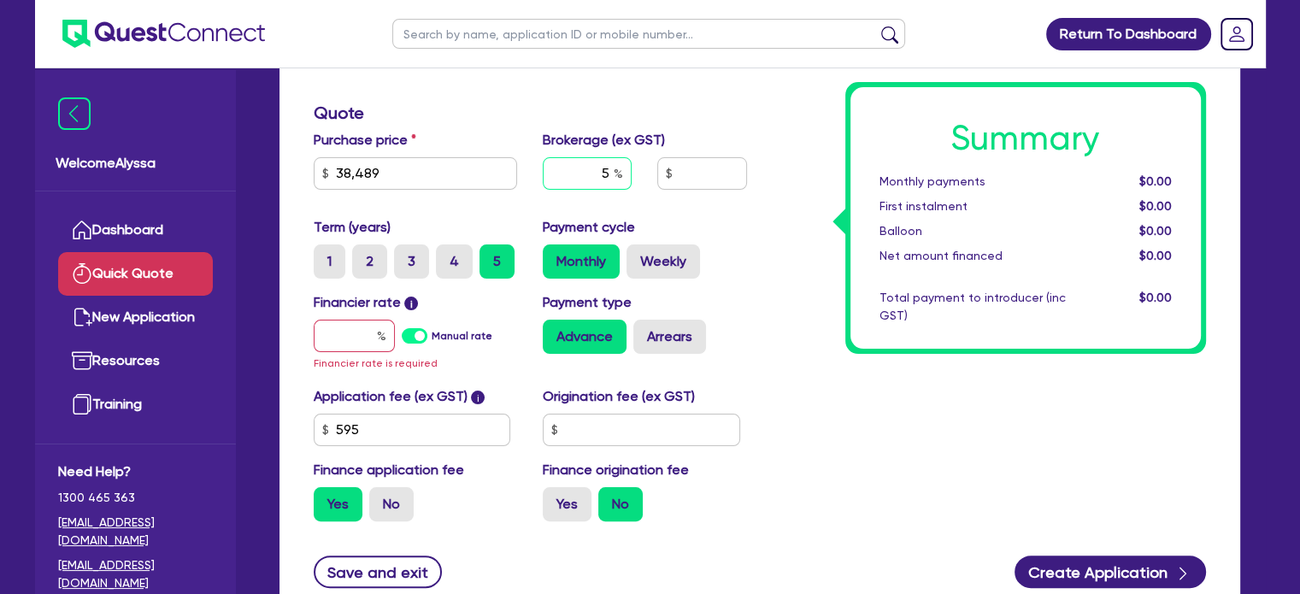
type input "5"
click at [357, 338] on input "text" at bounding box center [354, 336] width 81 height 32
type input "1"
type input "1,957.18"
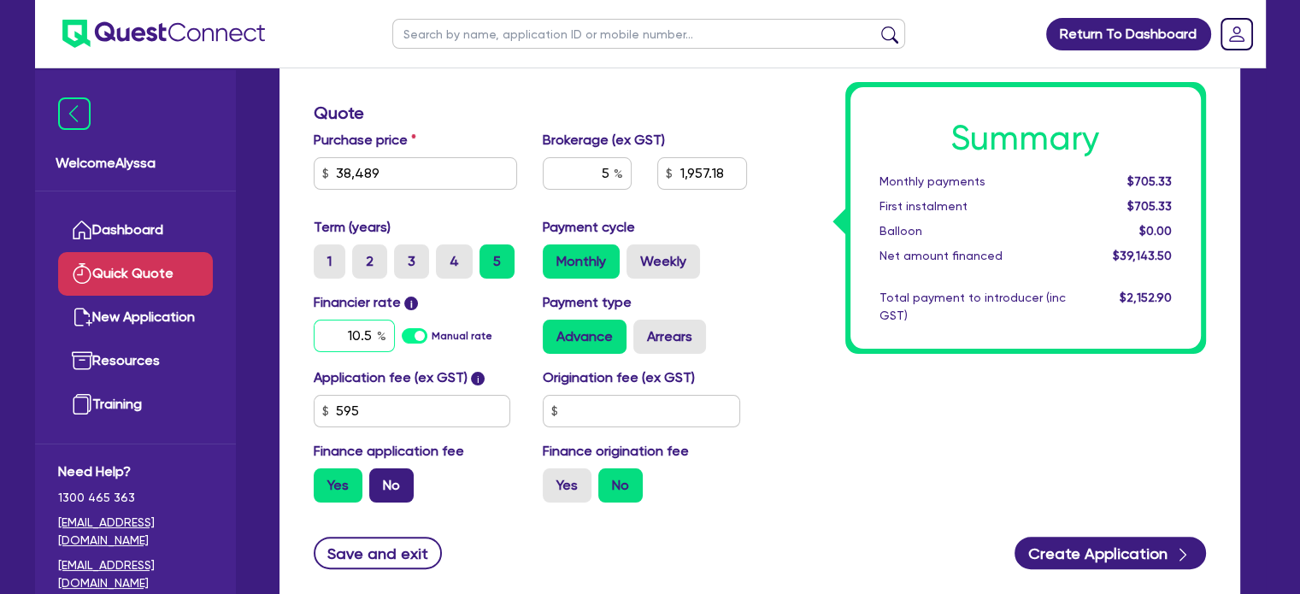
type input "10.5"
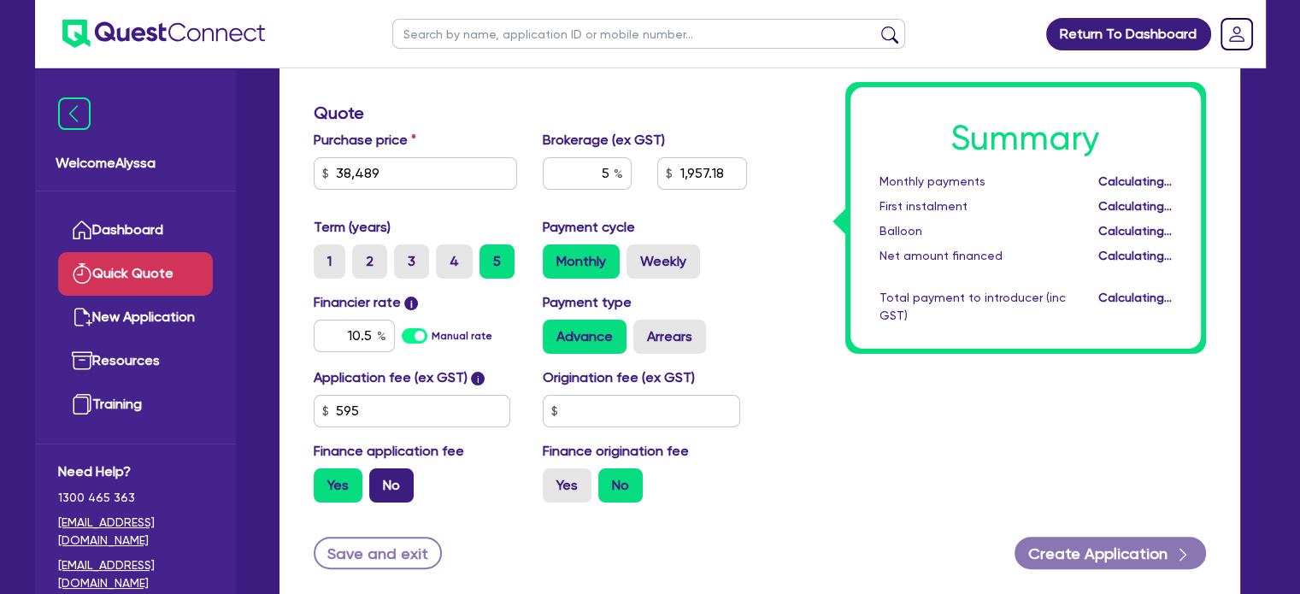
type input "1,957.18"
click at [405, 480] on label "No" at bounding box center [391, 486] width 44 height 34
click at [380, 480] on input "No" at bounding box center [374, 474] width 11 height 11
radio input "true"
type input "1,924.45"
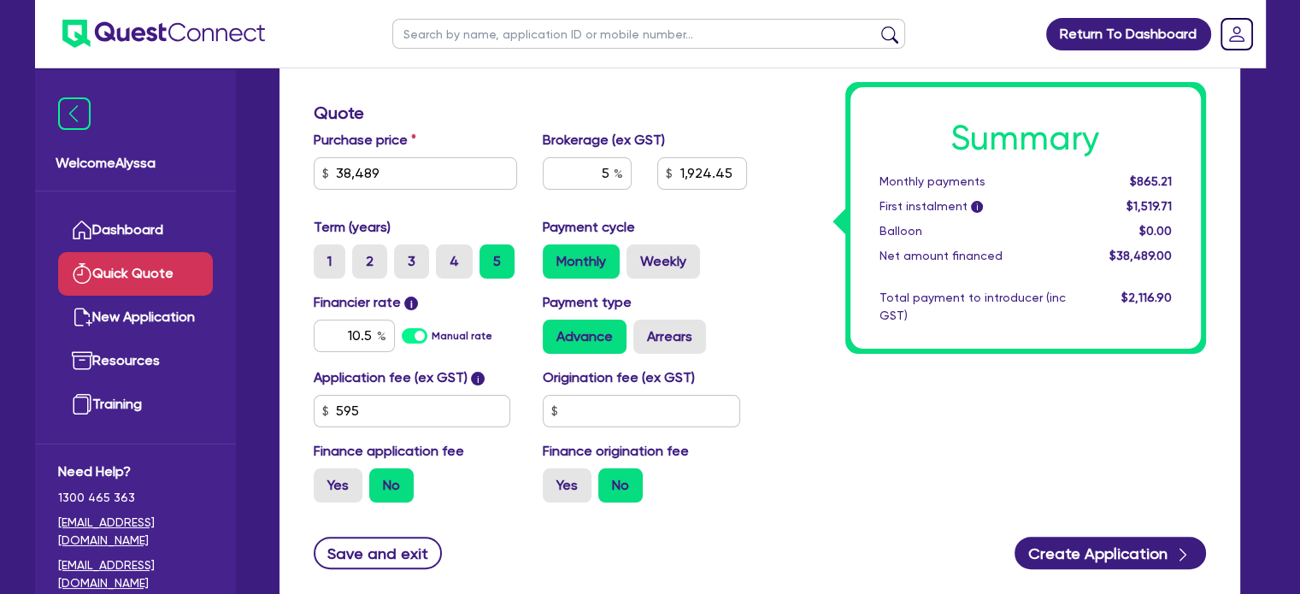
click at [855, 522] on div "Finance type Chattel Mortgage Business Loan Asset type category Select Cars and…" at bounding box center [760, 228] width 961 height 752
click at [473, 35] on input "text" at bounding box center [648, 34] width 513 height 30
type input "nguyen"
click button "submit" at bounding box center [889, 38] width 27 height 24
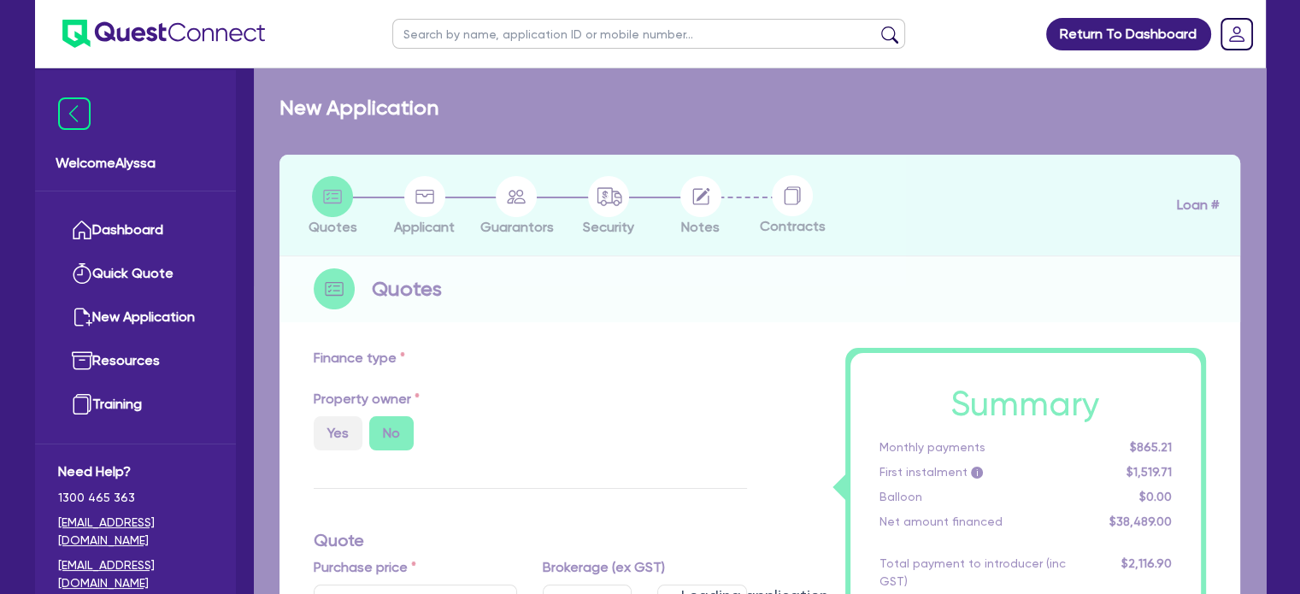
select select "TERTIARY_ASSETS"
type input "2025"
radio input "true"
type input "24,750"
type input "6"
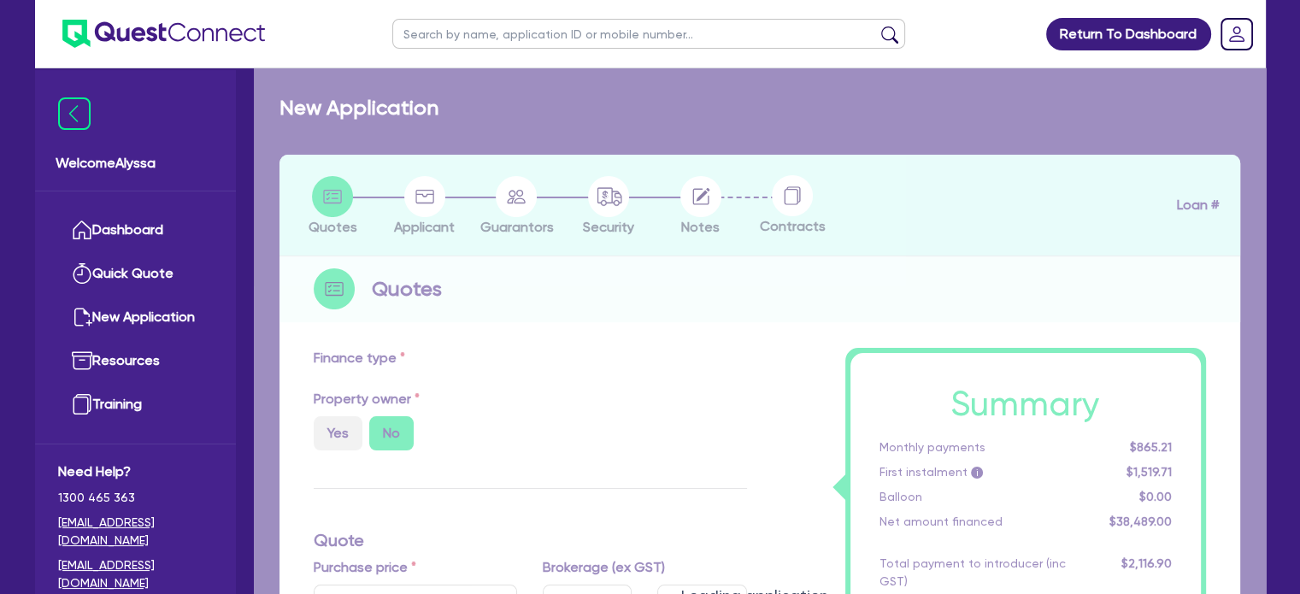
type input "1,485"
select select "BEAUTY_EQUIPMENT"
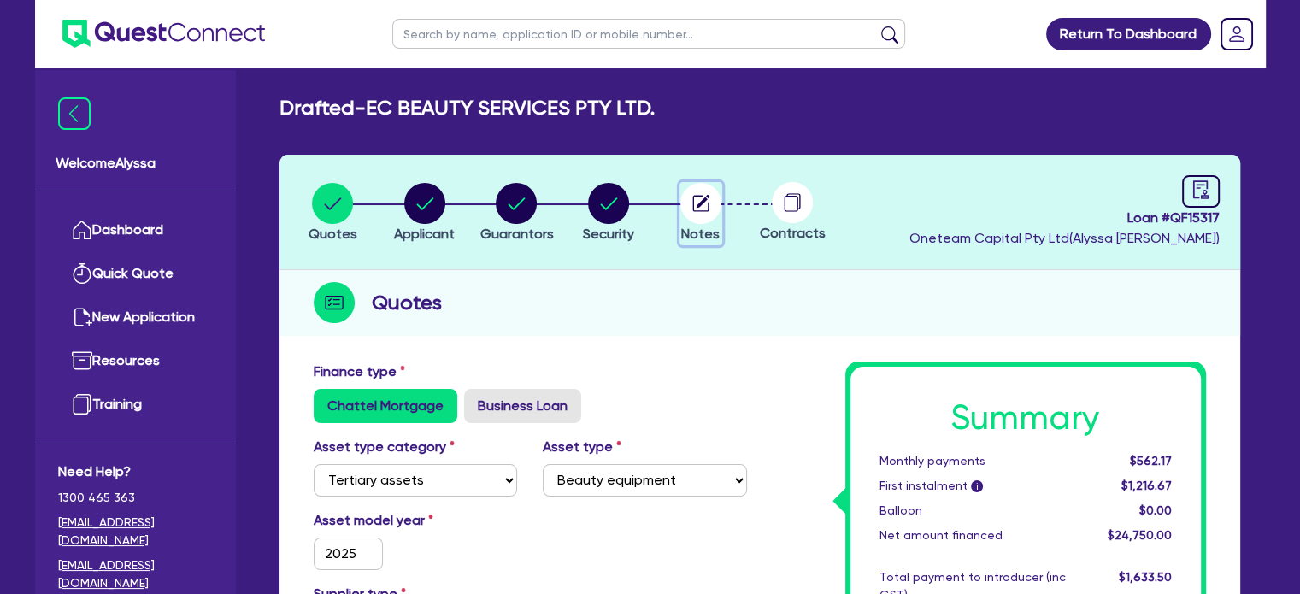
click at [698, 212] on circle "button" at bounding box center [701, 203] width 41 height 41
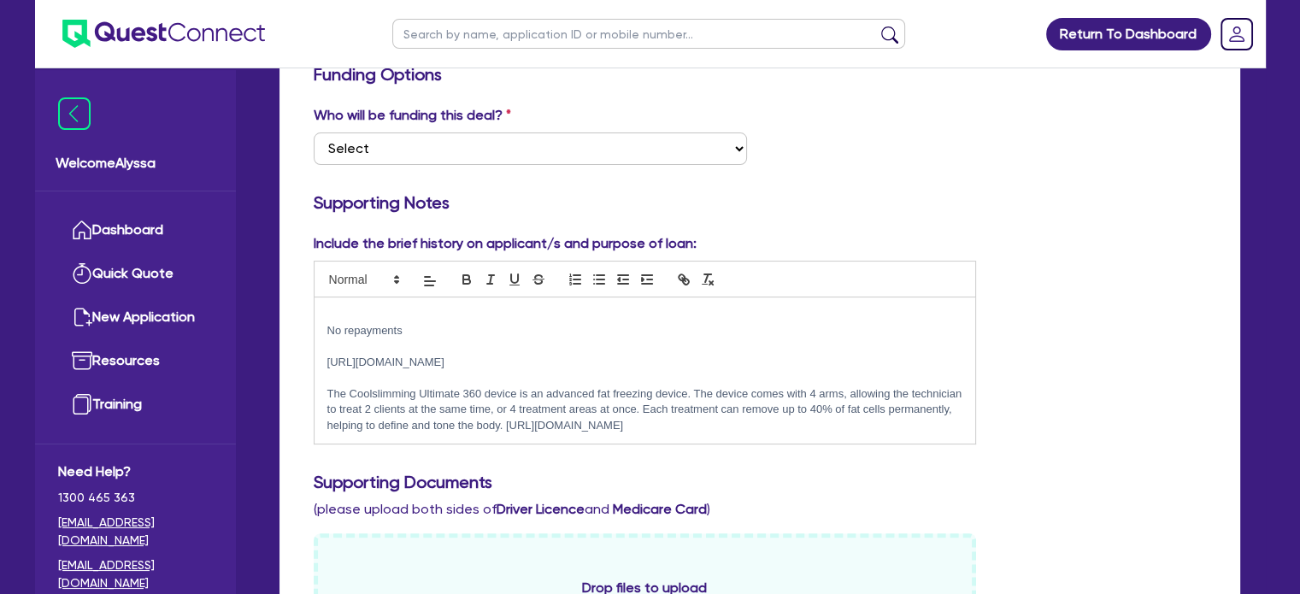
scroll to position [298, 0]
click at [379, 146] on select "Select I want Quest to fund 100% I will fund 100% I will co-fund with Quest Oth…" at bounding box center [530, 149] width 433 height 32
select select "Other"
click at [314, 133] on select "Select I want Quest to fund 100% I will fund 100% I will co-fund with Quest Oth…" at bounding box center [530, 149] width 433 height 32
click at [420, 333] on p "No repayments" at bounding box center [645, 330] width 636 height 15
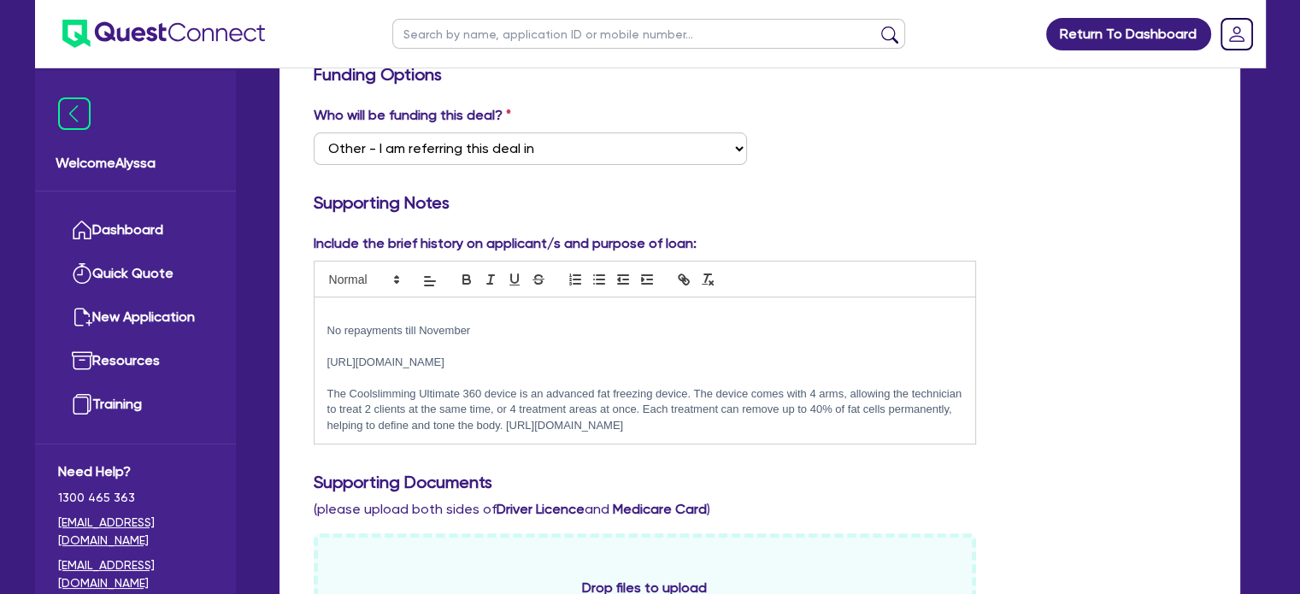
click at [352, 311] on p at bounding box center [645, 315] width 636 height 15
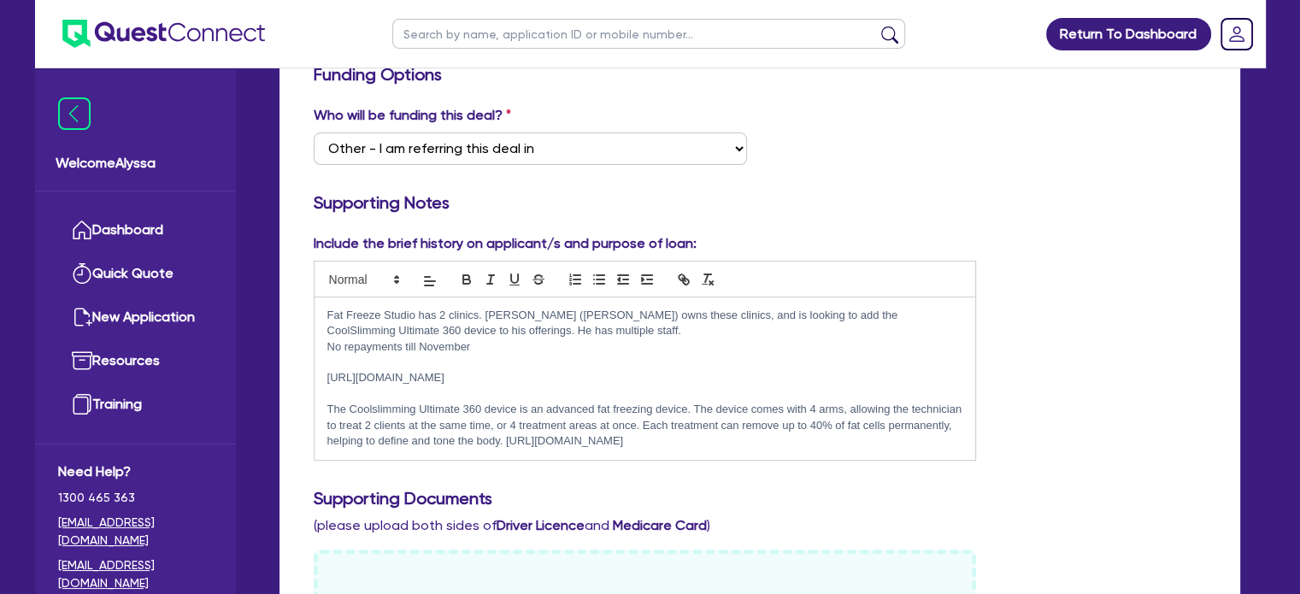
click at [534, 378] on p "https://www.fatfreezestudio.com/blank-4" at bounding box center [645, 377] width 636 height 15
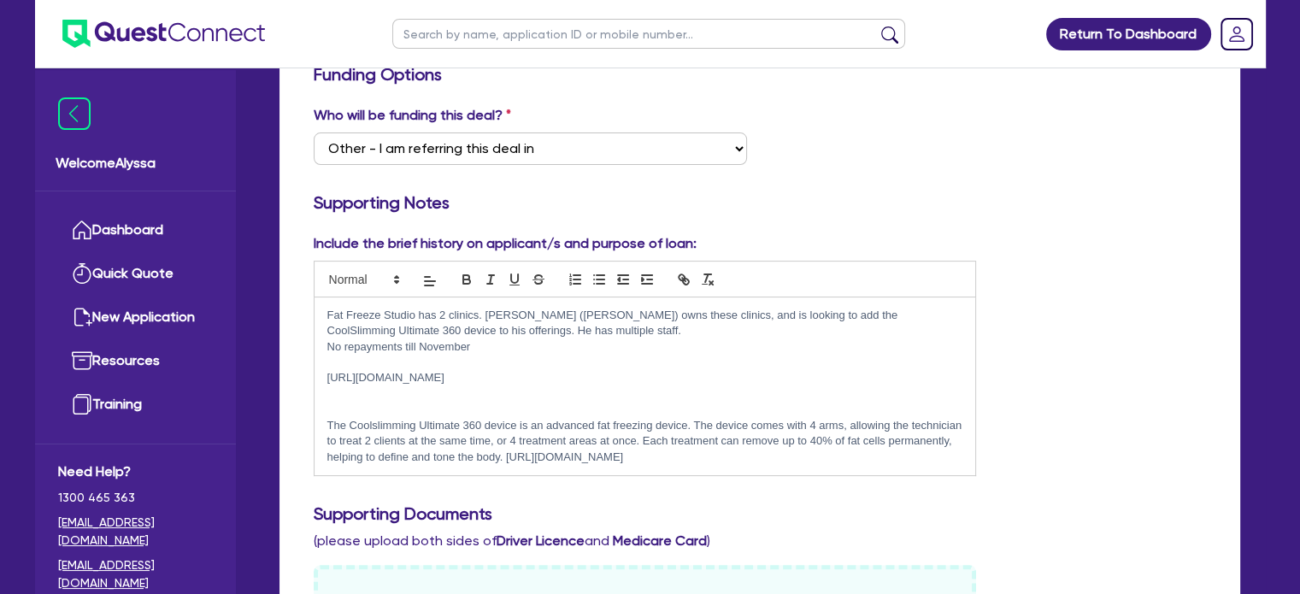
scroll to position [0, 0]
click at [546, 331] on p "Fat Freeze Studio has 2 clinics. Nguyen Hoang (Liam) owns these clinics, and is…" at bounding box center [645, 324] width 636 height 32
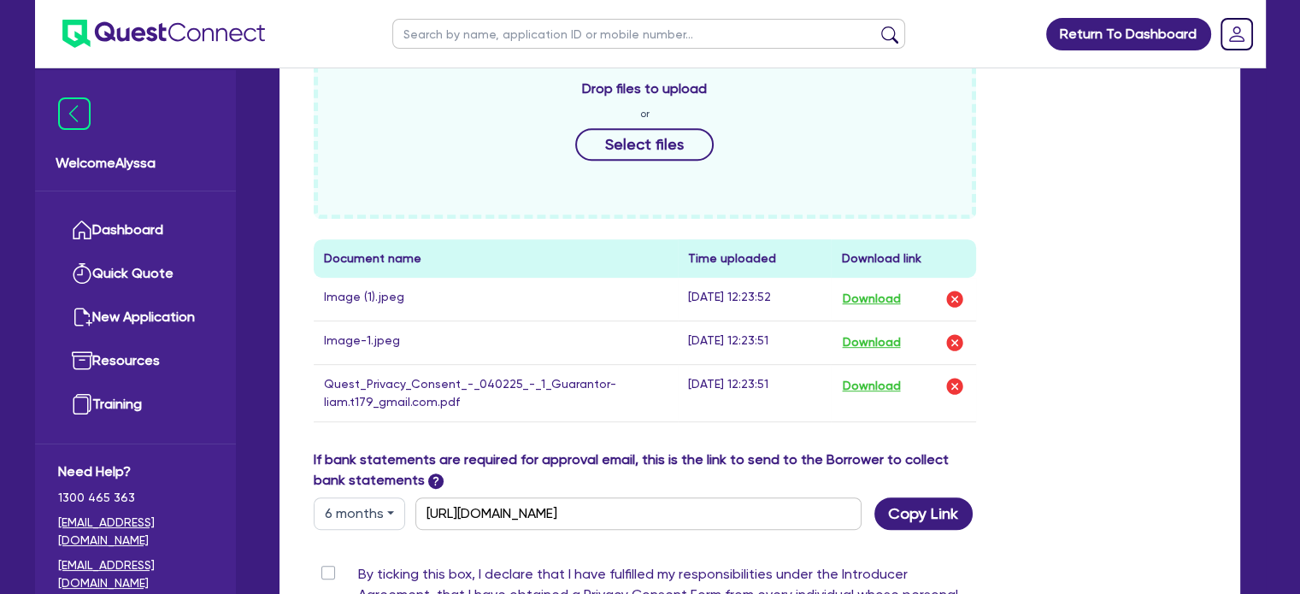
scroll to position [845, 0]
click at [327, 564] on input "By ticking this box, I declare that I have fulfilled my responsibilities under …" at bounding box center [321, 572] width 14 height 16
checkbox input "true"
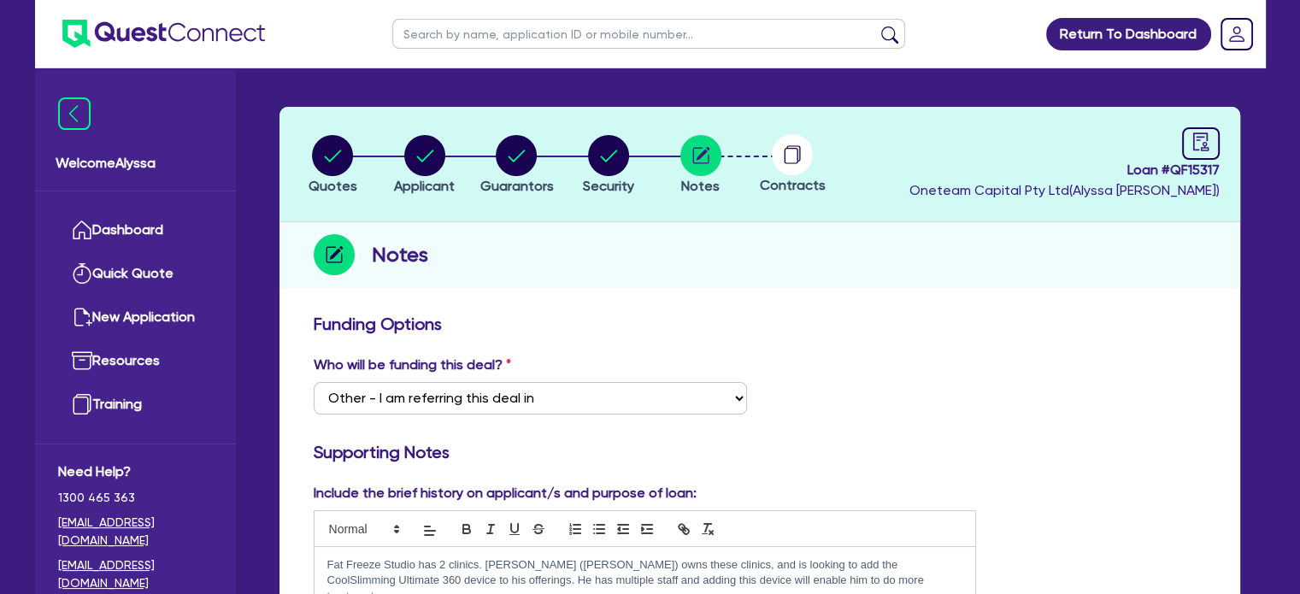
scroll to position [0, 0]
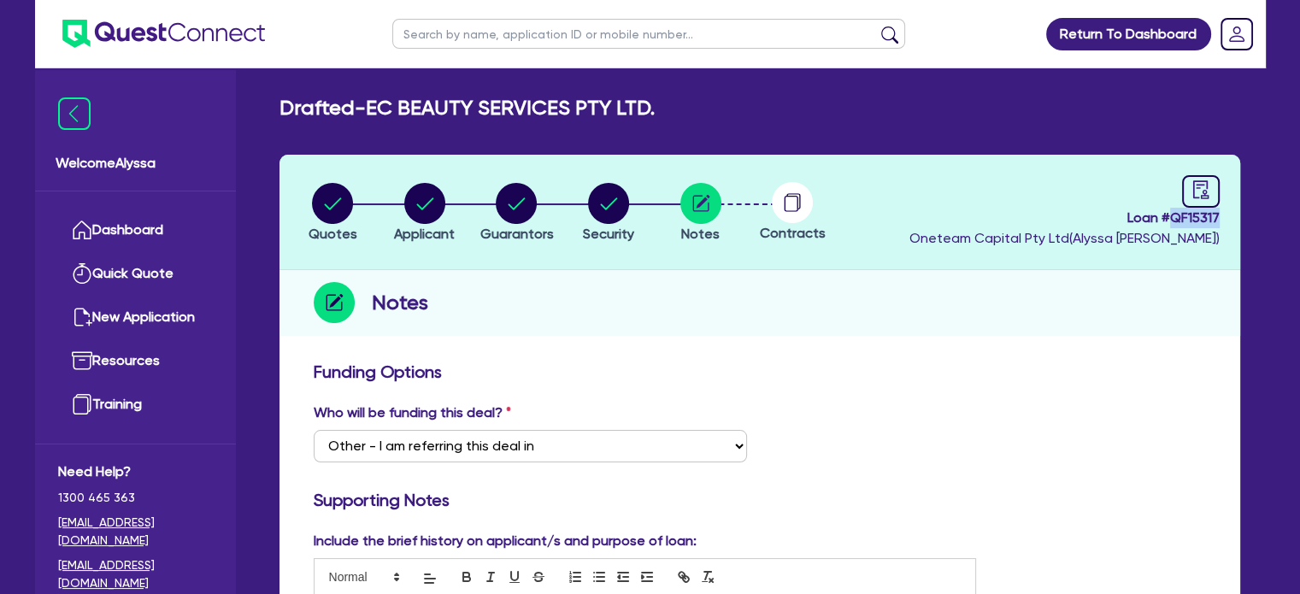
drag, startPoint x: 1218, startPoint y: 215, endPoint x: 1173, endPoint y: 218, distance: 44.5
click at [1173, 218] on span "Loan # QF15317" at bounding box center [1065, 218] width 310 height 21
copy span "QF15317"
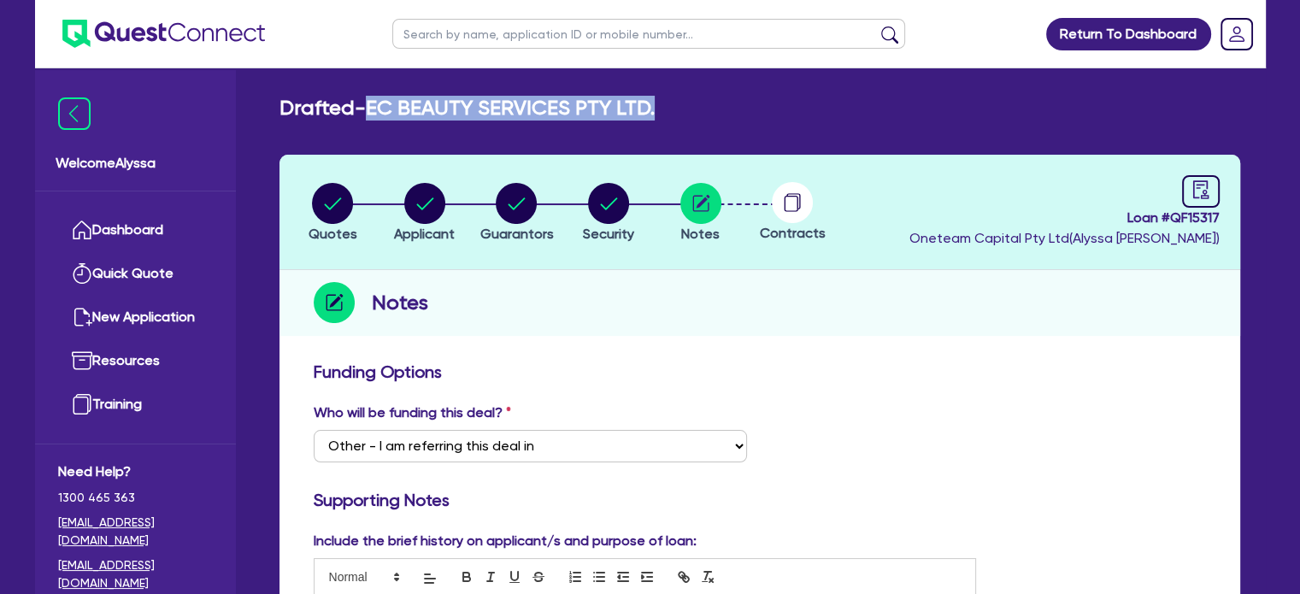
drag, startPoint x: 663, startPoint y: 112, endPoint x: 374, endPoint y: 101, distance: 289.2
click at [374, 101] on div "Drafted - EC BEAUTY SERVICES PTY LTD." at bounding box center [760, 108] width 987 height 25
copy h2 "EC BEAUTY SERVICES PTY LTD."
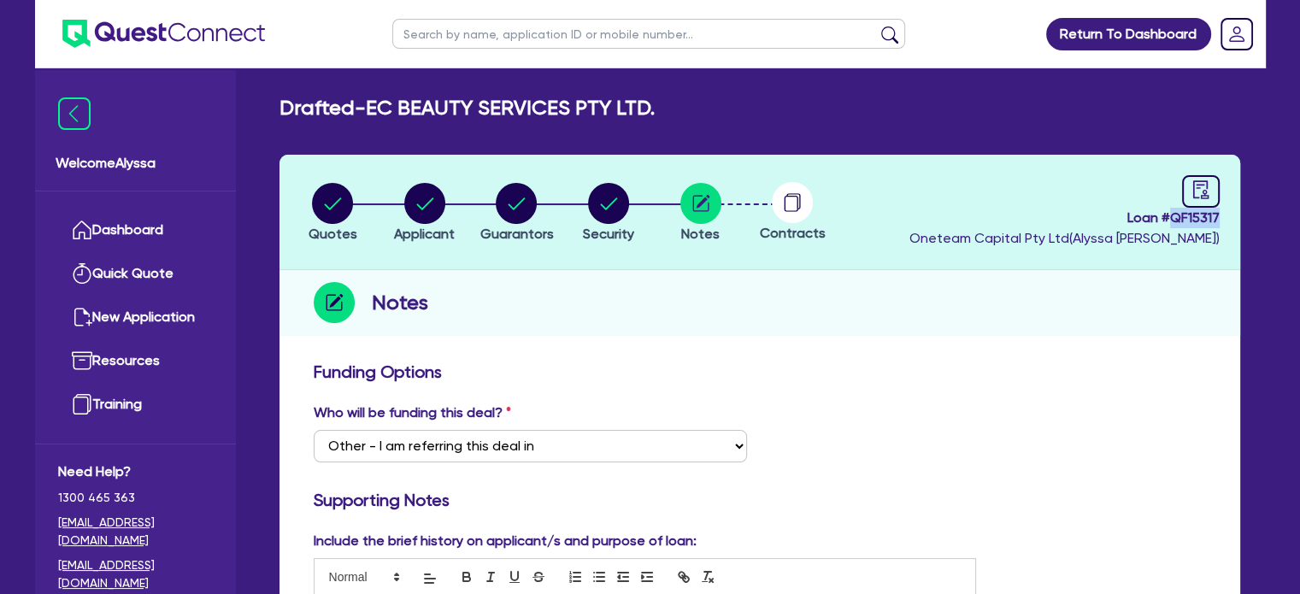
drag, startPoint x: 1219, startPoint y: 216, endPoint x: 1170, endPoint y: 215, distance: 48.7
click at [1170, 215] on header "Quotes Applicant Guarantors Security Notes Contracts Loan # QF15317 Oneteam Cap…" at bounding box center [760, 212] width 961 height 115
copy span "QF15317"
click at [329, 199] on circle "button" at bounding box center [332, 203] width 41 height 41
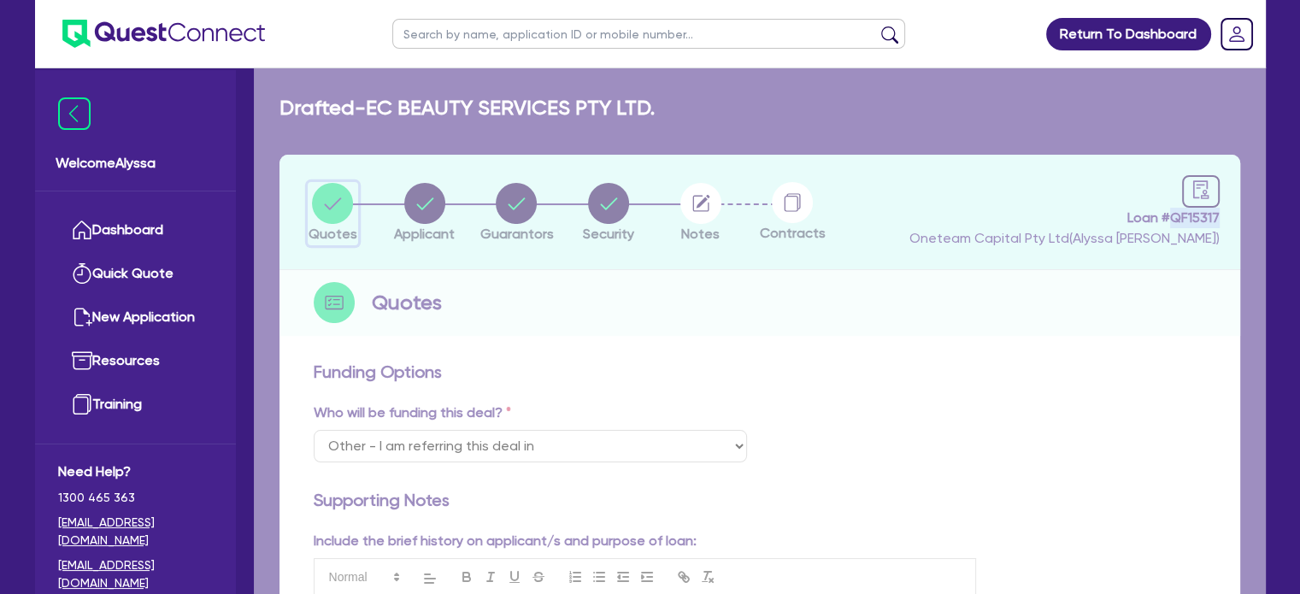
select select "TERTIARY_ASSETS"
select select "BEAUTY_EQUIPMENT"
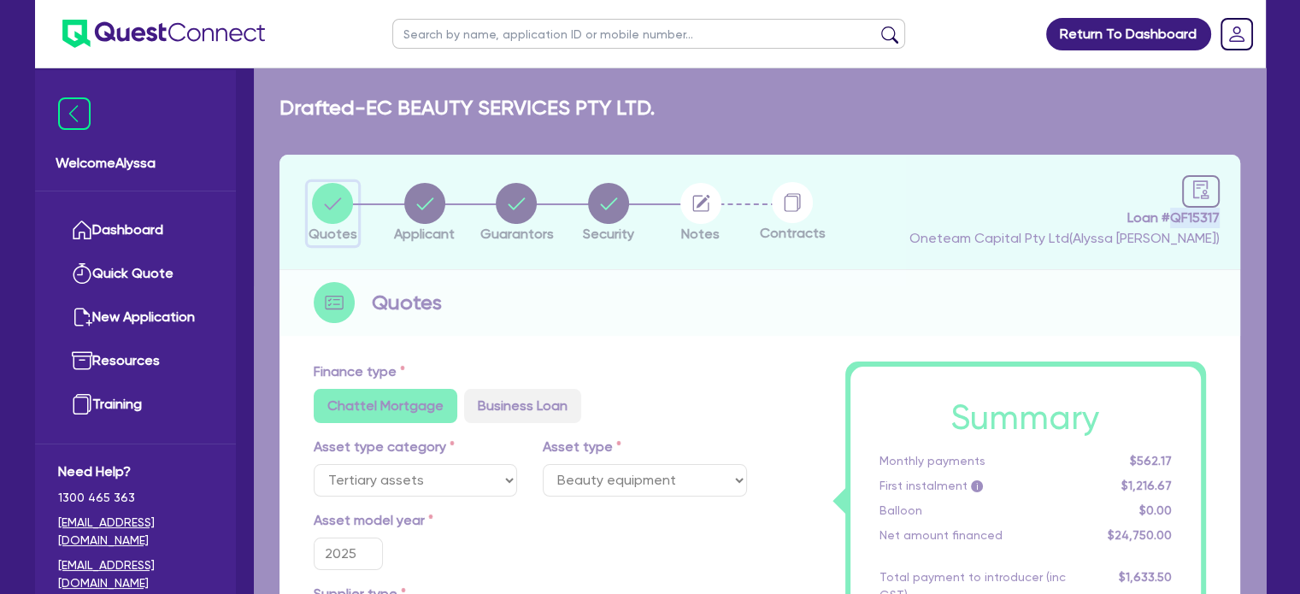
type input "24,750"
type input "1,485"
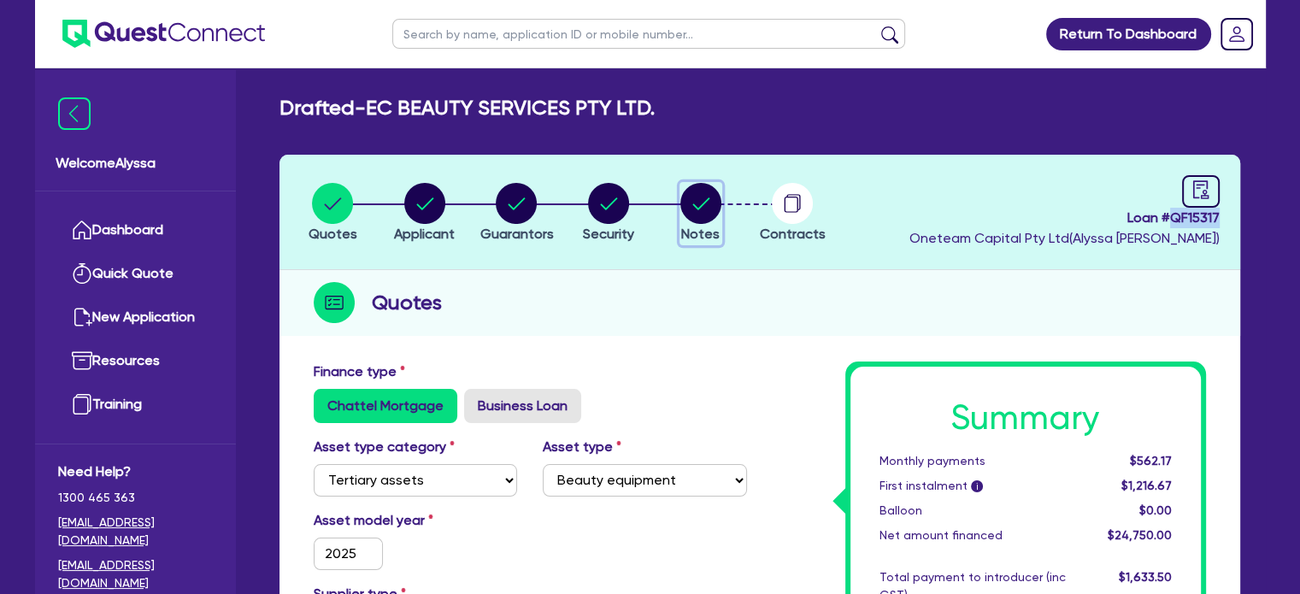
click at [700, 201] on circle "button" at bounding box center [701, 203] width 41 height 41
select select "Other"
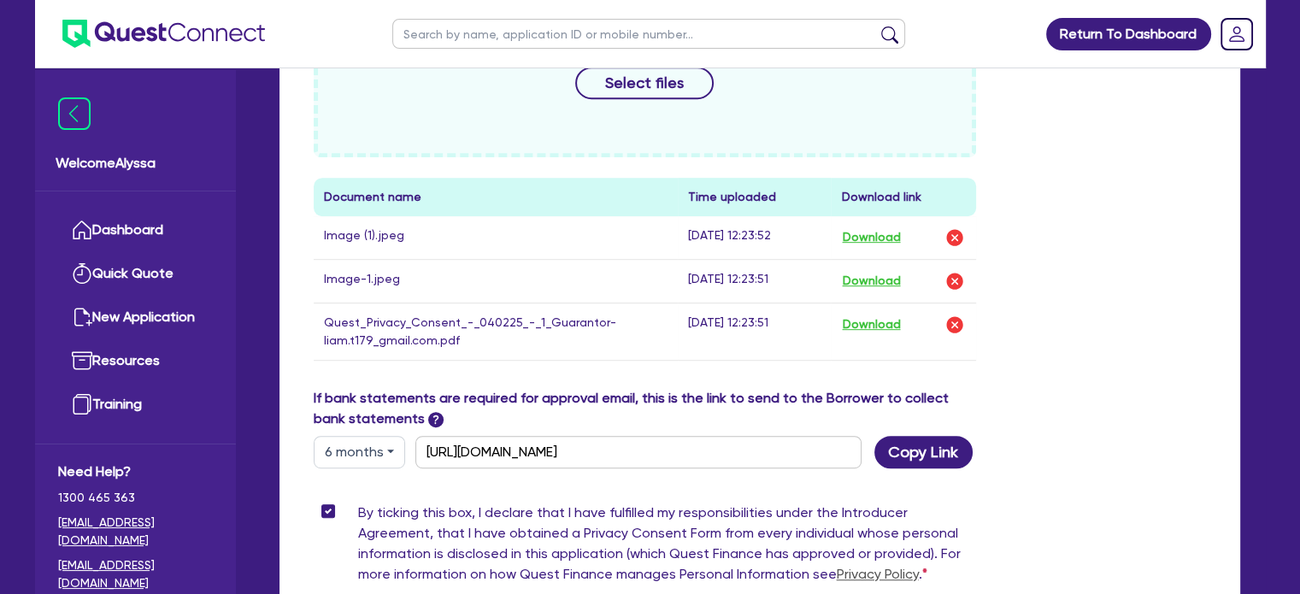
scroll to position [1098, 0]
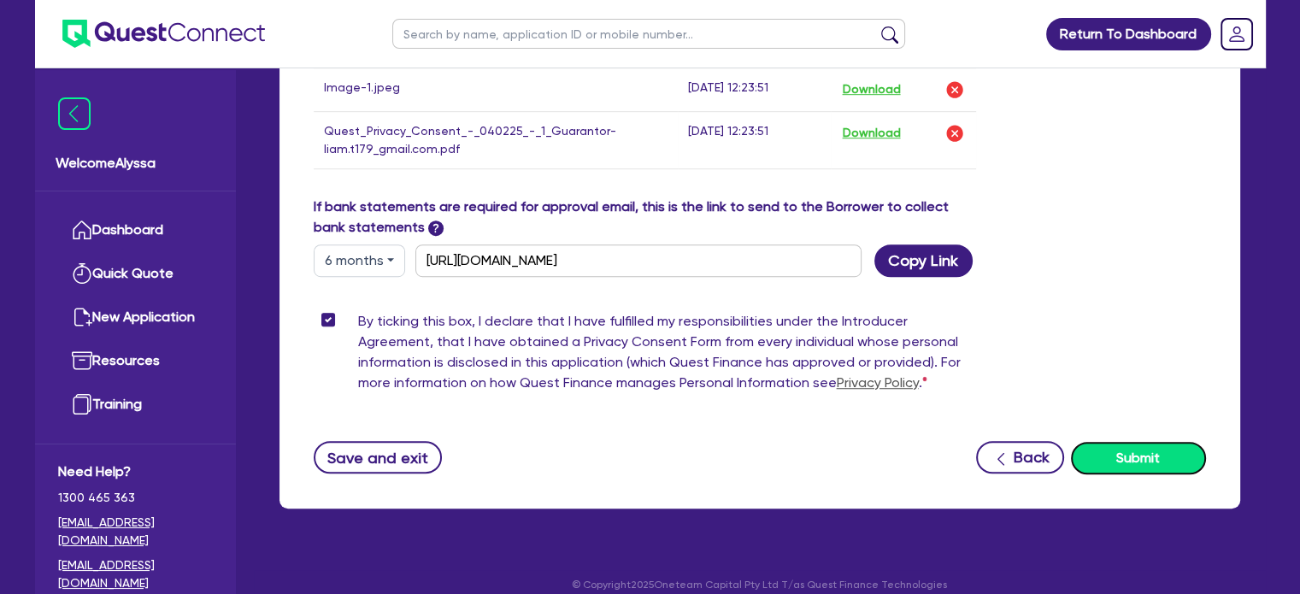
click at [1094, 442] on button "Submit" at bounding box center [1138, 458] width 135 height 32
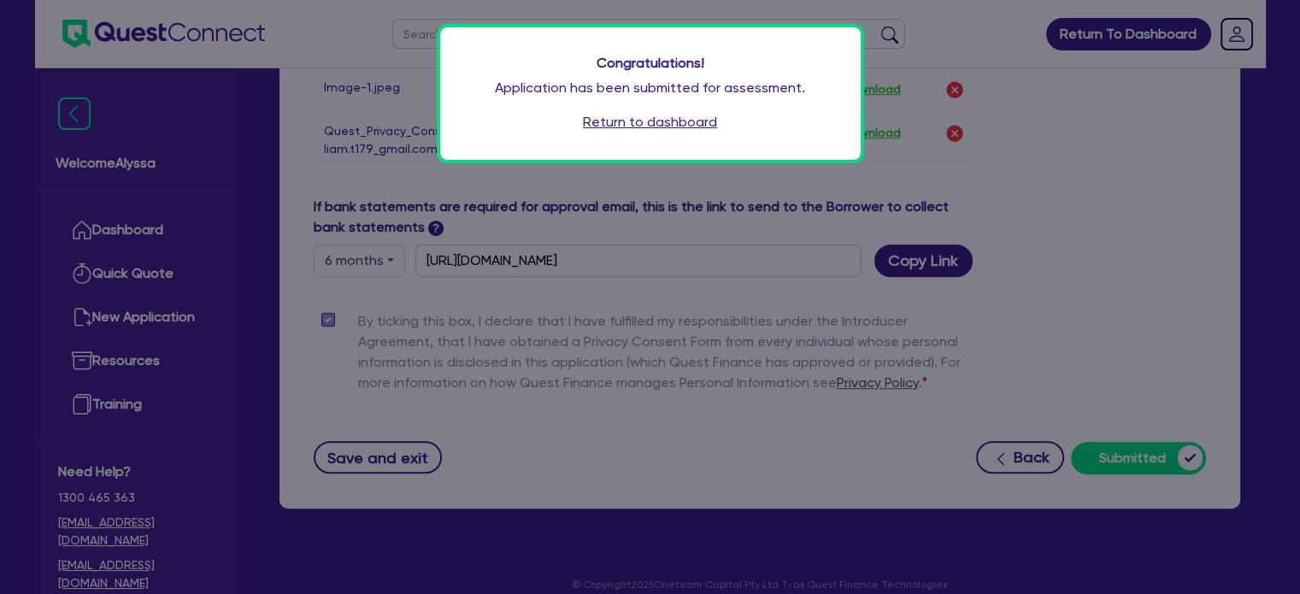
click at [651, 121] on link "Return to dashboard" at bounding box center [650, 122] width 134 height 21
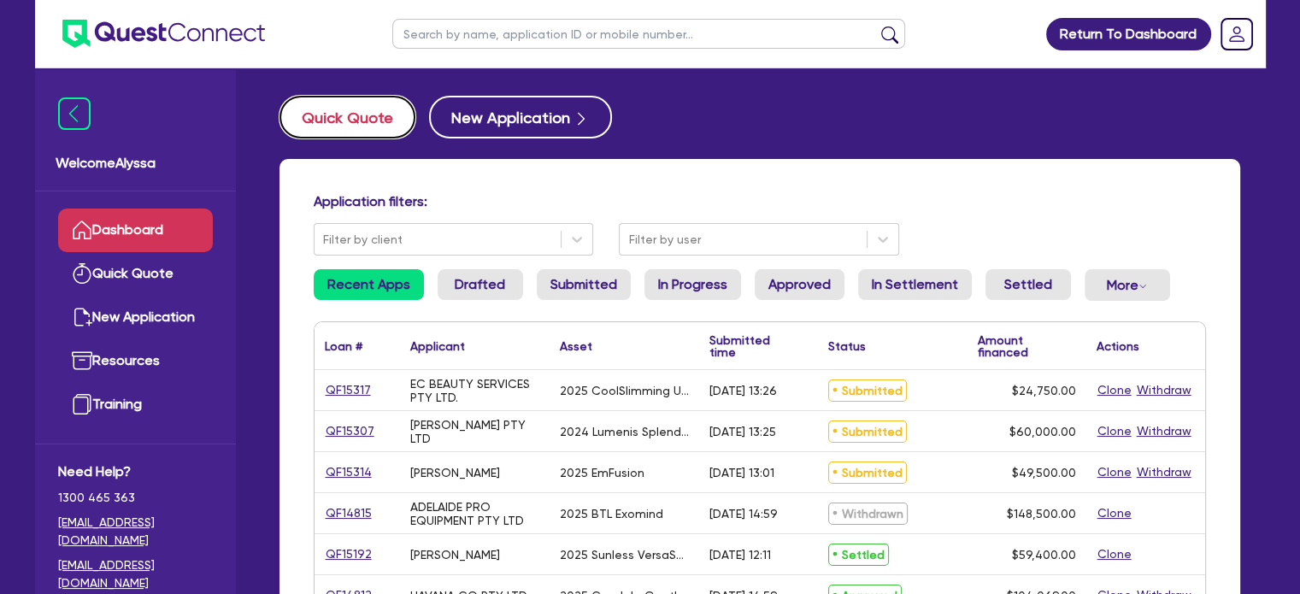
click at [349, 113] on button "Quick Quote" at bounding box center [348, 117] width 136 height 43
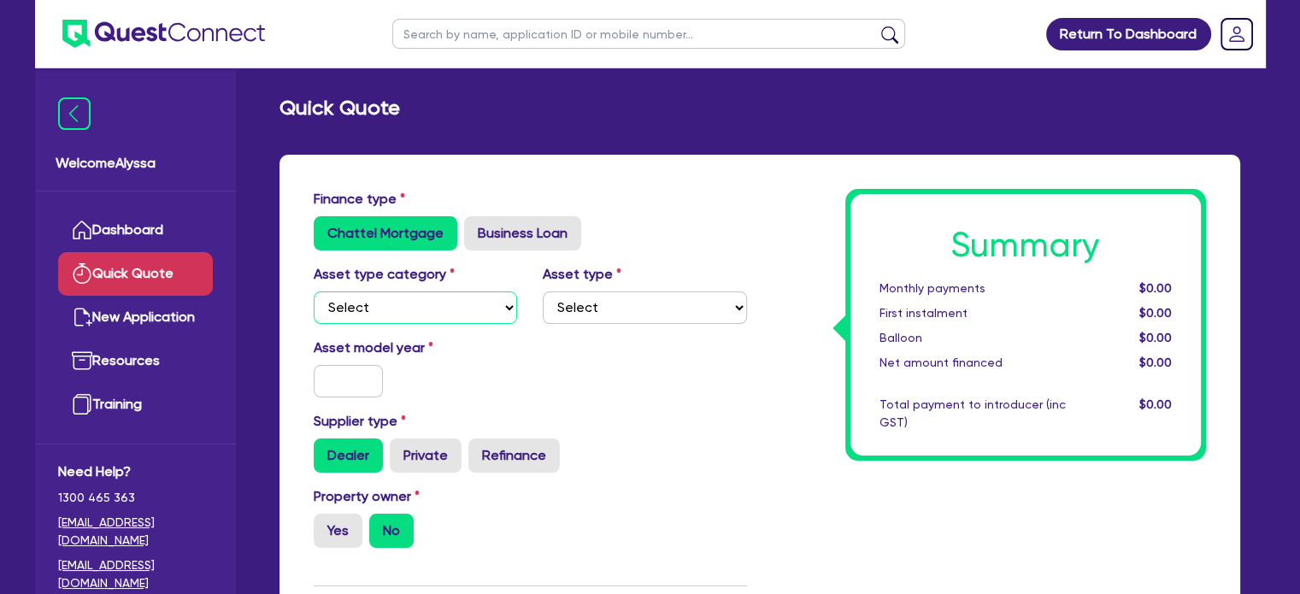
click at [418, 304] on select "Select Cars and light trucks Primary assets Secondary assets Tertiary assets" at bounding box center [416, 308] width 204 height 32
select select "TERTIARY_ASSETS"
click at [314, 292] on select "Select Cars and light trucks Primary assets Secondary assets Tertiary assets" at bounding box center [416, 308] width 204 height 32
click at [616, 314] on select "Select Beauty equipment IT equipment IT software Watercraft Other" at bounding box center [645, 308] width 204 height 32
